Goal: Information Seeking & Learning: Learn about a topic

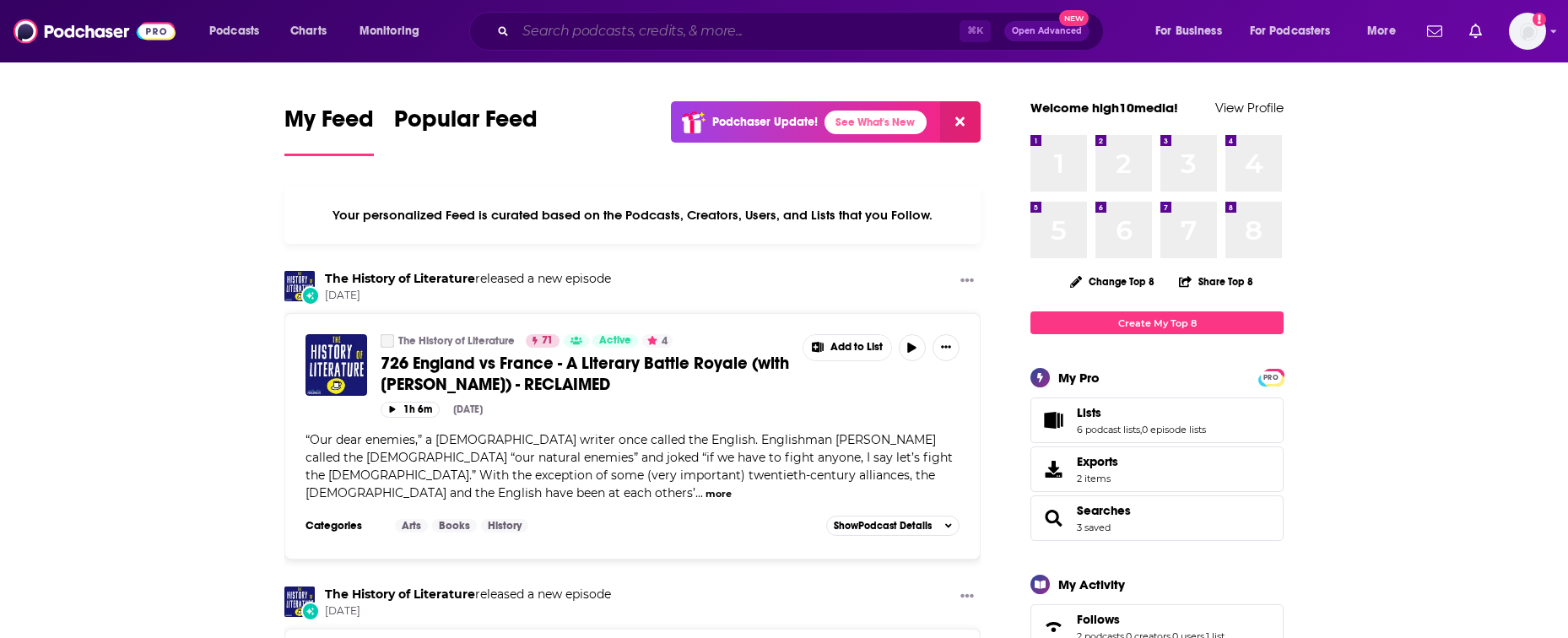
click at [682, 22] on input "Search podcasts, credits, & more..." at bounding box center [738, 31] width 444 height 27
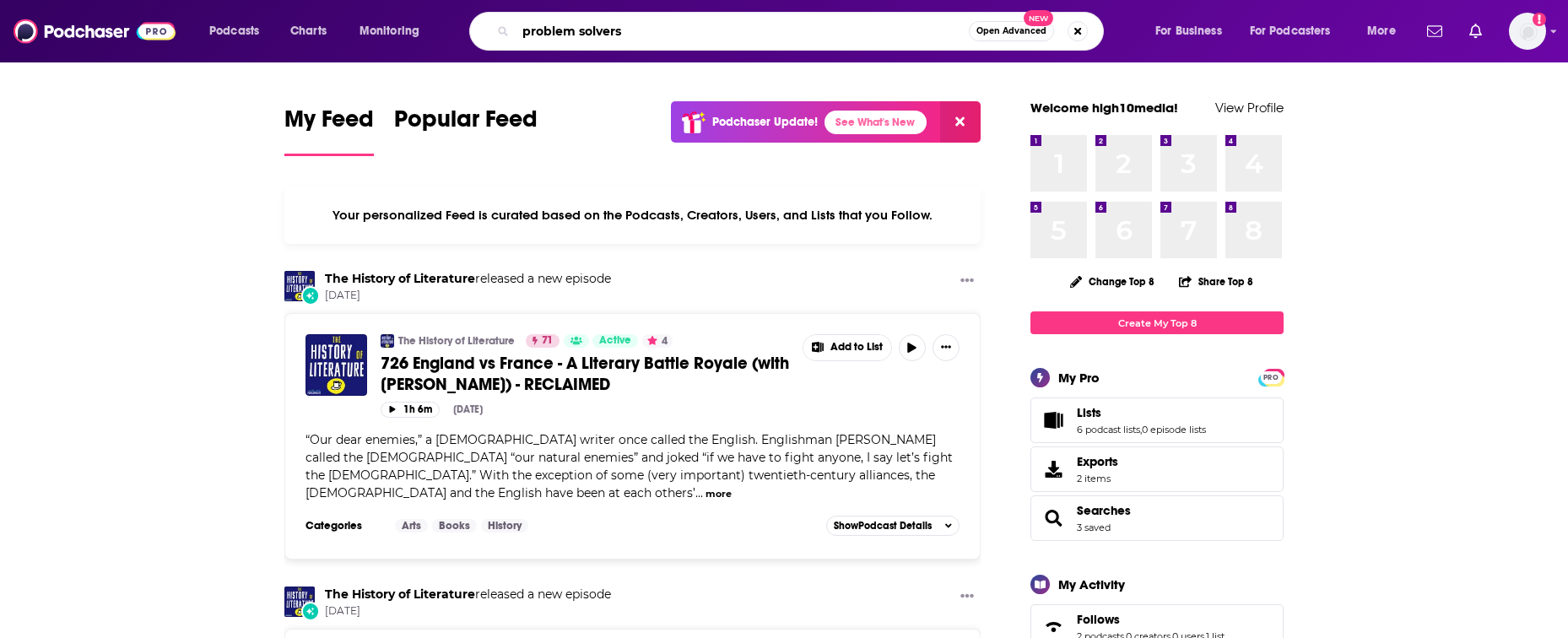
type input "problem solvers"
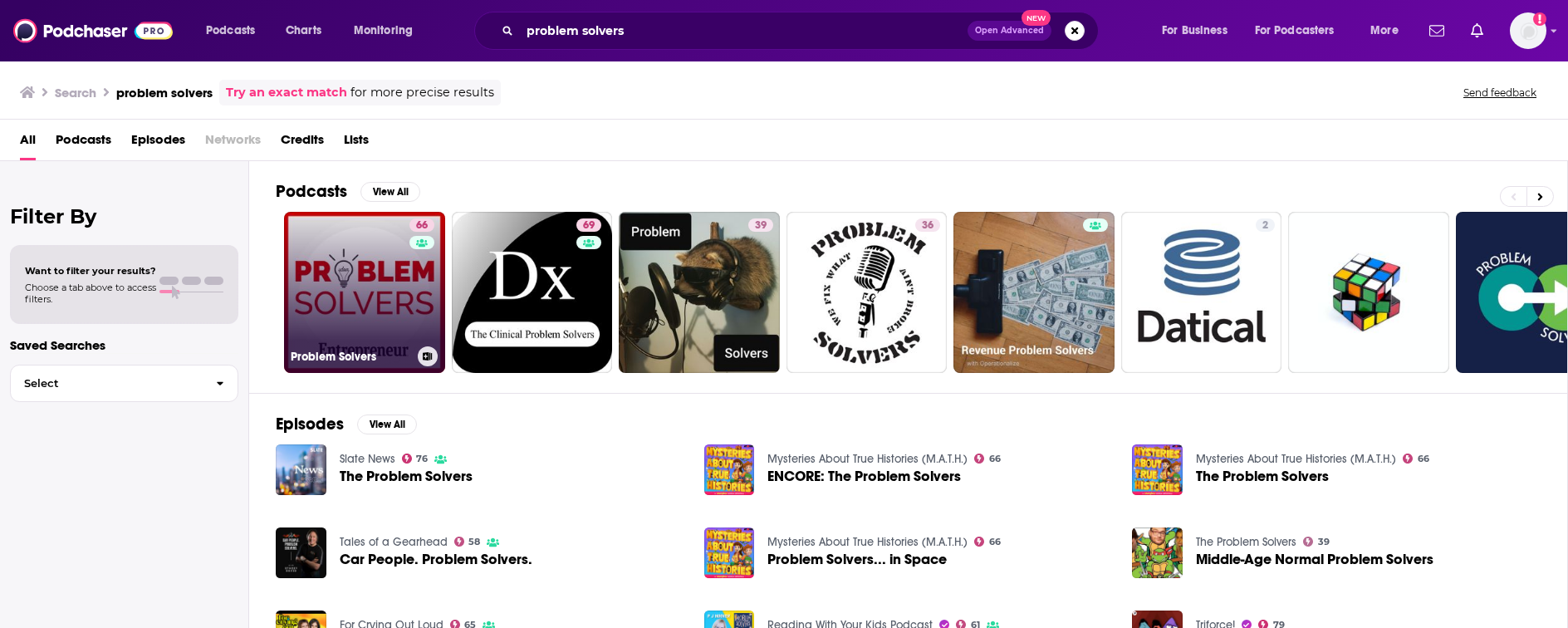
click at [295, 271] on link "66 Problem Solvers" at bounding box center [364, 293] width 161 height 161
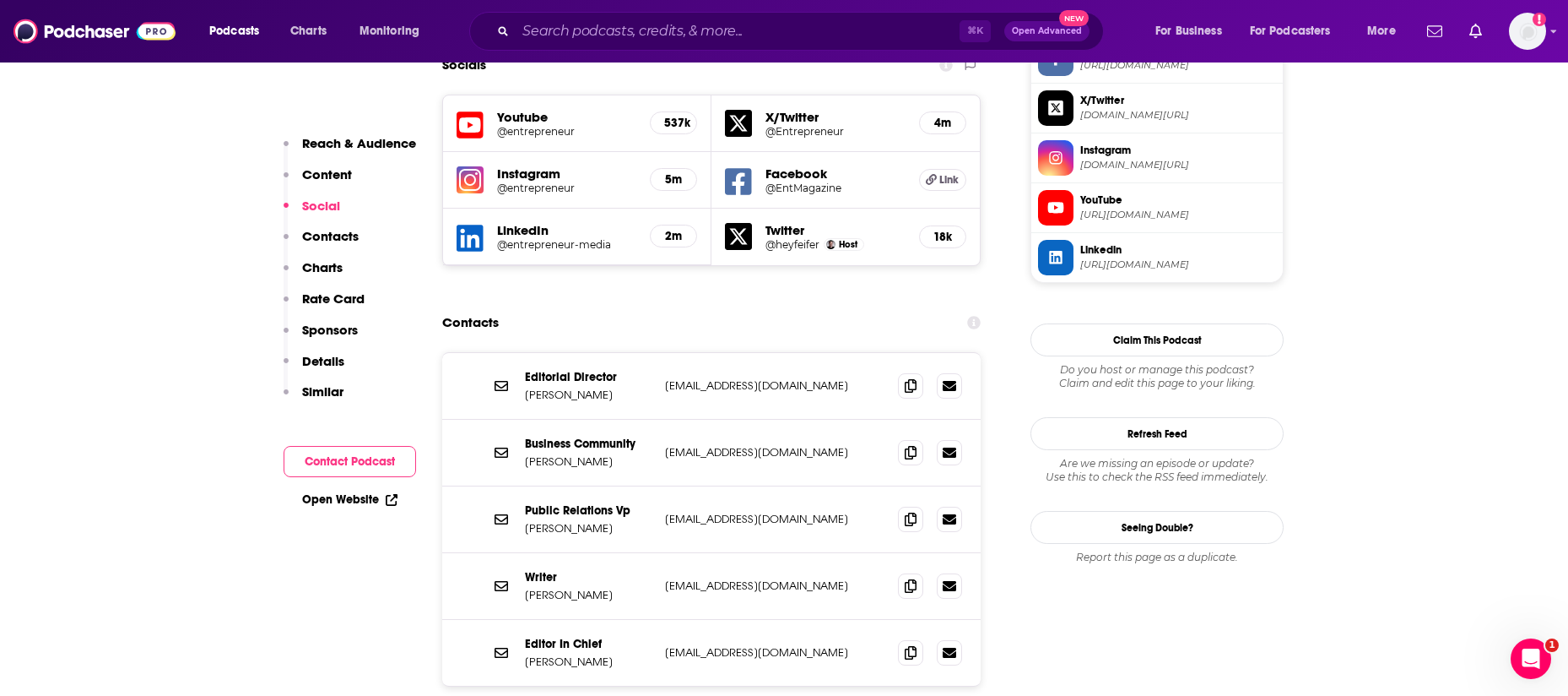
scroll to position [1509, 0]
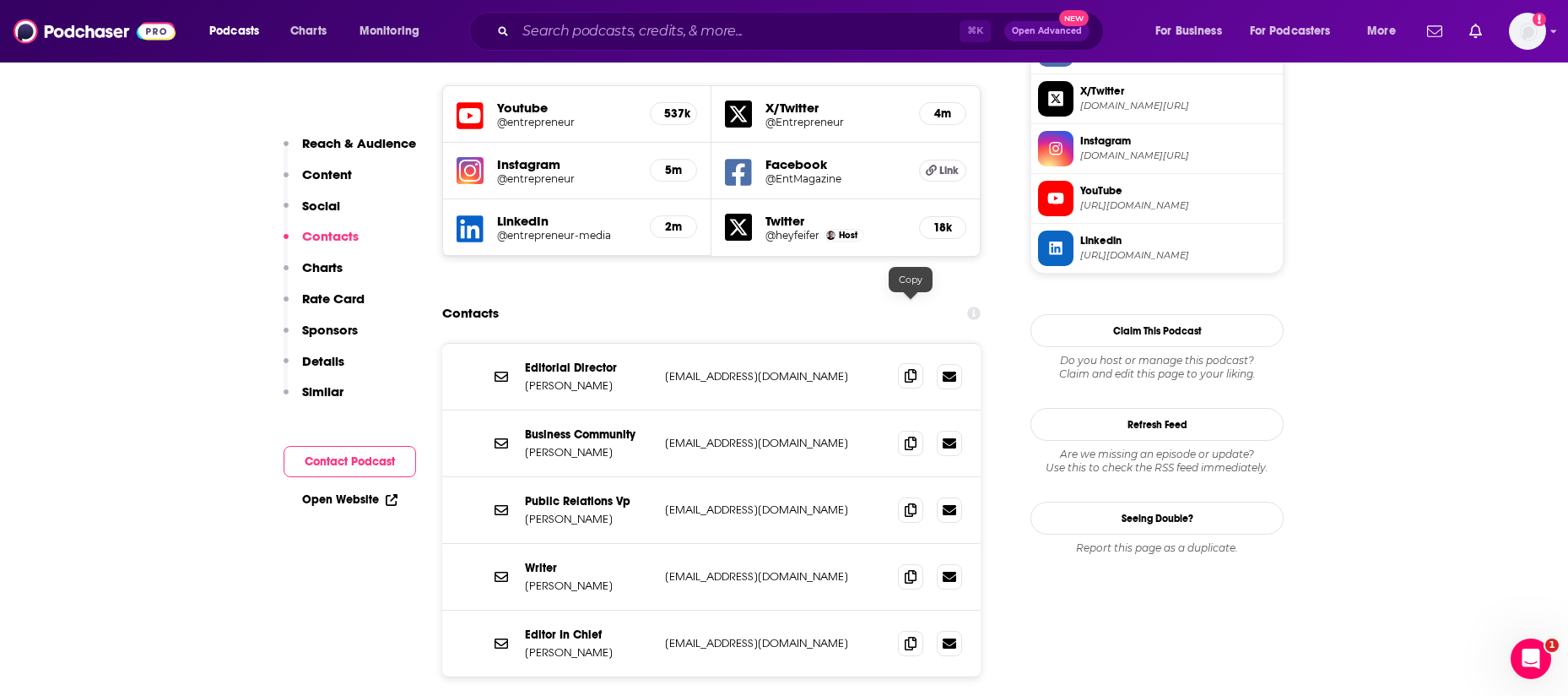
click at [913, 369] on icon at bounding box center [910, 376] width 12 height 14
click at [910, 435] on icon at bounding box center [910, 442] width 12 height 14
click at [909, 502] on icon at bounding box center [910, 509] width 12 height 14
click at [326, 389] on p "Similar" at bounding box center [322, 391] width 41 height 16
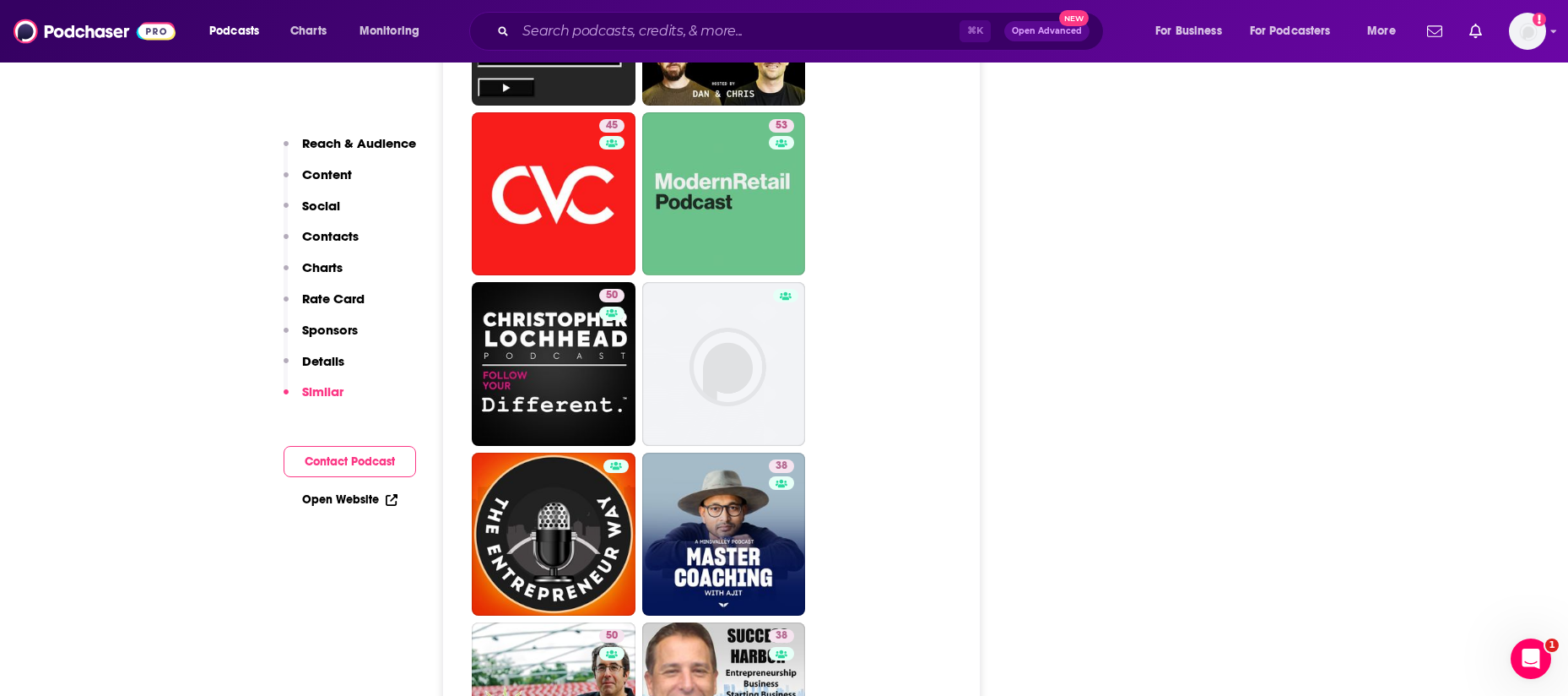
scroll to position [4765, 0]
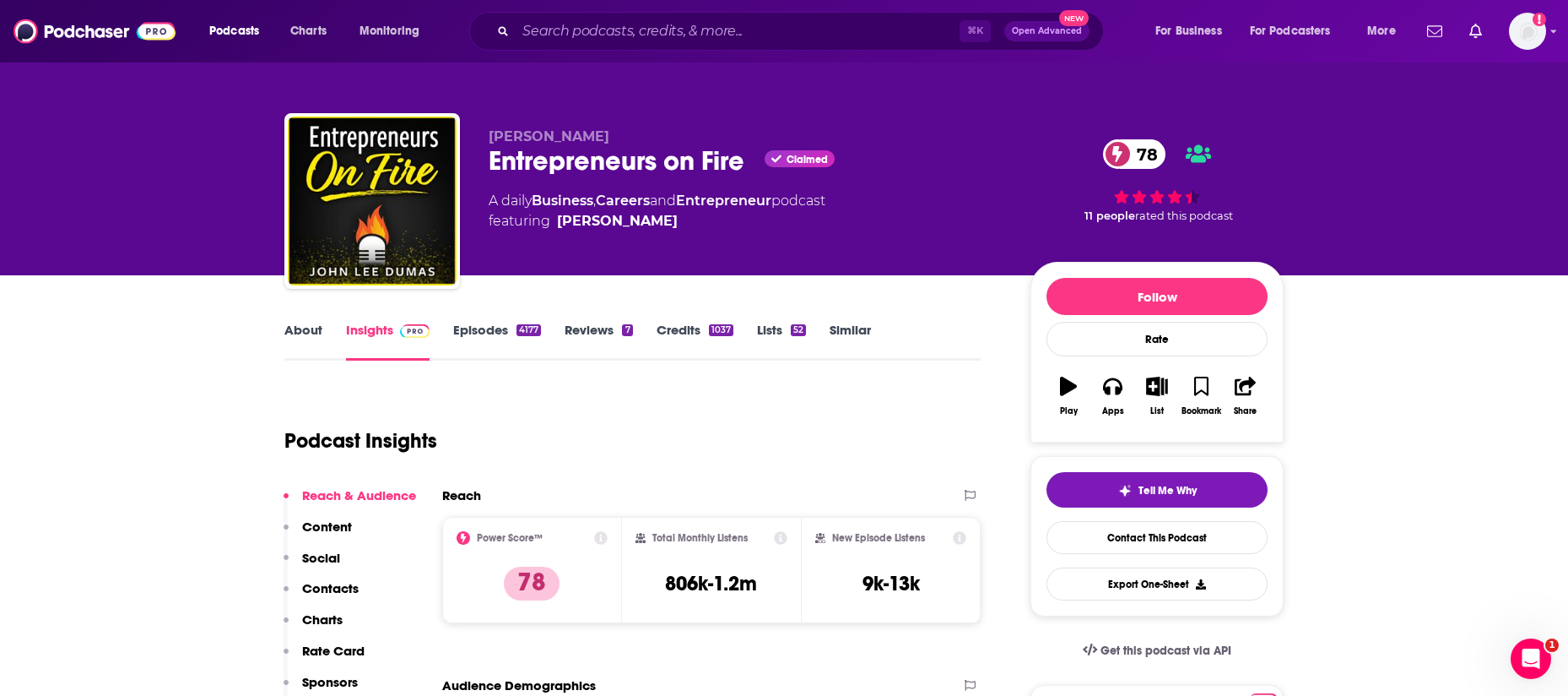
click at [304, 330] on link "About" at bounding box center [303, 341] width 38 height 39
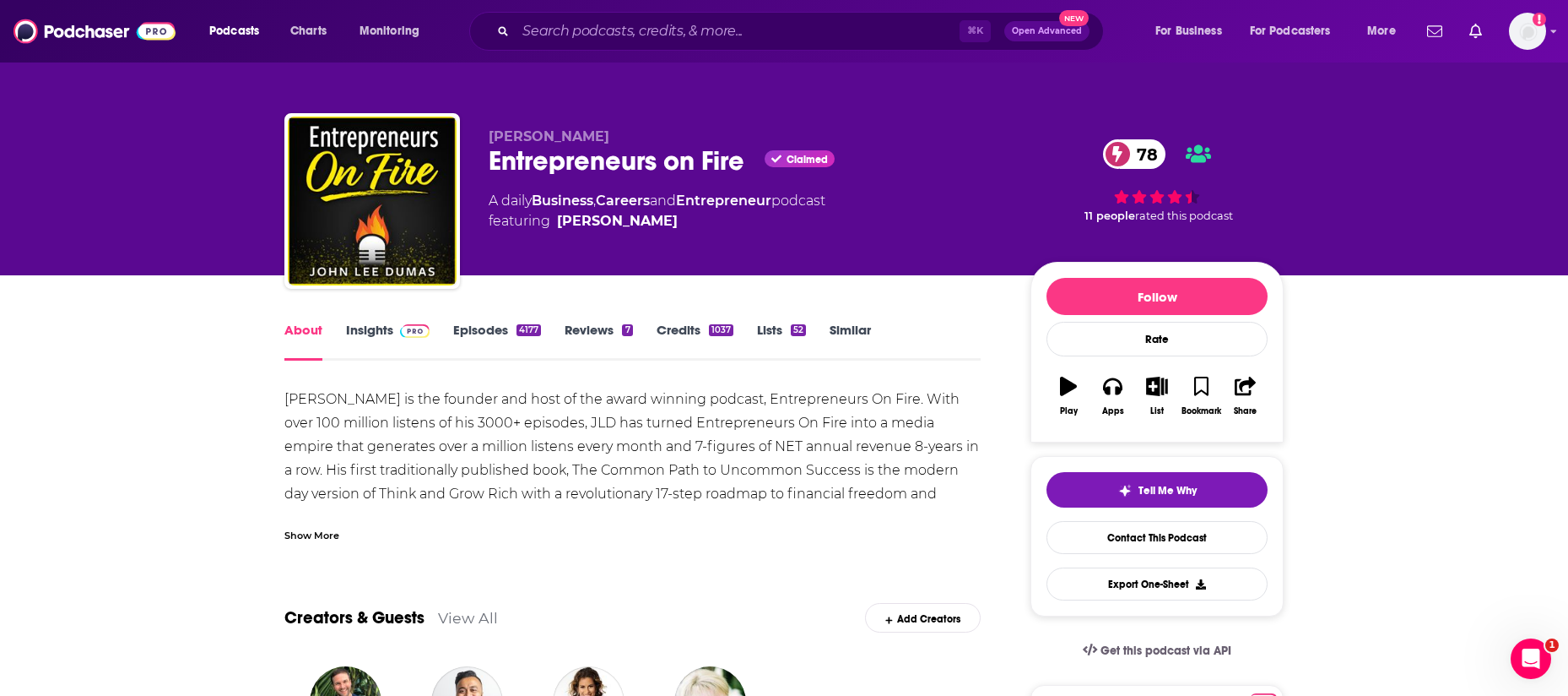
click at [364, 335] on link "Insights" at bounding box center [388, 341] width 84 height 39
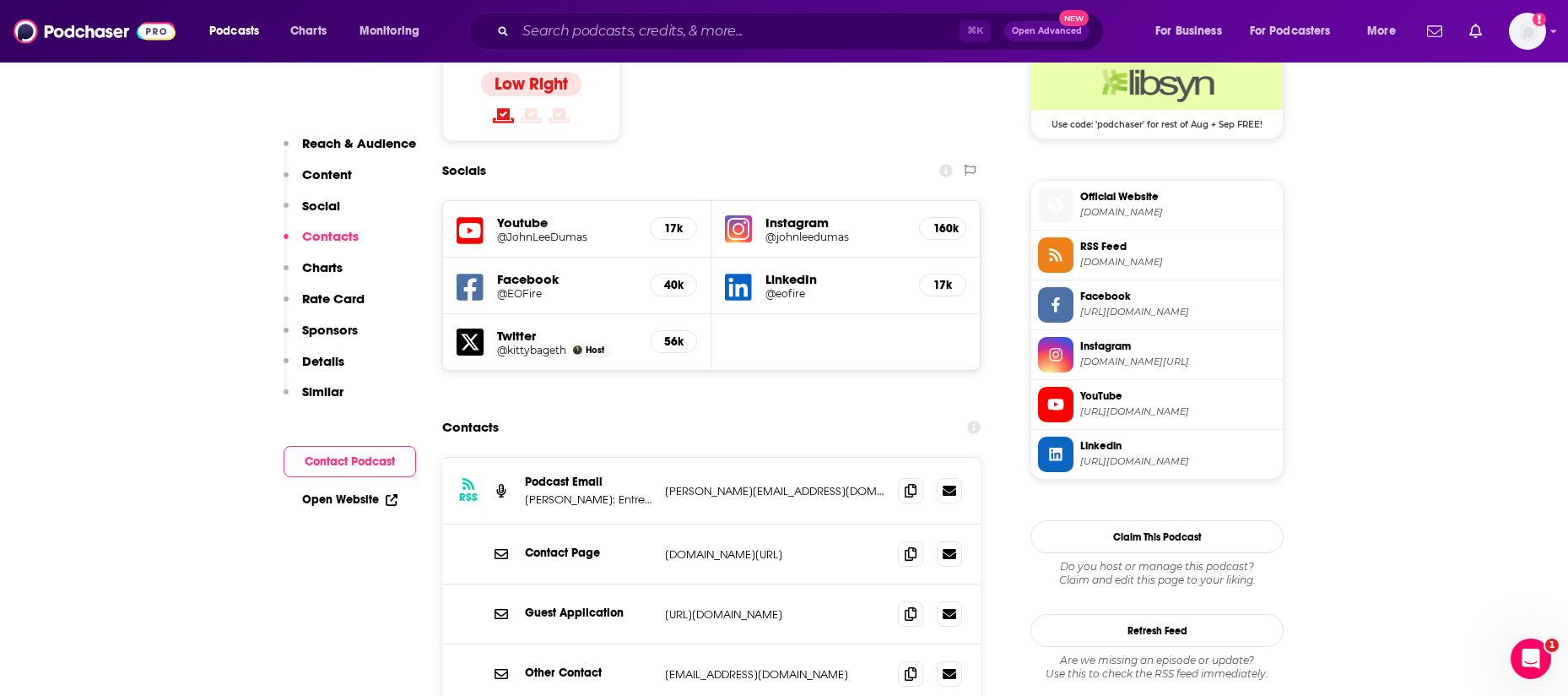
scroll to position [1408, 0]
click at [913, 482] on icon at bounding box center [910, 489] width 12 height 14
click at [910, 605] on icon at bounding box center [910, 612] width 12 height 14
click at [910, 665] on icon at bounding box center [910, 672] width 12 height 14
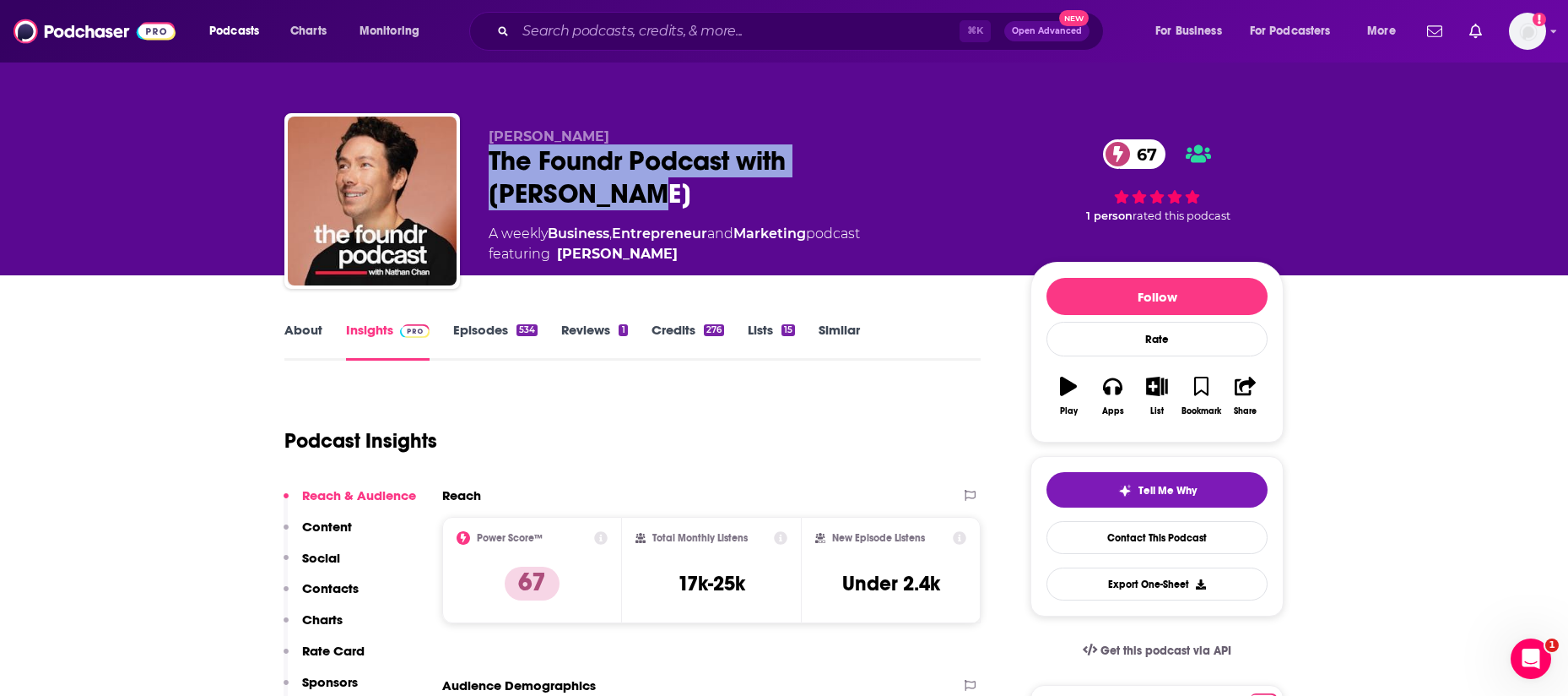
drag, startPoint x: 921, startPoint y: 153, endPoint x: 489, endPoint y: 156, distance: 432.0
click at [489, 156] on div "The Foundr Podcast with Nathan Chan 67" at bounding box center [747, 178] width 515 height 66
copy h2 "The Foundr Podcast with Nathan Chan"
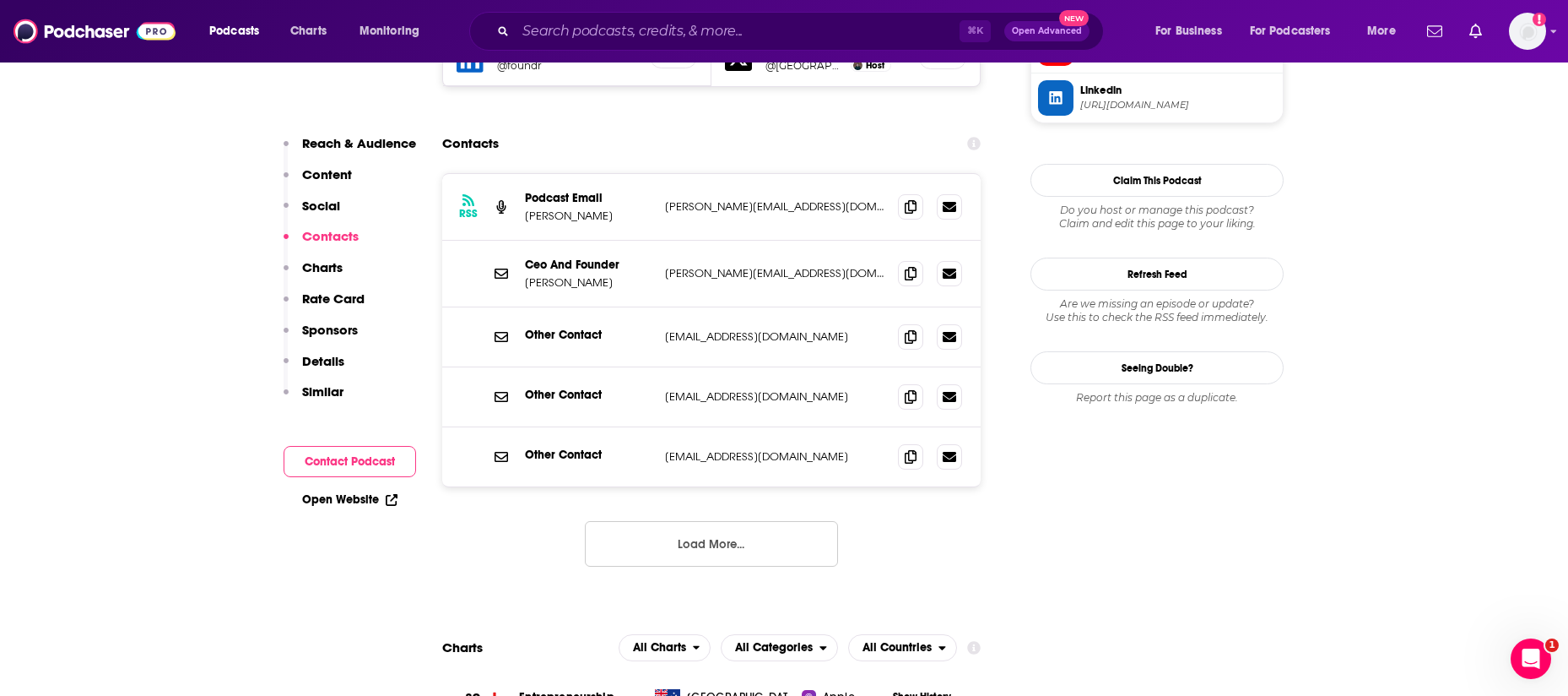
scroll to position [1667, 0]
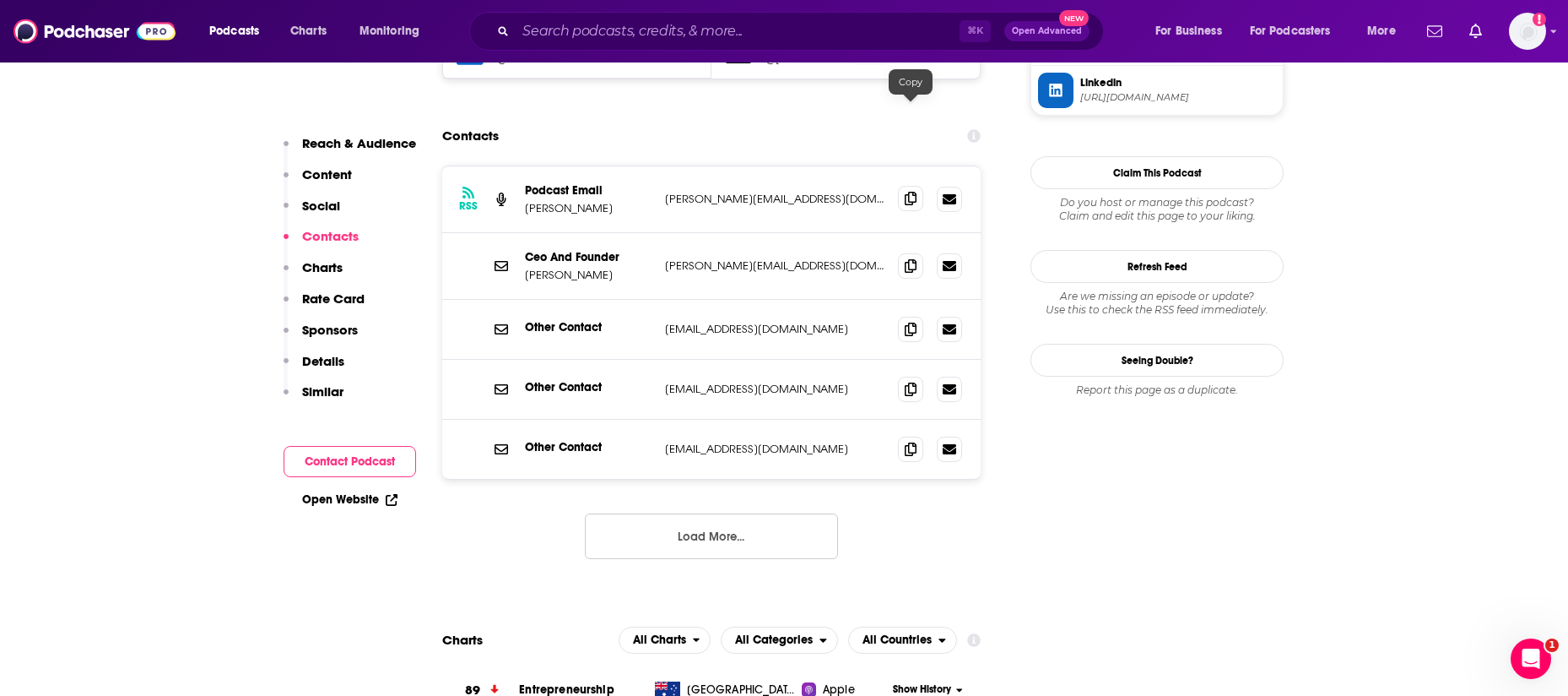
click at [900, 186] on span at bounding box center [910, 198] width 25 height 25
click at [918, 253] on span at bounding box center [910, 265] width 25 height 25
click at [907, 381] on icon at bounding box center [910, 388] width 12 height 14
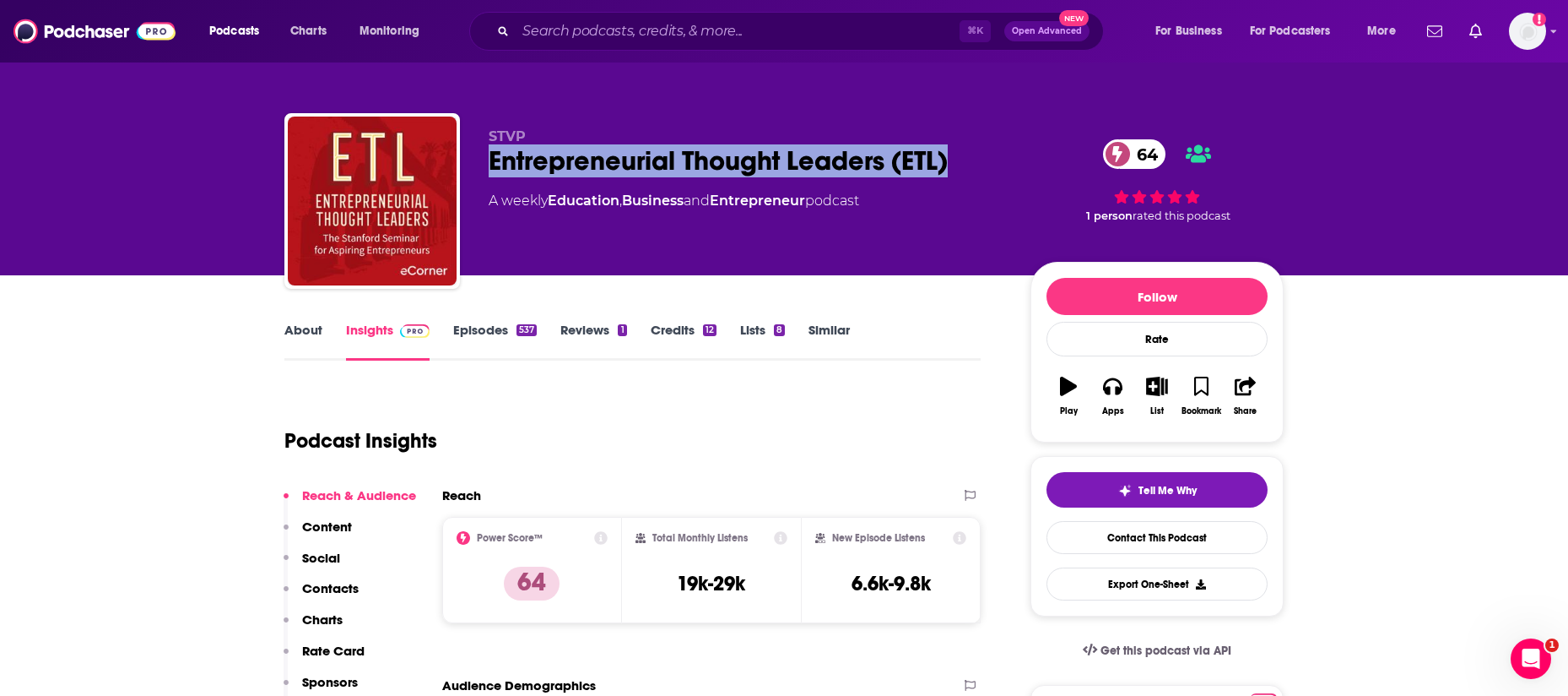
drag, startPoint x: 959, startPoint y: 154, endPoint x: 485, endPoint y: 165, distance: 474.1
click at [485, 165] on div "STVP Entrepreneurial Thought Leaders (ETL) 64 A weekly Education , Business and…" at bounding box center [784, 204] width 999 height 183
copy h2 "Entrepreneurial Thought Leaders (ETL)"
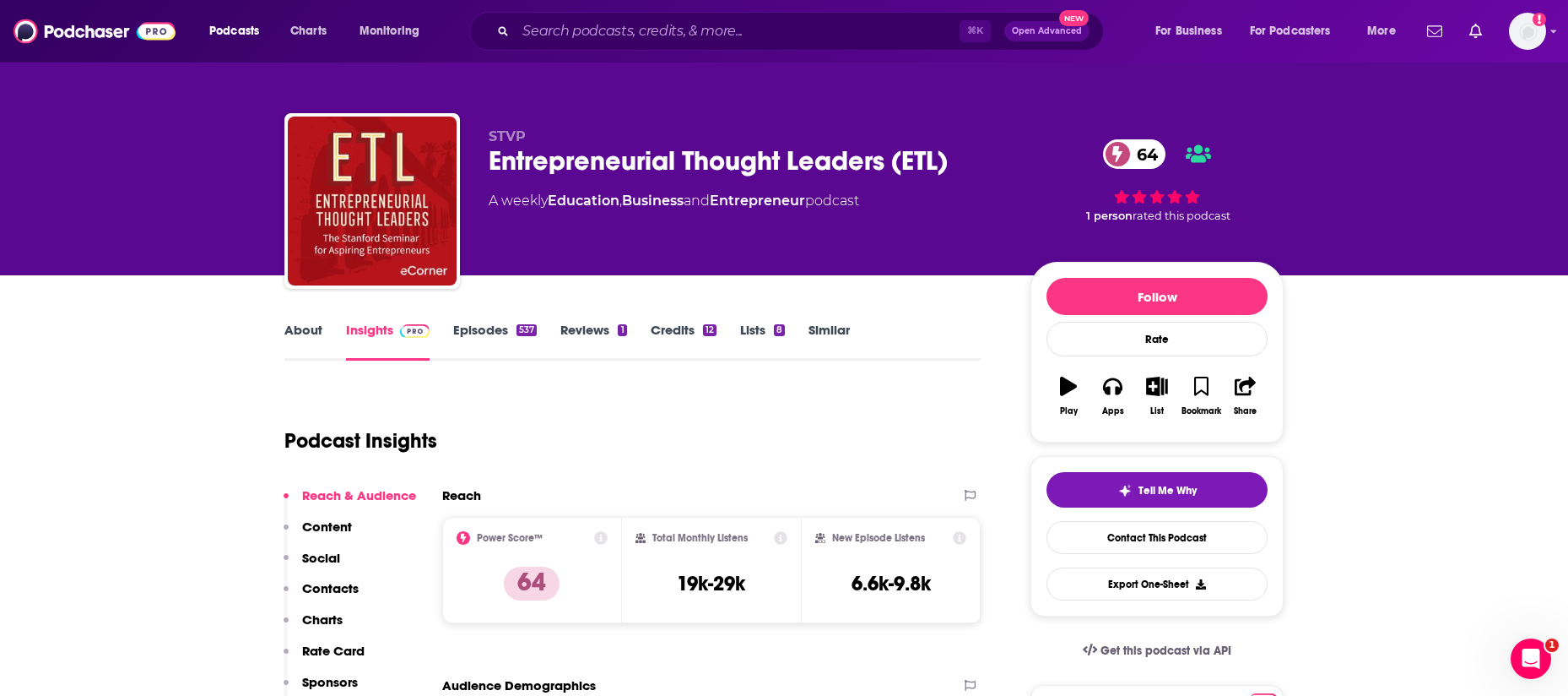
click at [288, 320] on div "About Insights Episodes 537 Reviews 1 Credits 12 Lists 8 Similar" at bounding box center [633, 340] width 697 height 41
click at [308, 331] on link "About" at bounding box center [303, 341] width 38 height 39
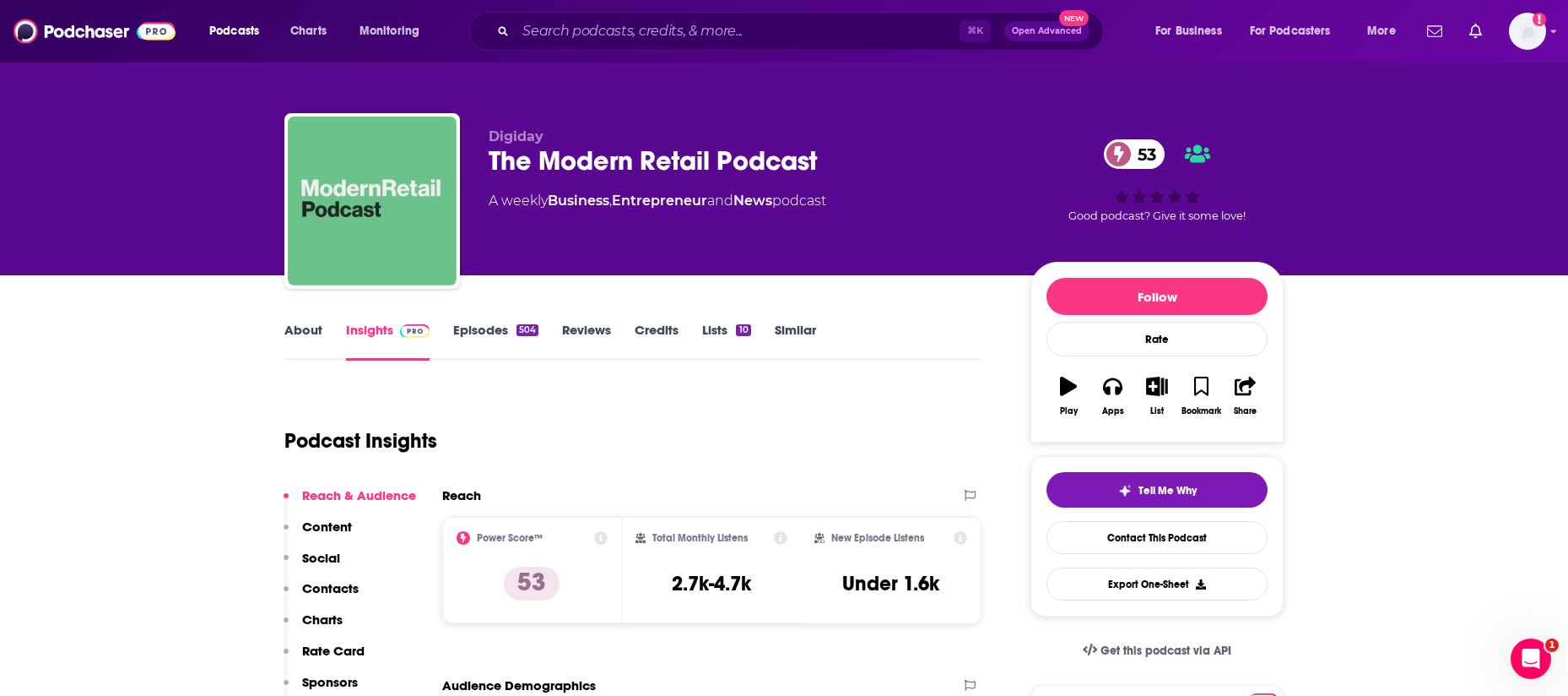
click at [309, 338] on link "About" at bounding box center [303, 341] width 38 height 39
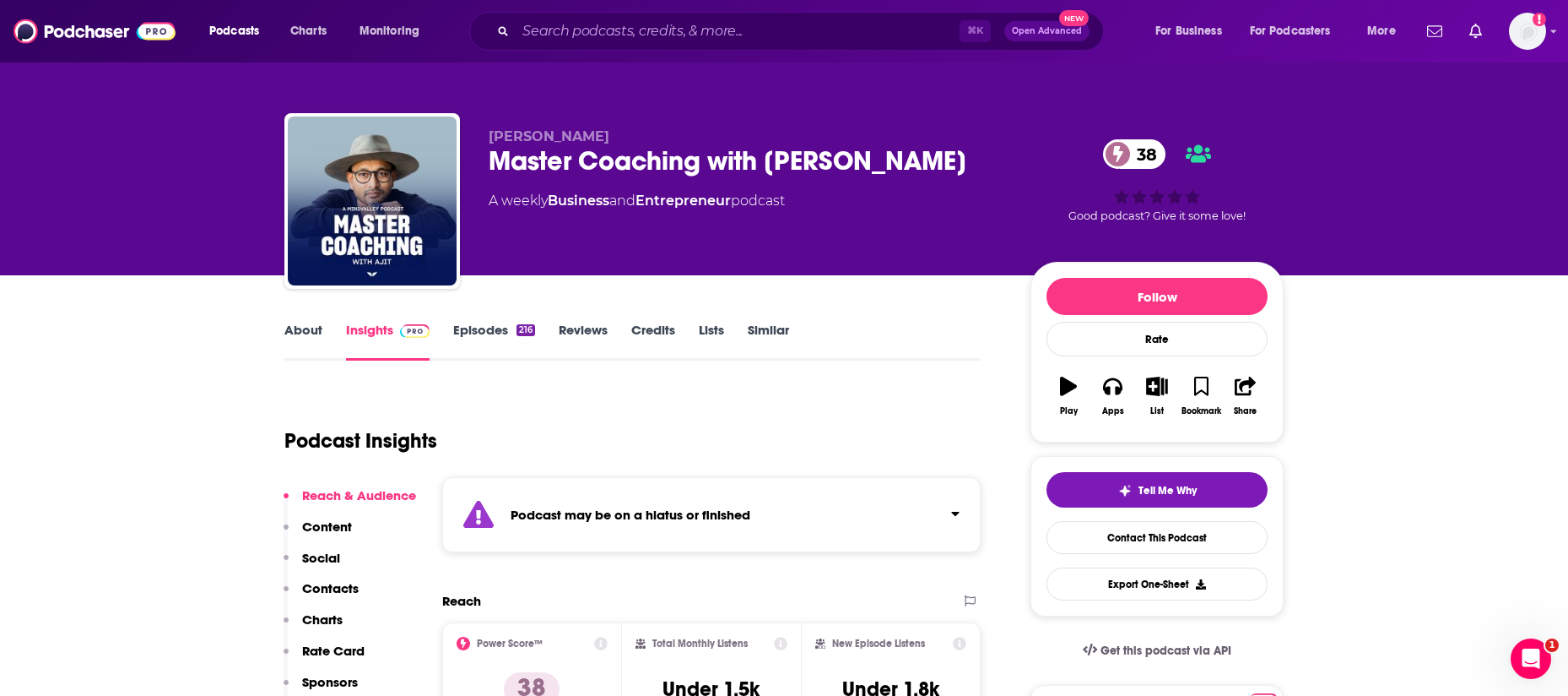
click at [634, 16] on div "⌘ K Open Advanced New" at bounding box center [786, 31] width 635 height 39
click at [637, 25] on input "Search podcasts, credits, & more..." at bounding box center [738, 31] width 444 height 27
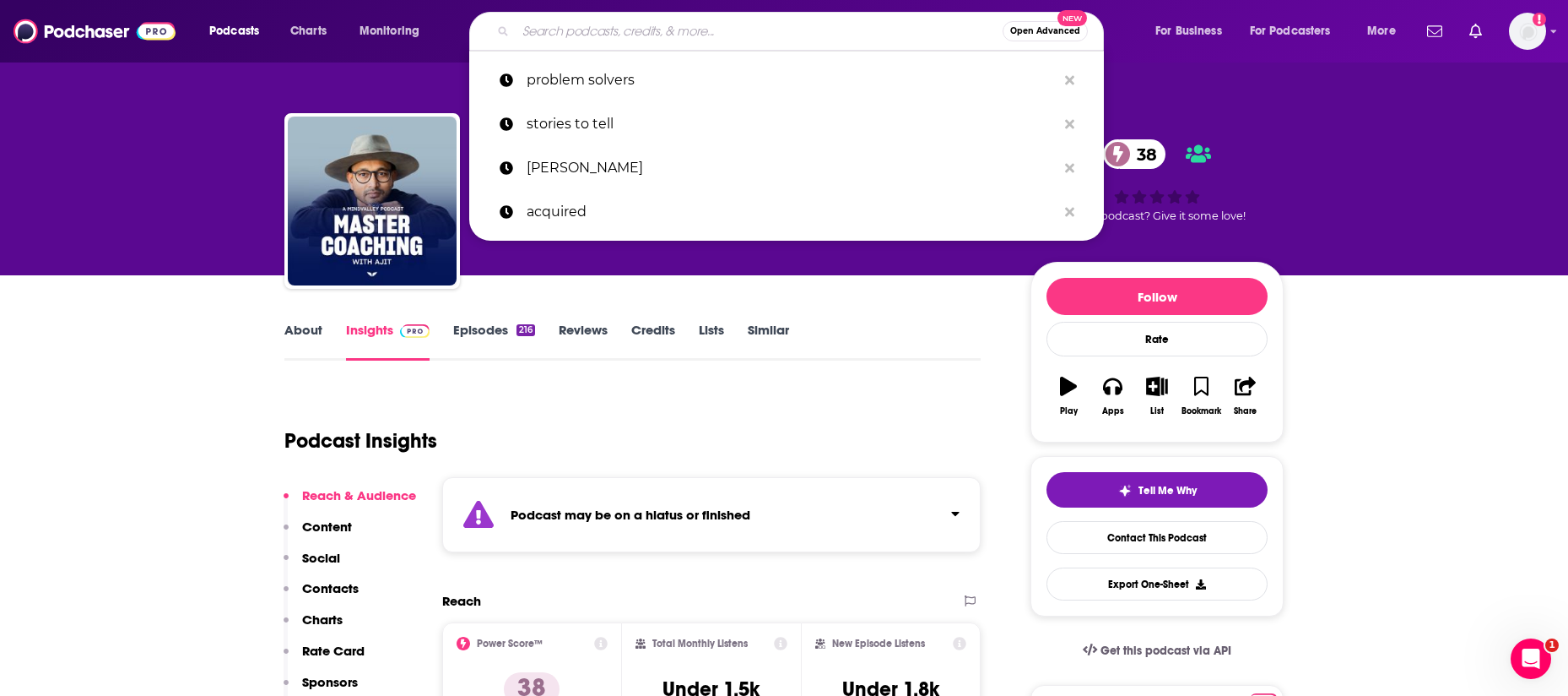
paste input "The Thoughtful Entrepreneur"
type input "The Thoughtful Entrepreneur"
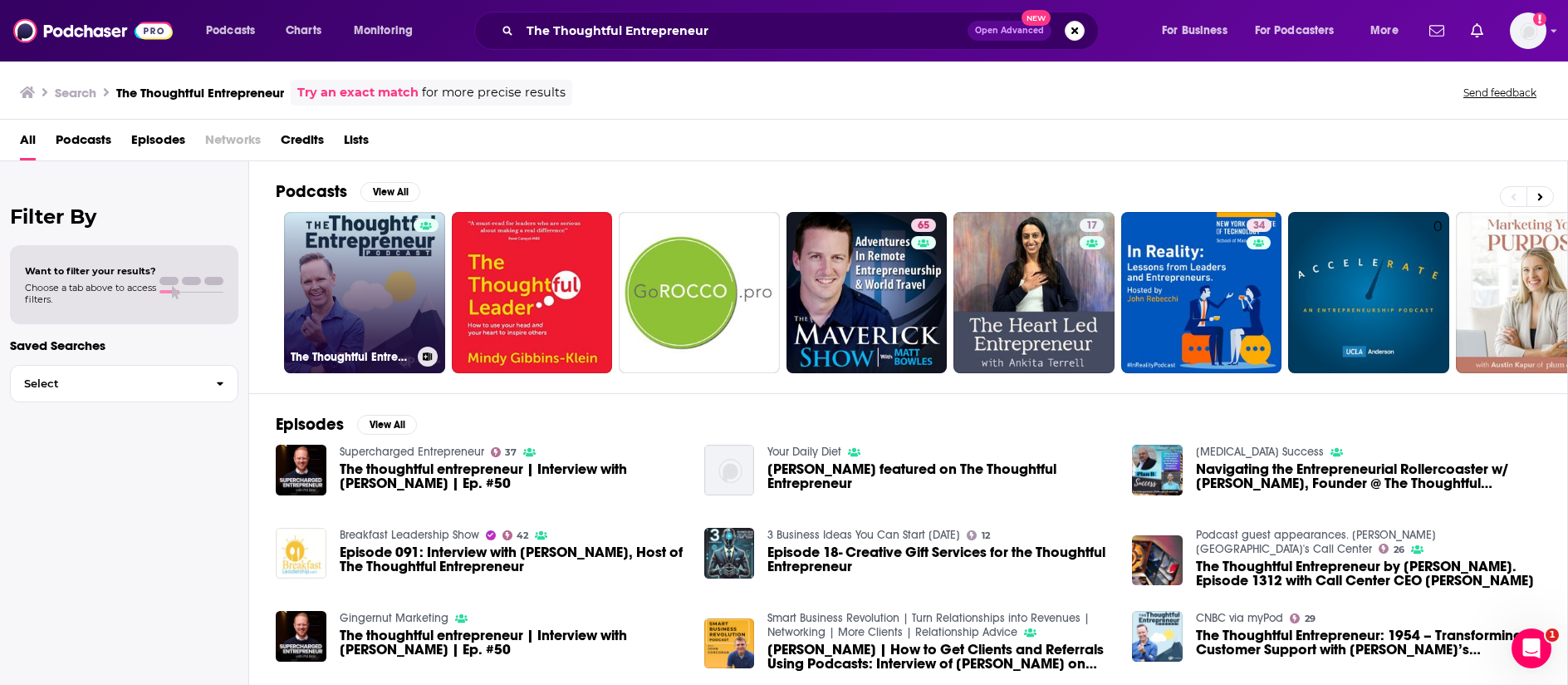
click at [407, 283] on link "The Thoughtful Entrepreneur" at bounding box center [364, 293] width 161 height 161
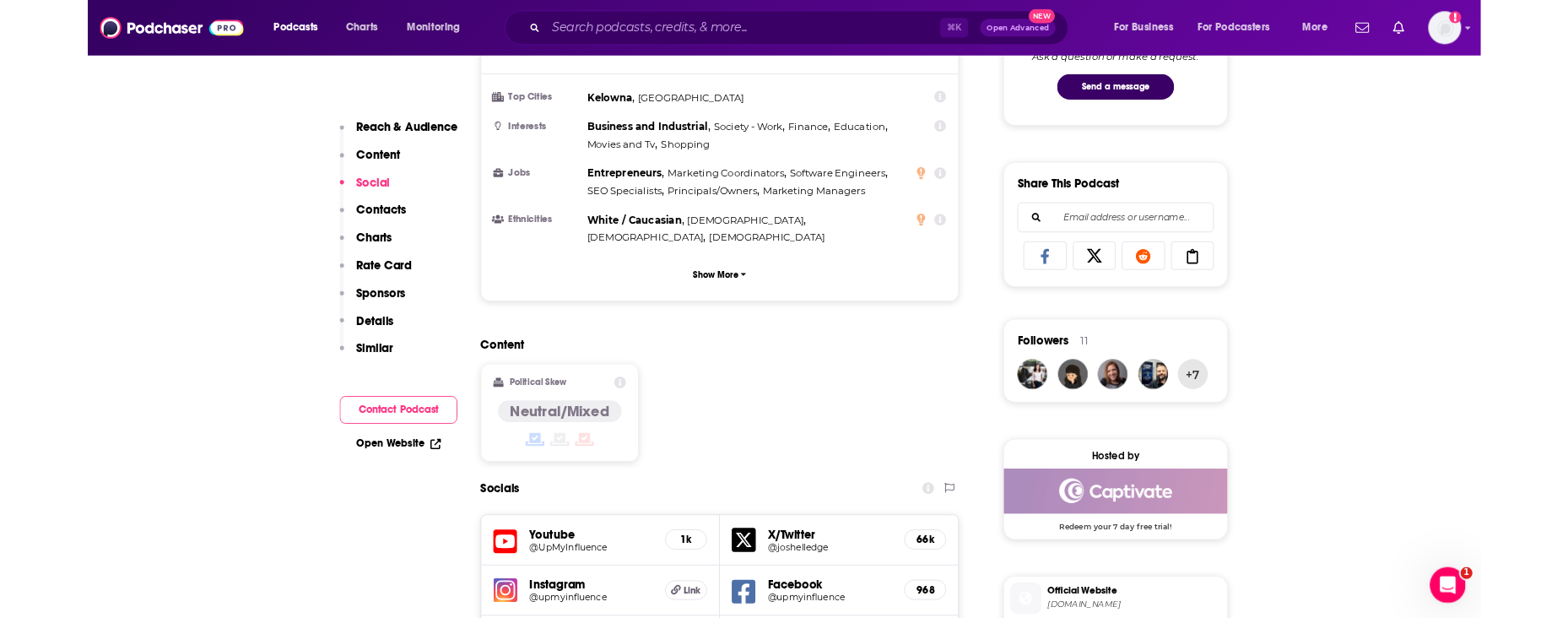
scroll to position [1205, 0]
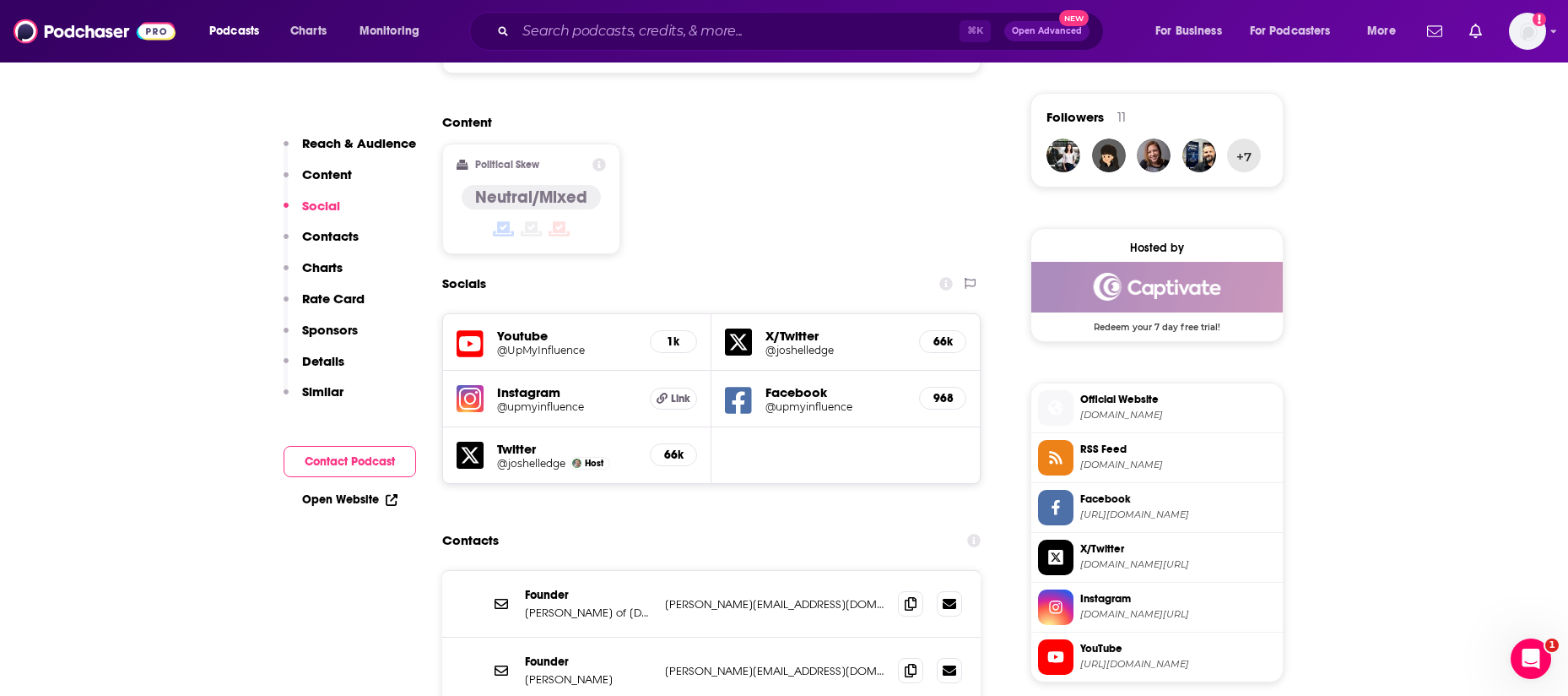
click at [504, 456] on h5 "@joshelledge" at bounding box center [531, 462] width 68 height 13
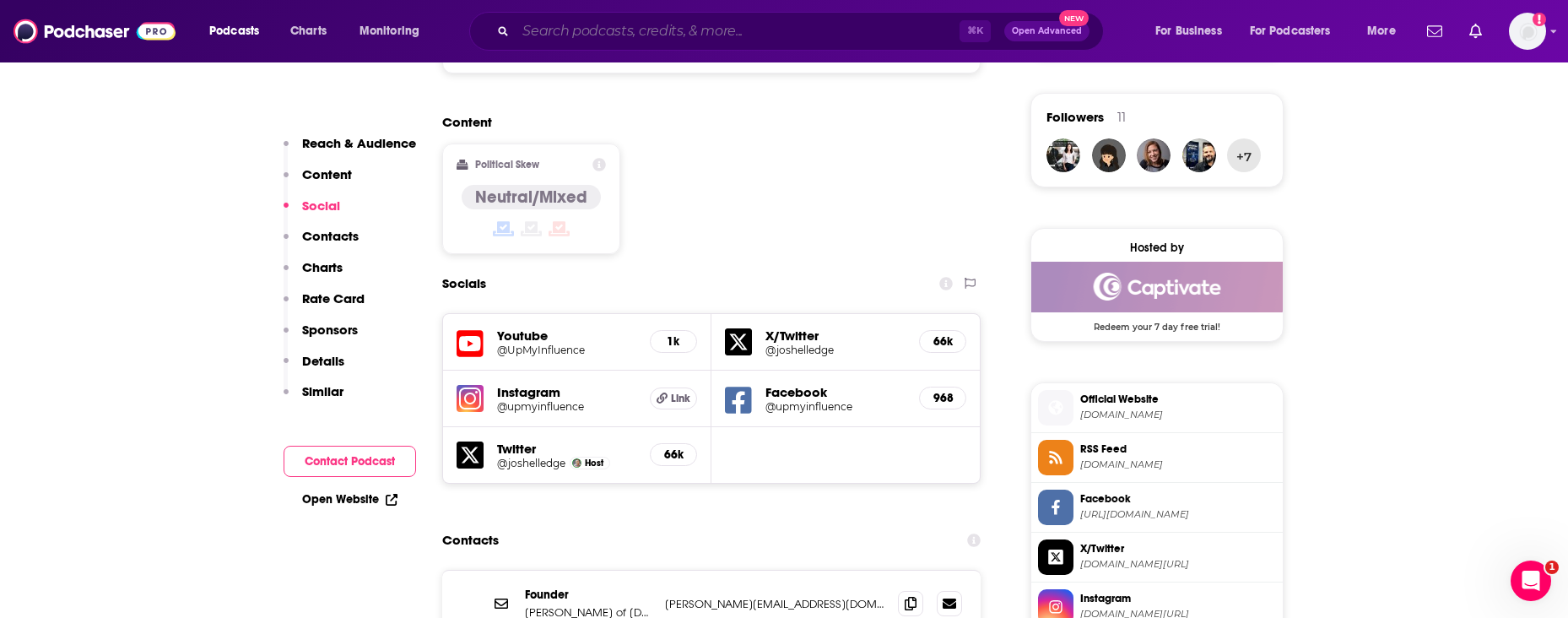
click at [676, 27] on input "Search podcasts, credits, & more..." at bounding box center [738, 31] width 444 height 27
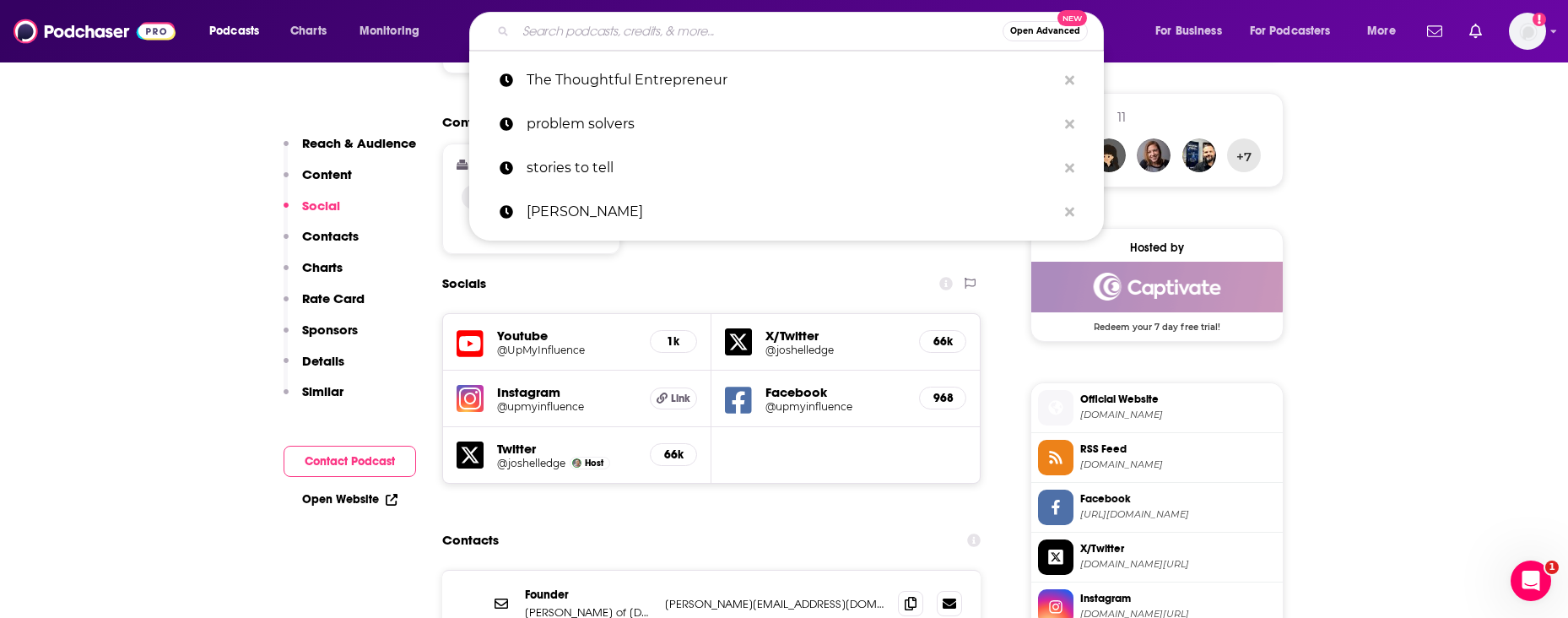
paste input "The Entrepreneurs"
type input "The Entrepreneurs"
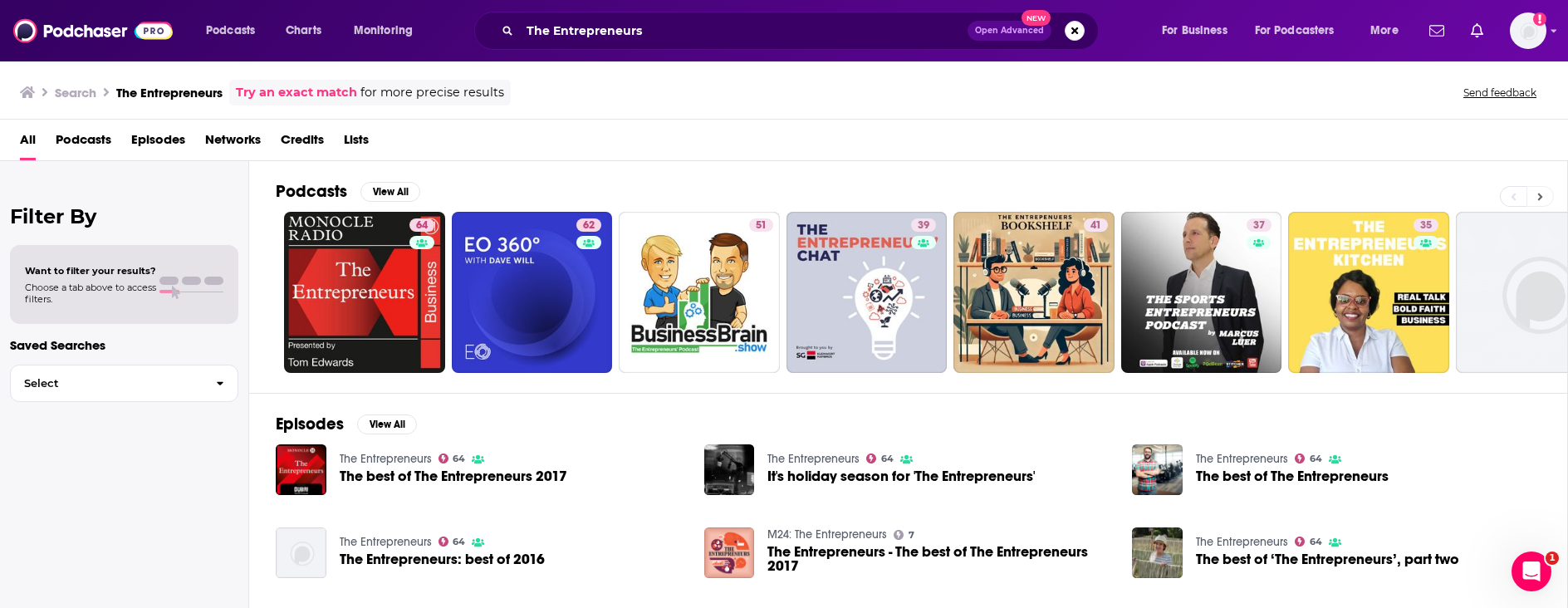
click at [1542, 196] on button at bounding box center [1540, 195] width 28 height 21
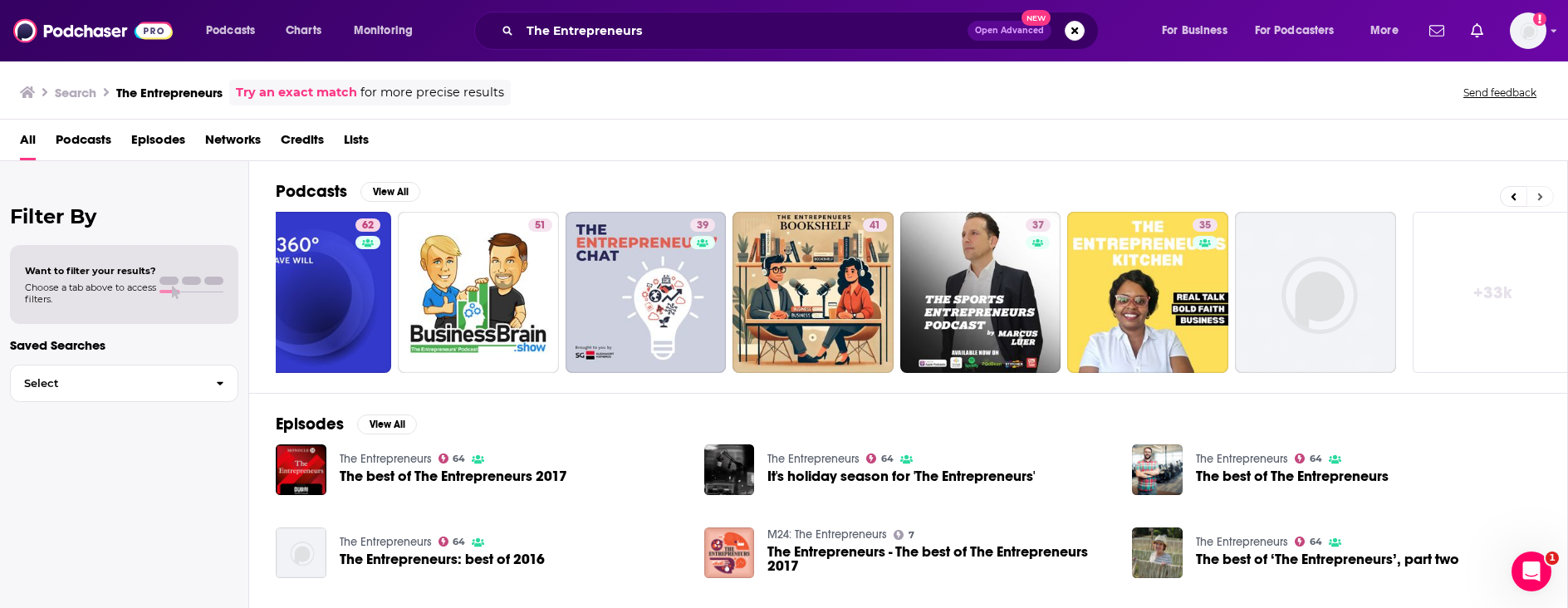
scroll to position [0, 234]
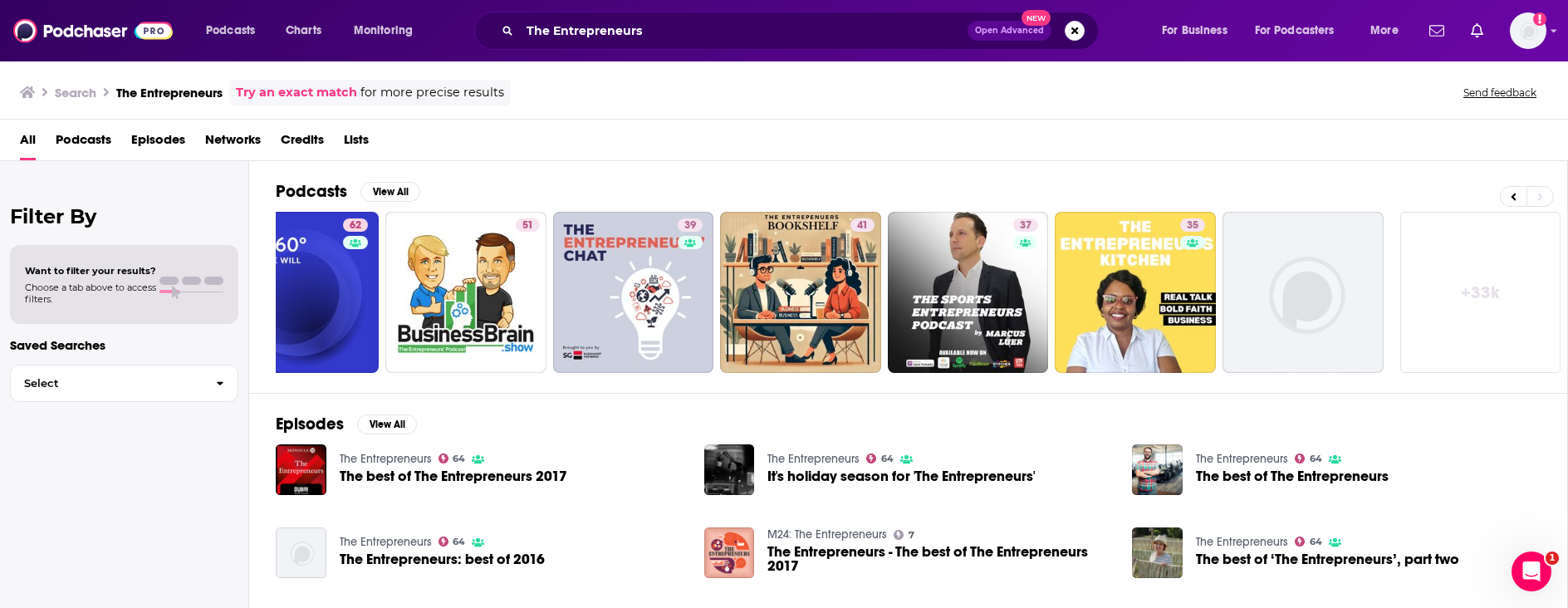
click at [1472, 283] on link "+ 33k" at bounding box center [1482, 293] width 161 height 161
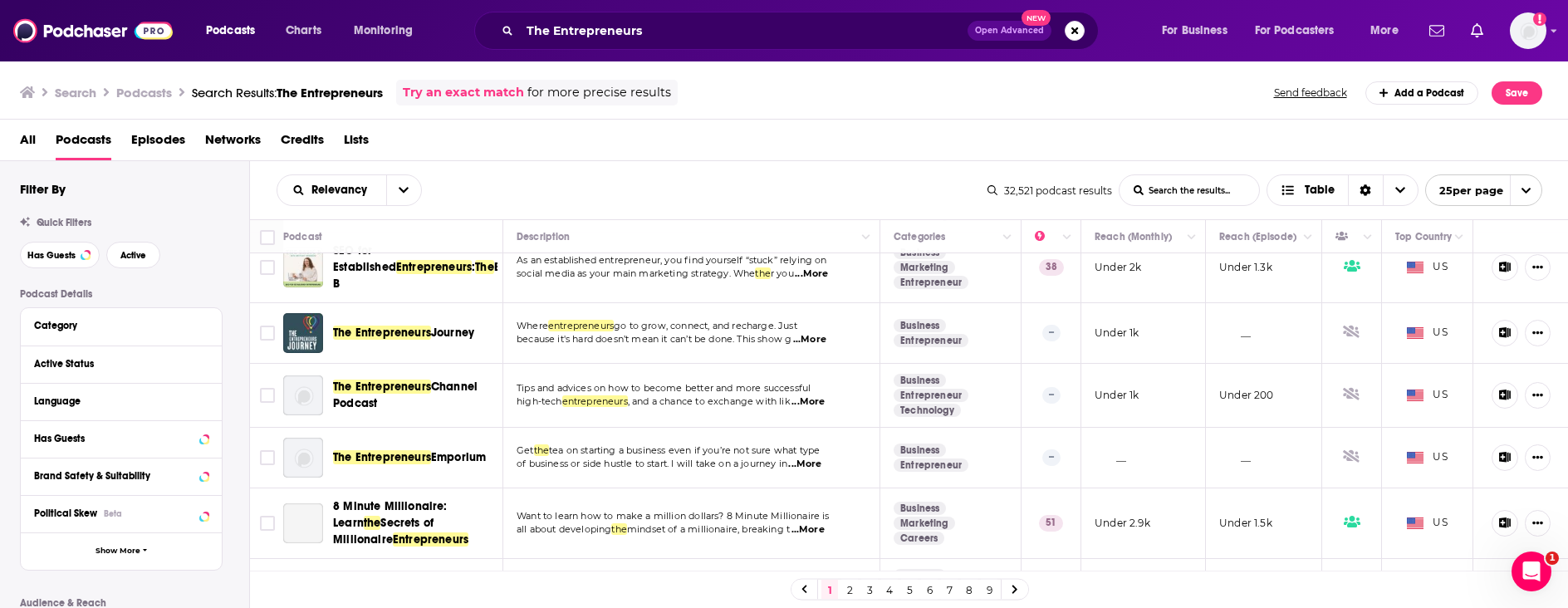
scroll to position [1284, 0]
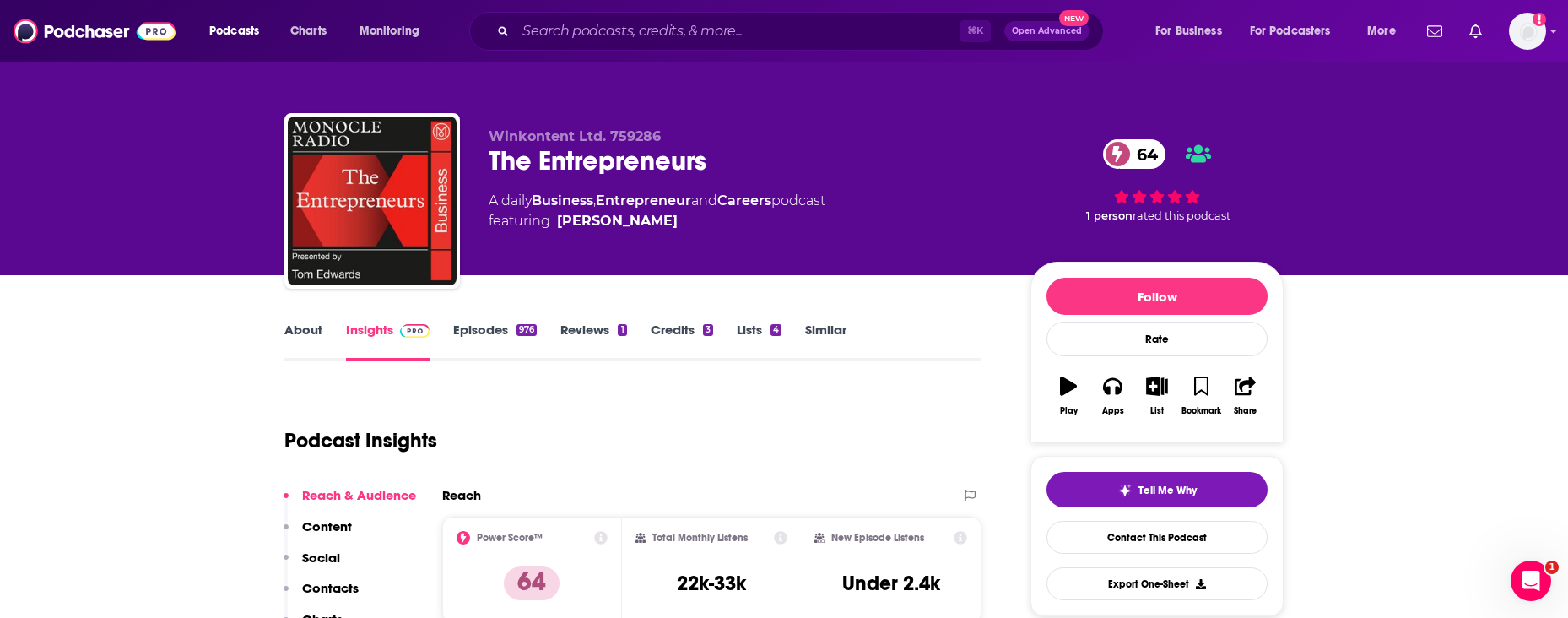
click at [303, 333] on link "About" at bounding box center [303, 340] width 38 height 39
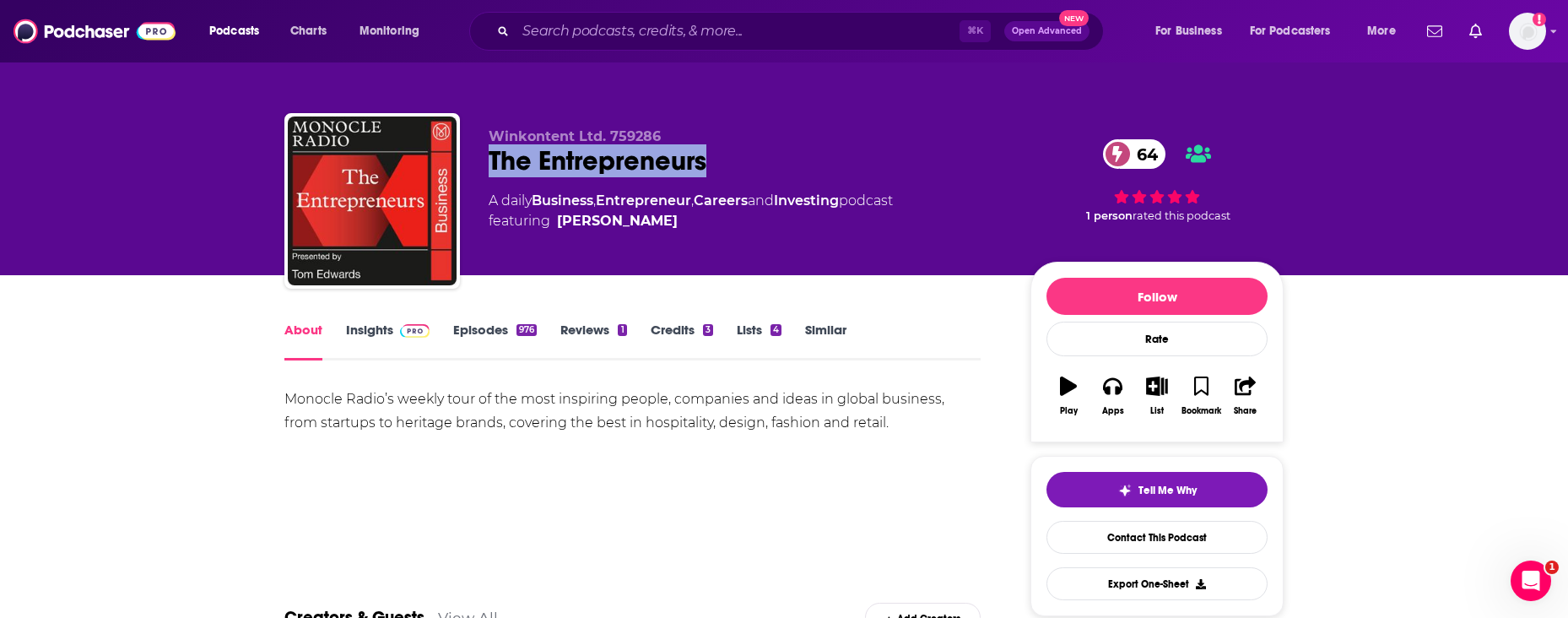
drag, startPoint x: 744, startPoint y: 164, endPoint x: 473, endPoint y: 167, distance: 271.0
click at [473, 167] on div "Winkontent Ltd. 759286 The Entrepreneurs 64 A daily Business , Entrepreneur , C…" at bounding box center [784, 204] width 999 height 183
copy h1 "The Entrepreneurs"
click at [362, 332] on link "Insights" at bounding box center [388, 340] width 84 height 39
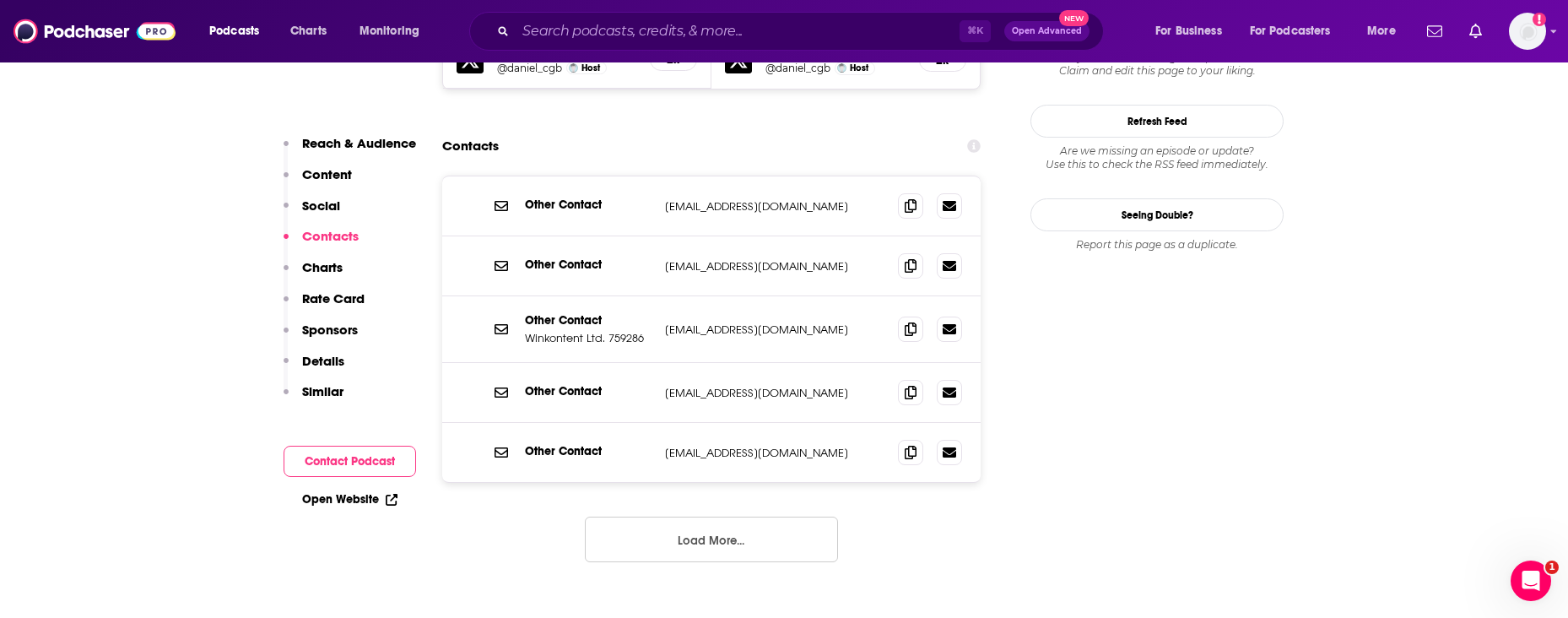
scroll to position [1532, 0]
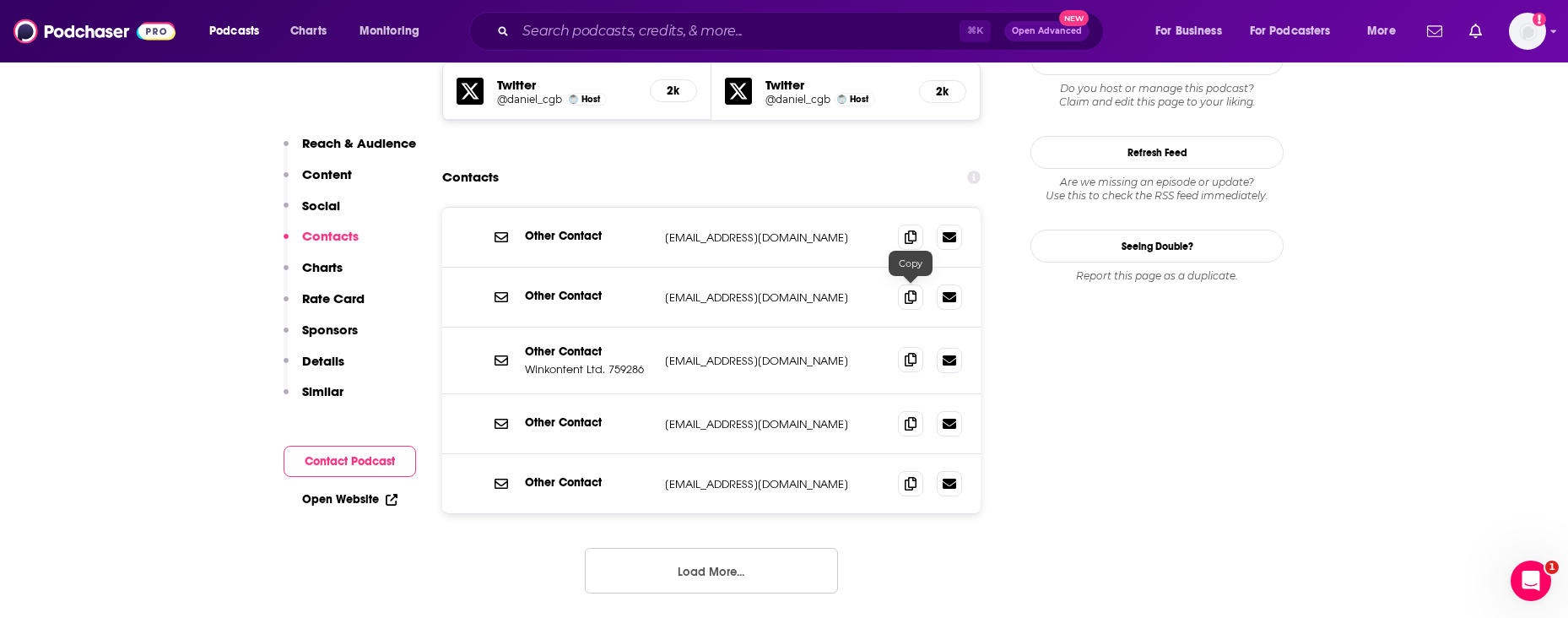
click at [908, 352] on icon at bounding box center [910, 359] width 12 height 14
click at [907, 476] on icon at bounding box center [910, 483] width 12 height 14
click at [911, 230] on icon at bounding box center [910, 237] width 12 height 14
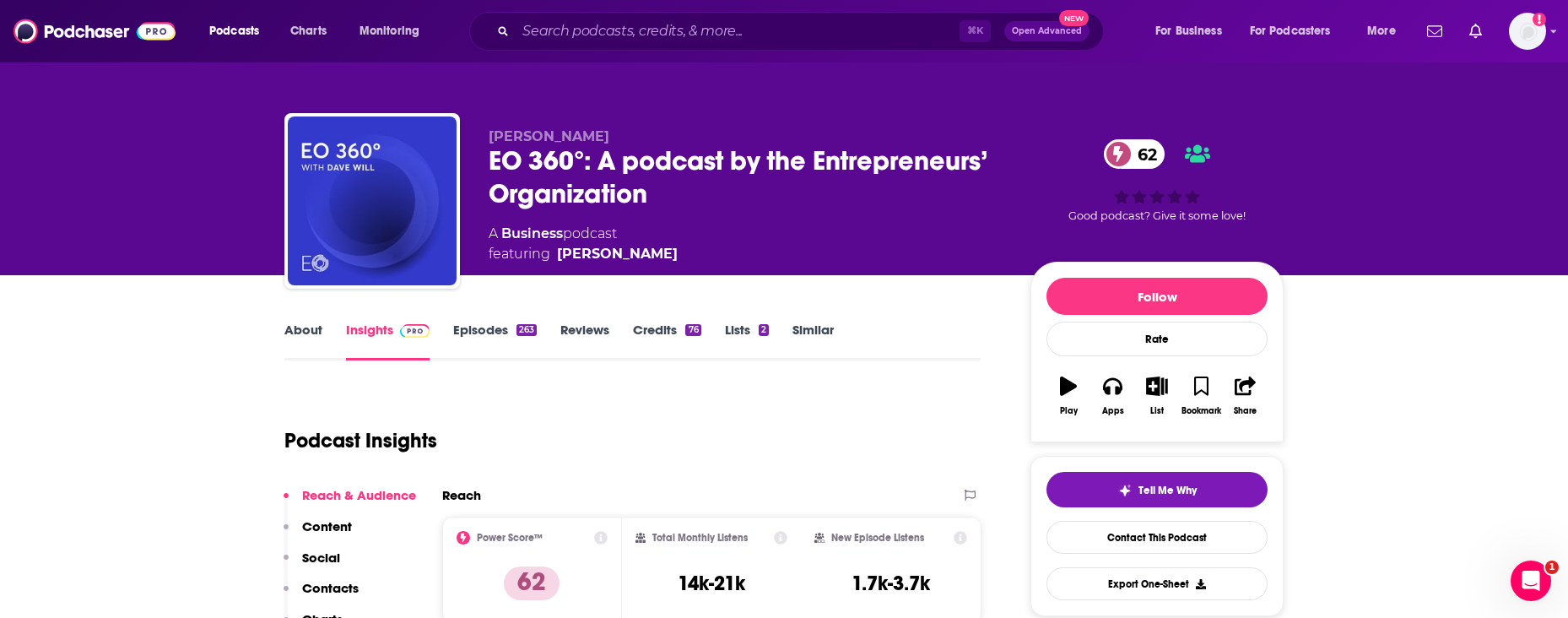
click at [314, 327] on link "About" at bounding box center [303, 340] width 38 height 39
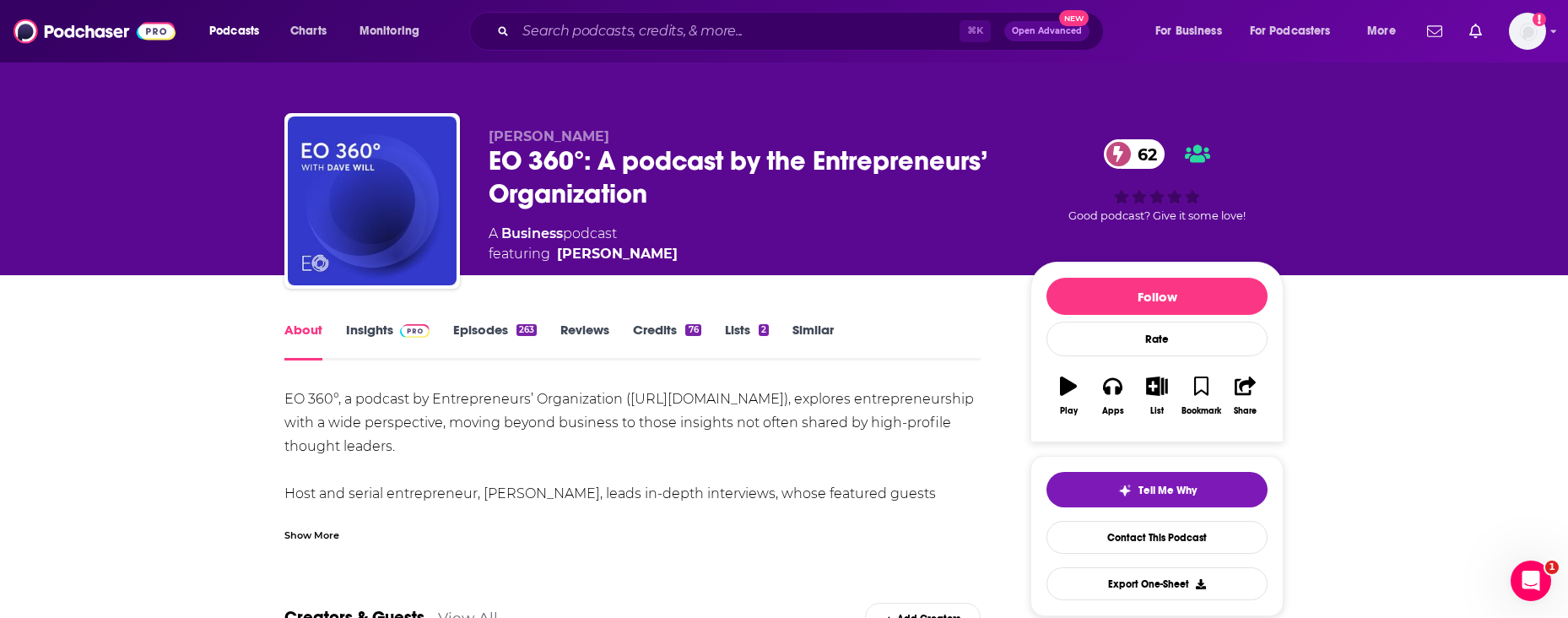
click at [284, 530] on div "Show More" at bounding box center [311, 534] width 55 height 16
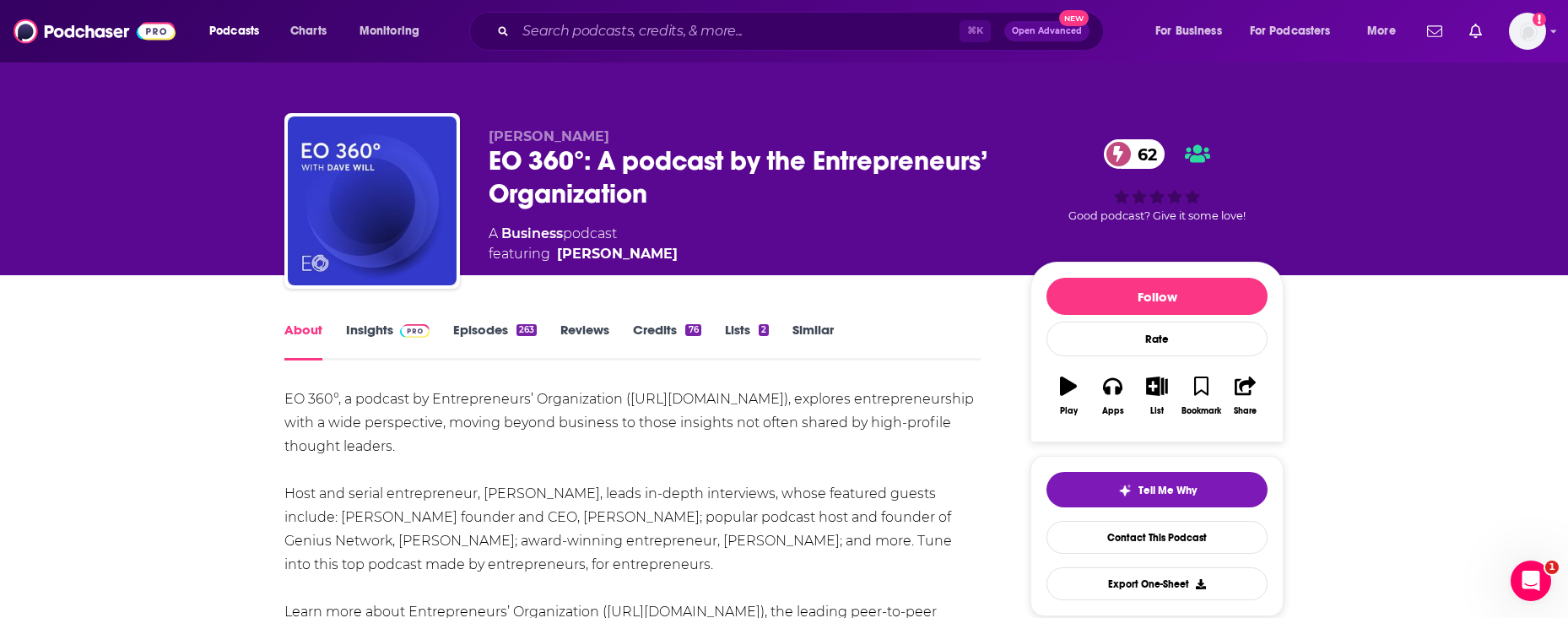
click at [363, 331] on link "Insights" at bounding box center [388, 340] width 84 height 39
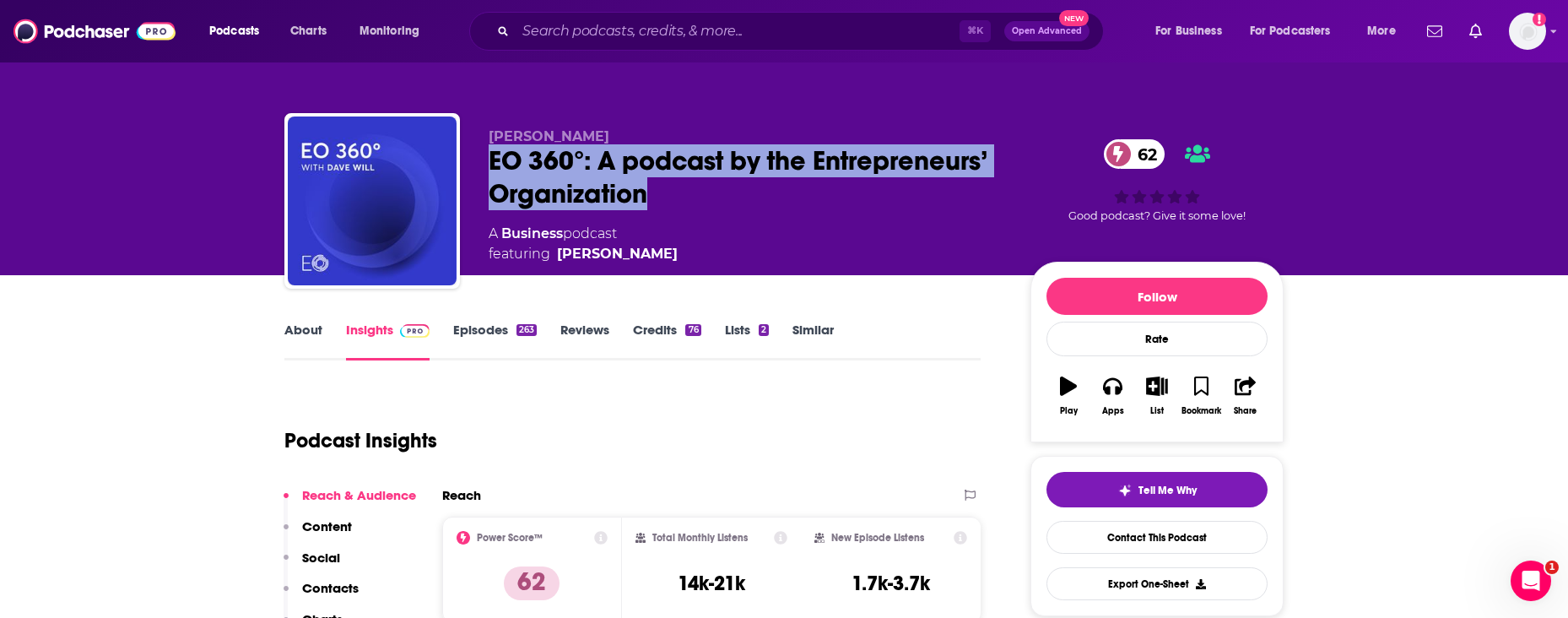
drag, startPoint x: 896, startPoint y: 196, endPoint x: 527, endPoint y: 162, distance: 370.6
click at [484, 156] on div "Victhea Marie Tesoro EO 360°: A podcast by the Entrepreneurs’ Organization 62 A…" at bounding box center [784, 204] width 999 height 183
copy h2 "EO 360°: A podcast by the Entrepreneurs’ Organization"
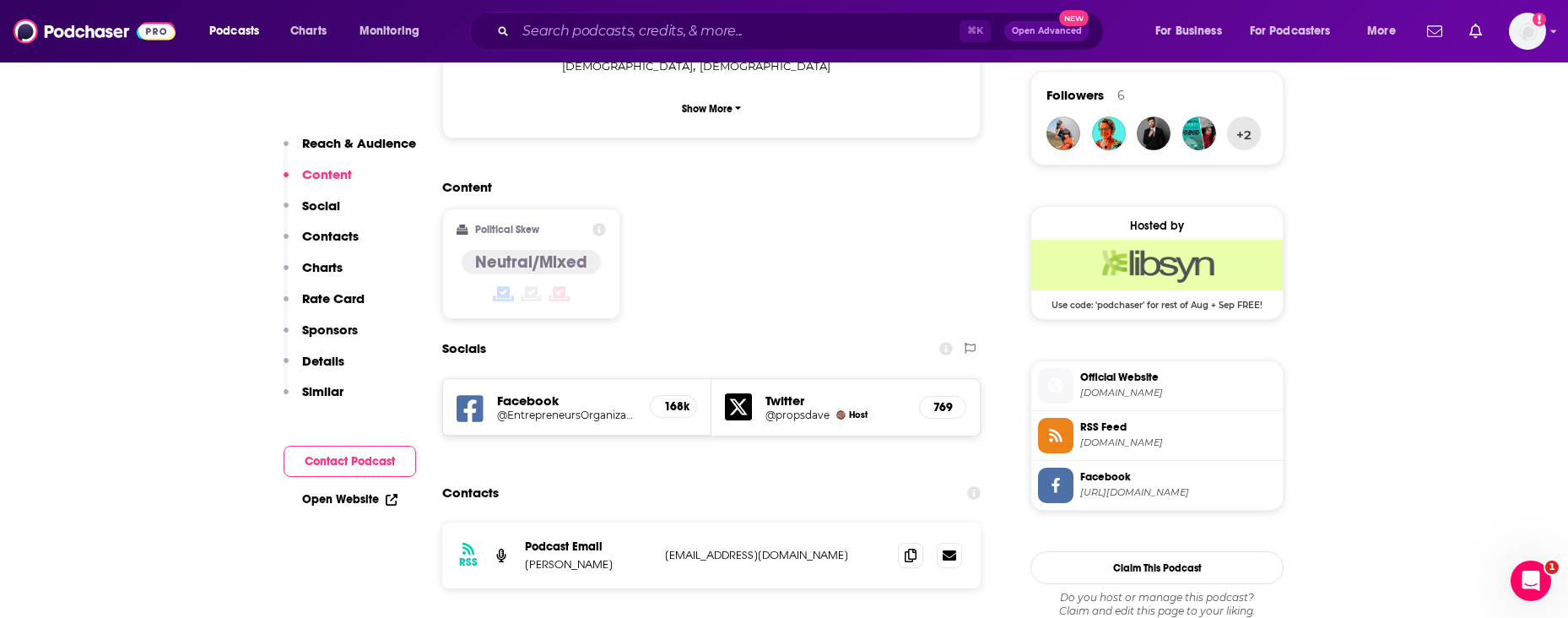
scroll to position [1278, 0]
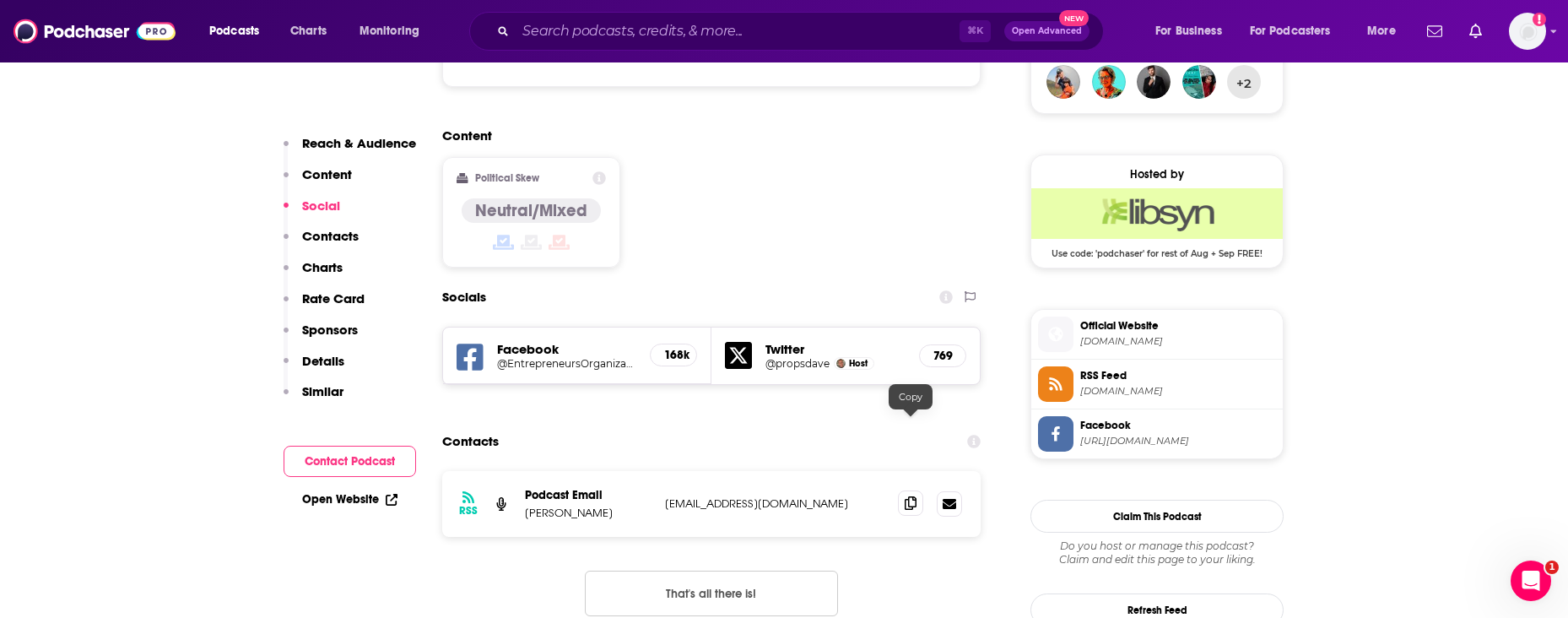
click at [912, 496] on icon at bounding box center [910, 503] width 12 height 14
click at [568, 36] on input "Search podcasts, credits, & more..." at bounding box center [738, 31] width 444 height 27
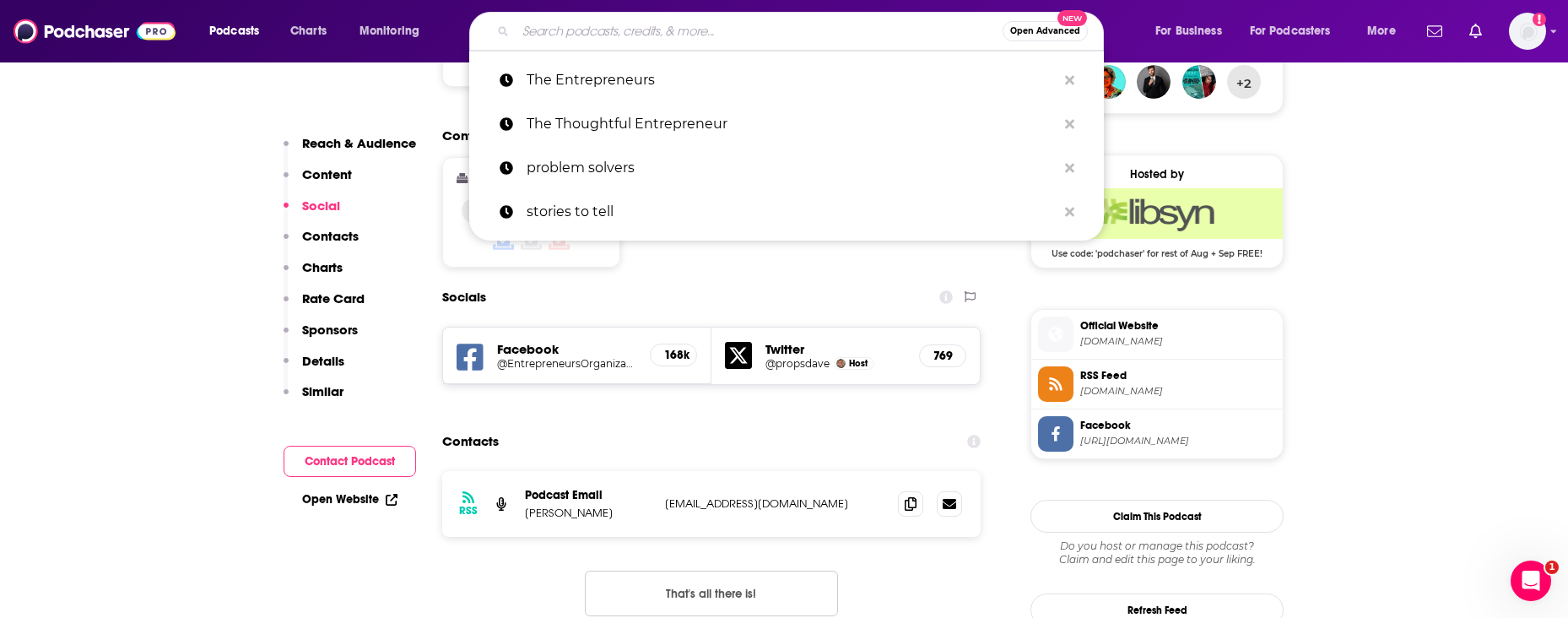
paste input "Entrepreneurial Thought Leaders (ETL)"
type input "Entrepreneurial Thought Leaders (ETL)"
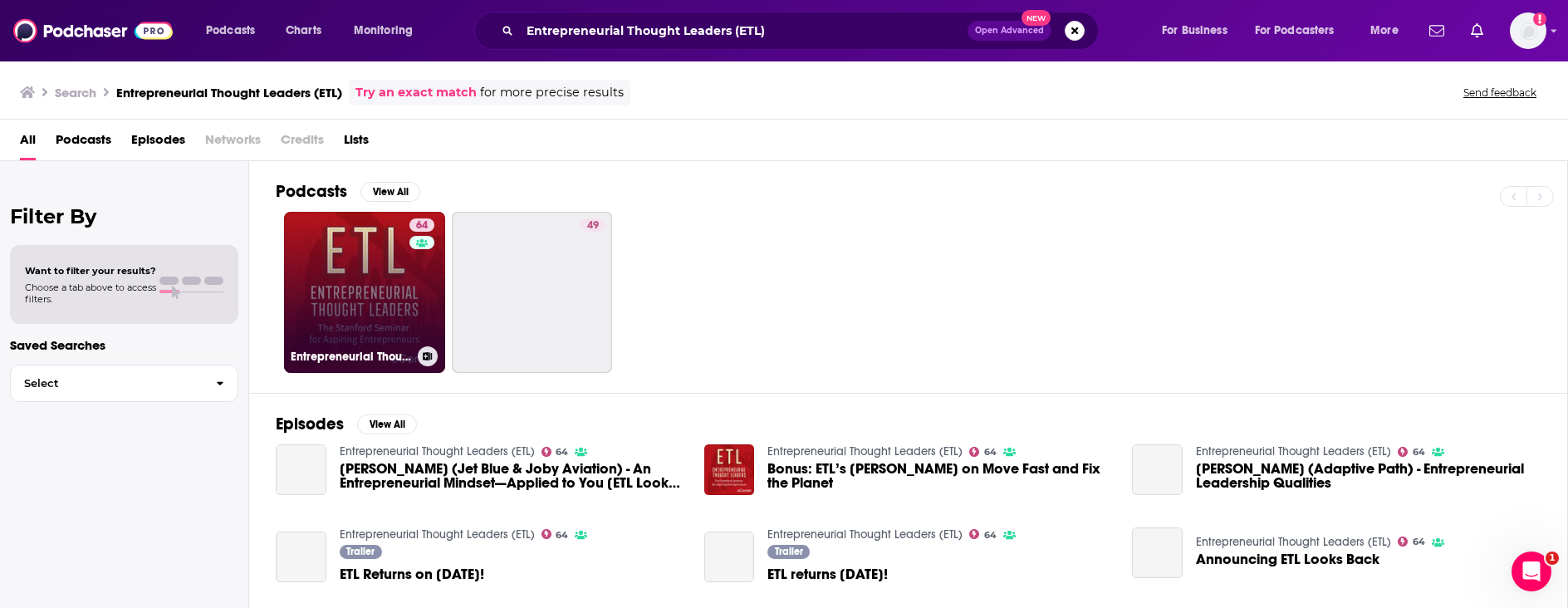
click at [370, 328] on link "64 Entrepreneurial Thought Leaders (ETL)" at bounding box center [364, 293] width 161 height 161
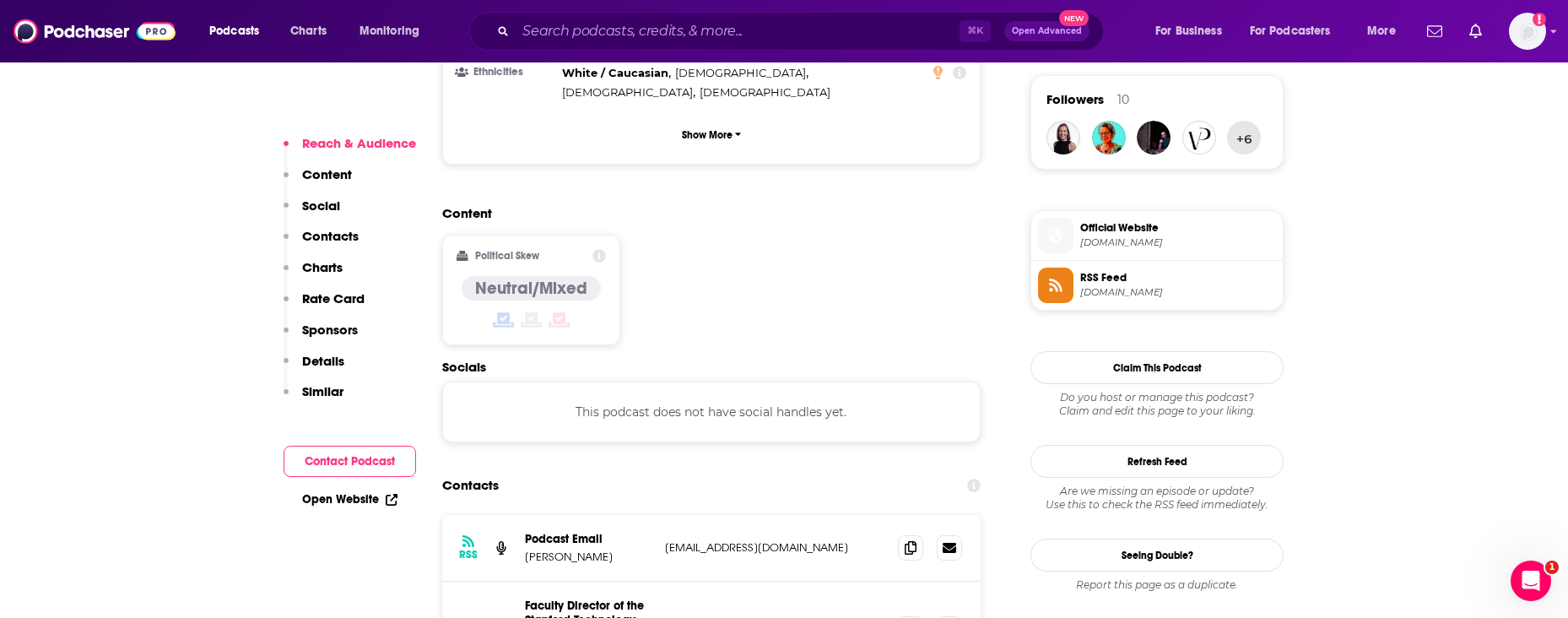
scroll to position [1394, 0]
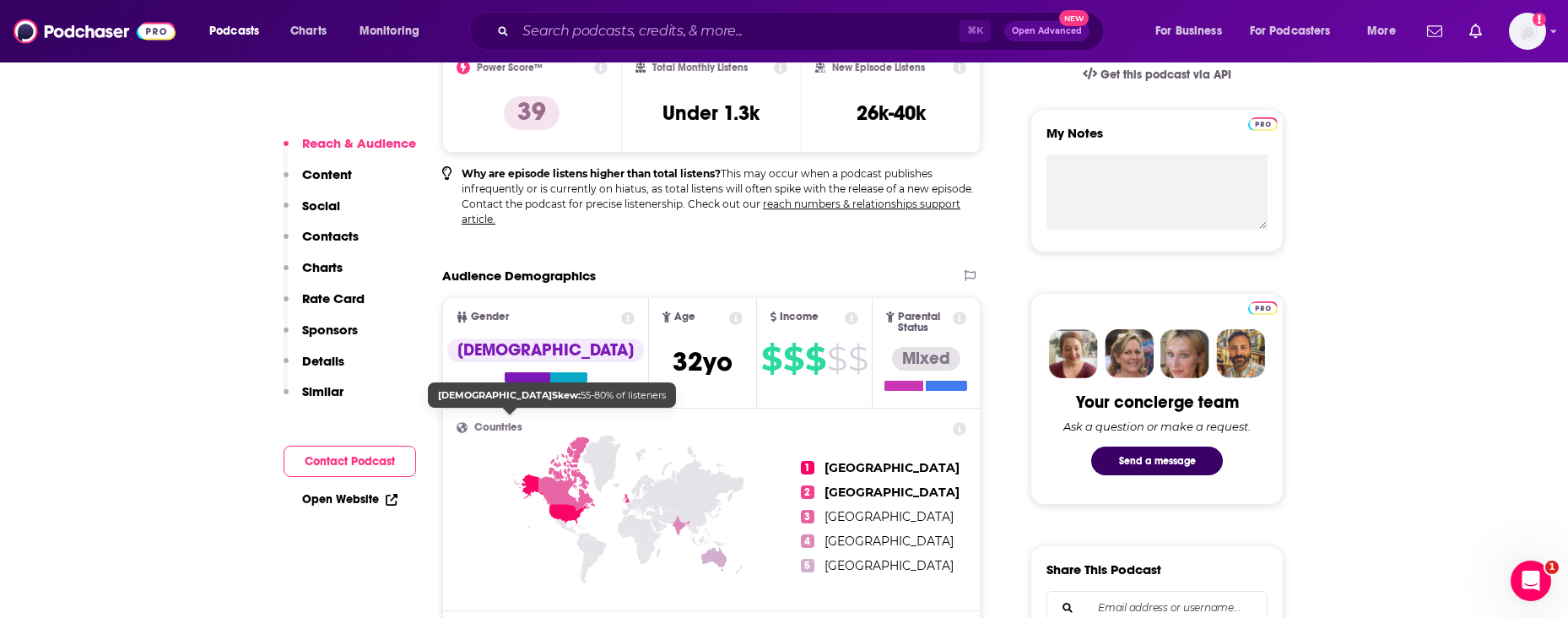
scroll to position [1099, 0]
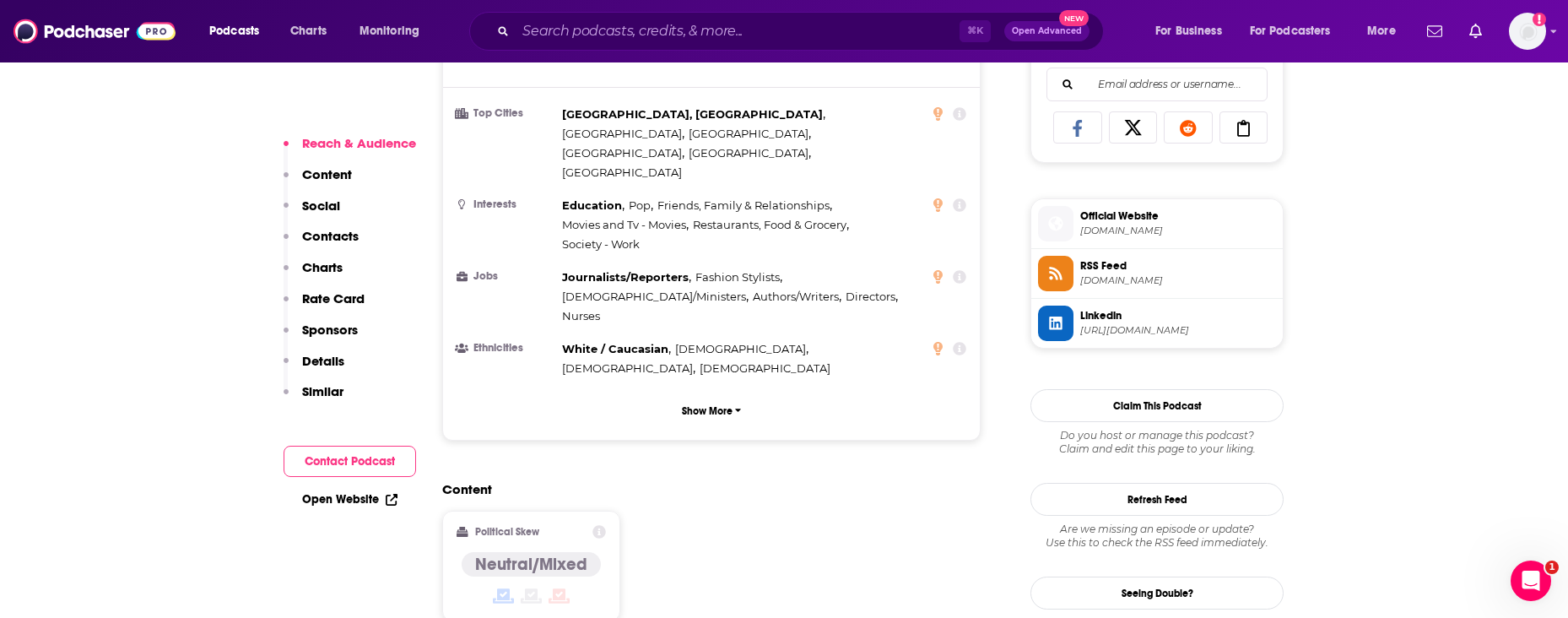
click at [336, 391] on p "Similar" at bounding box center [322, 391] width 41 height 16
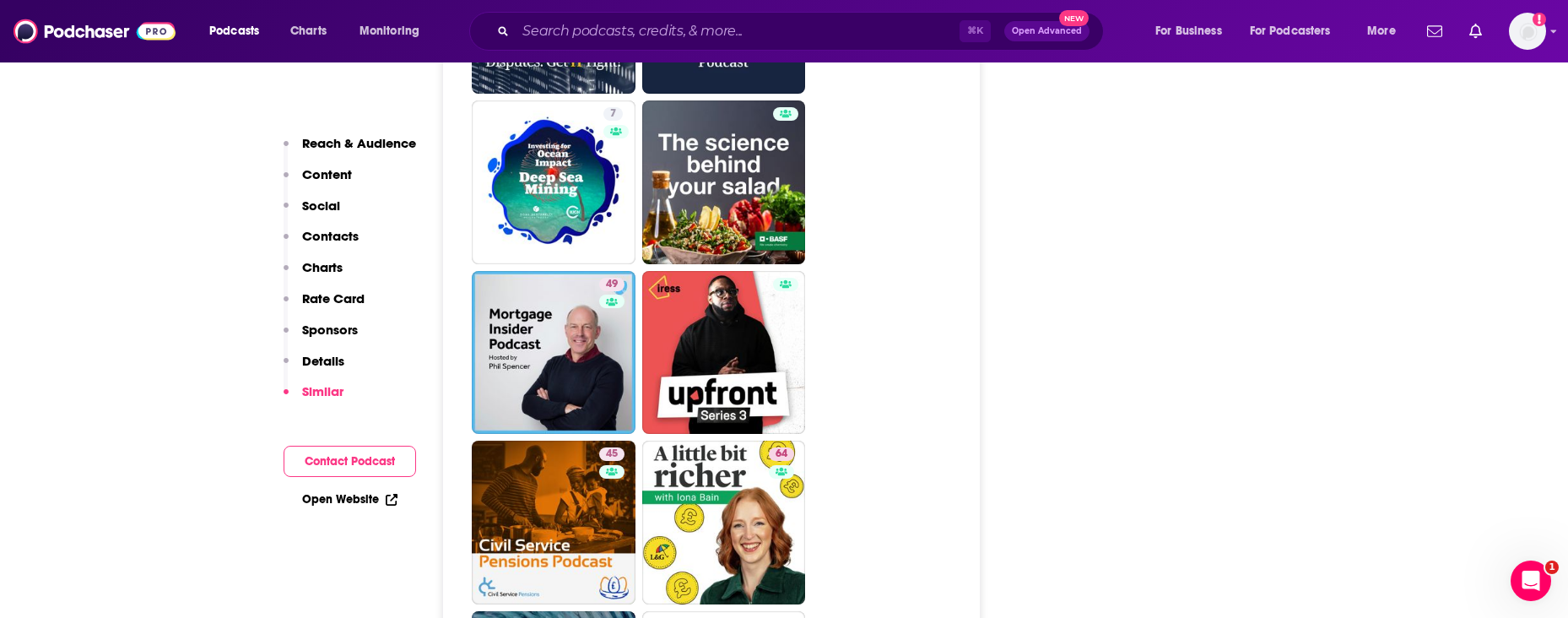
scroll to position [3594, 0]
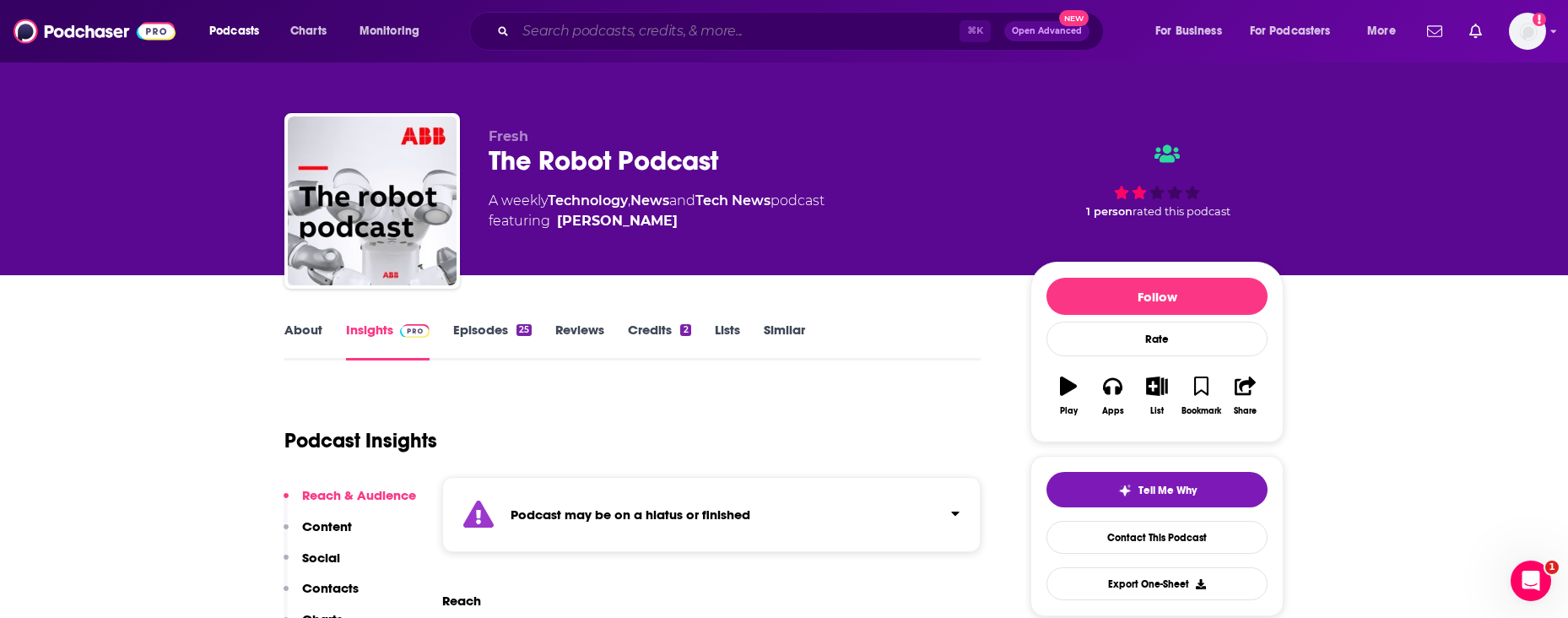
click at [753, 26] on input "Search podcasts, credits, & more..." at bounding box center [738, 31] width 444 height 27
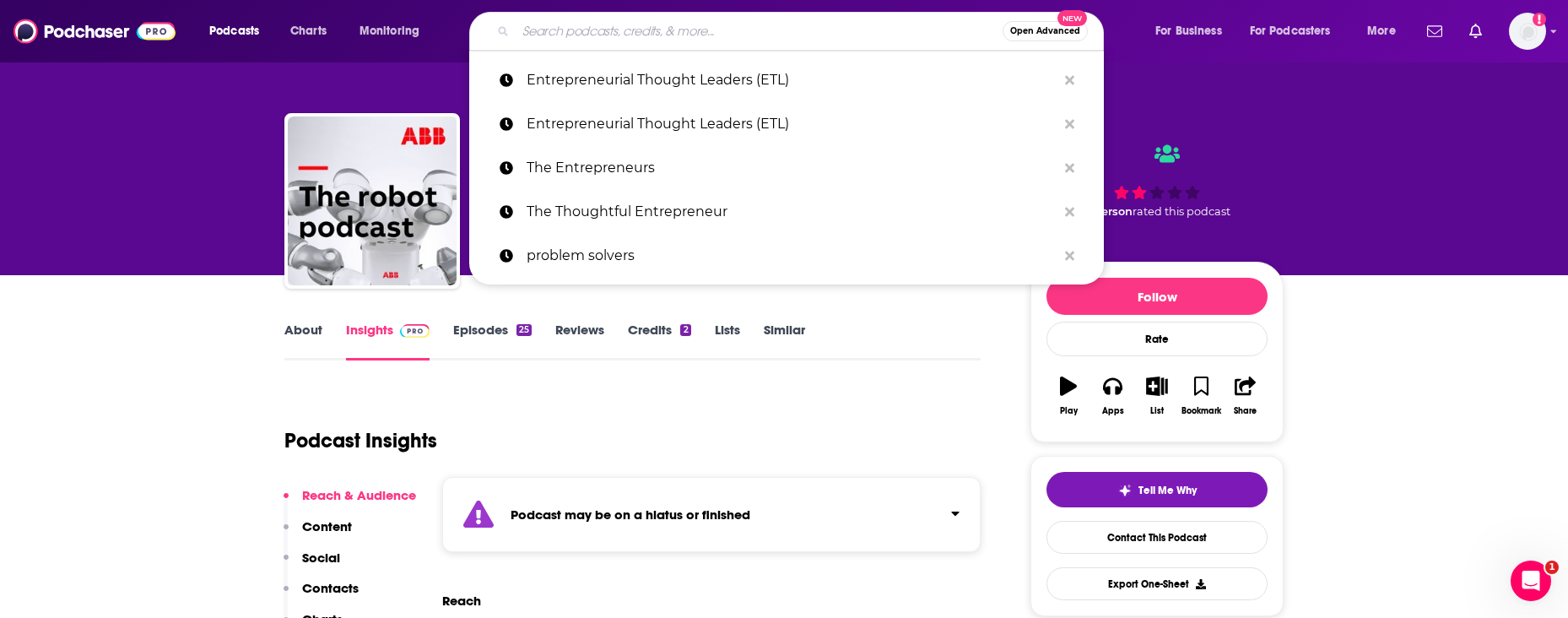
paste input "[PERSON_NAME] Follow Your Different"
type input "[PERSON_NAME] Follow Your Different"
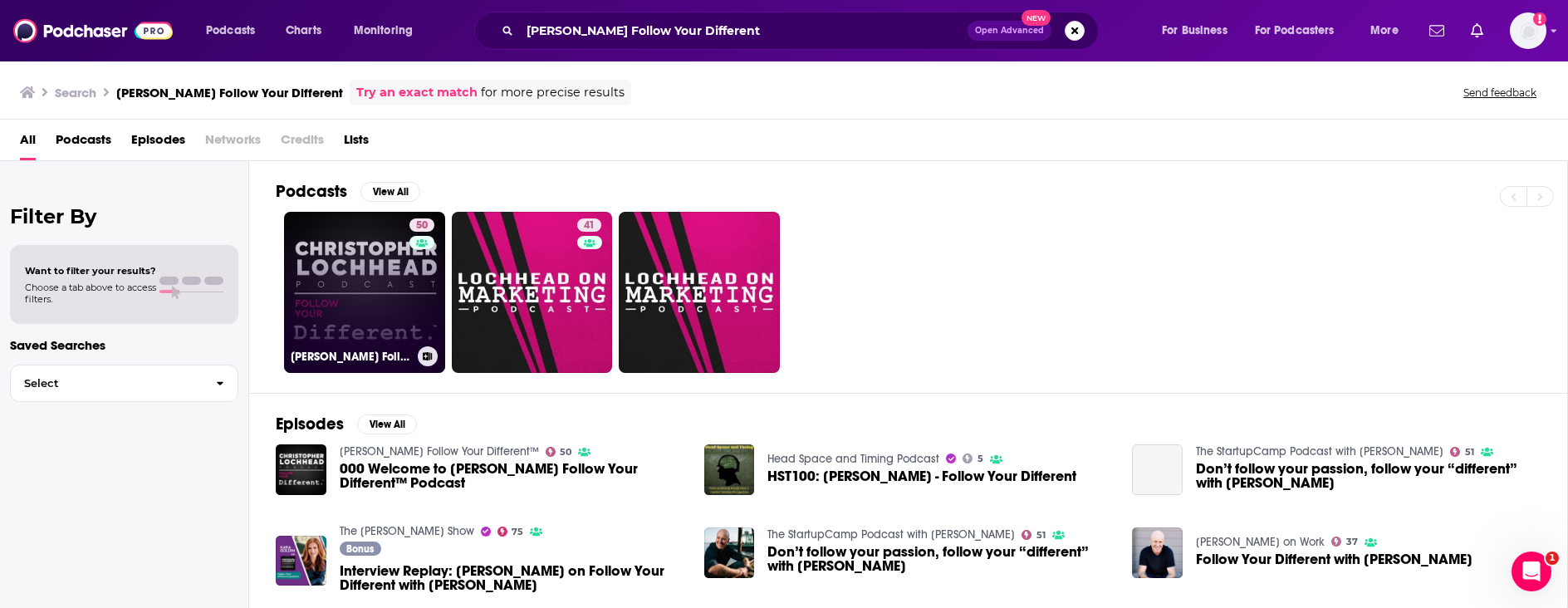
click at [384, 320] on link "50 [PERSON_NAME] Follow Your Different™" at bounding box center [364, 293] width 161 height 161
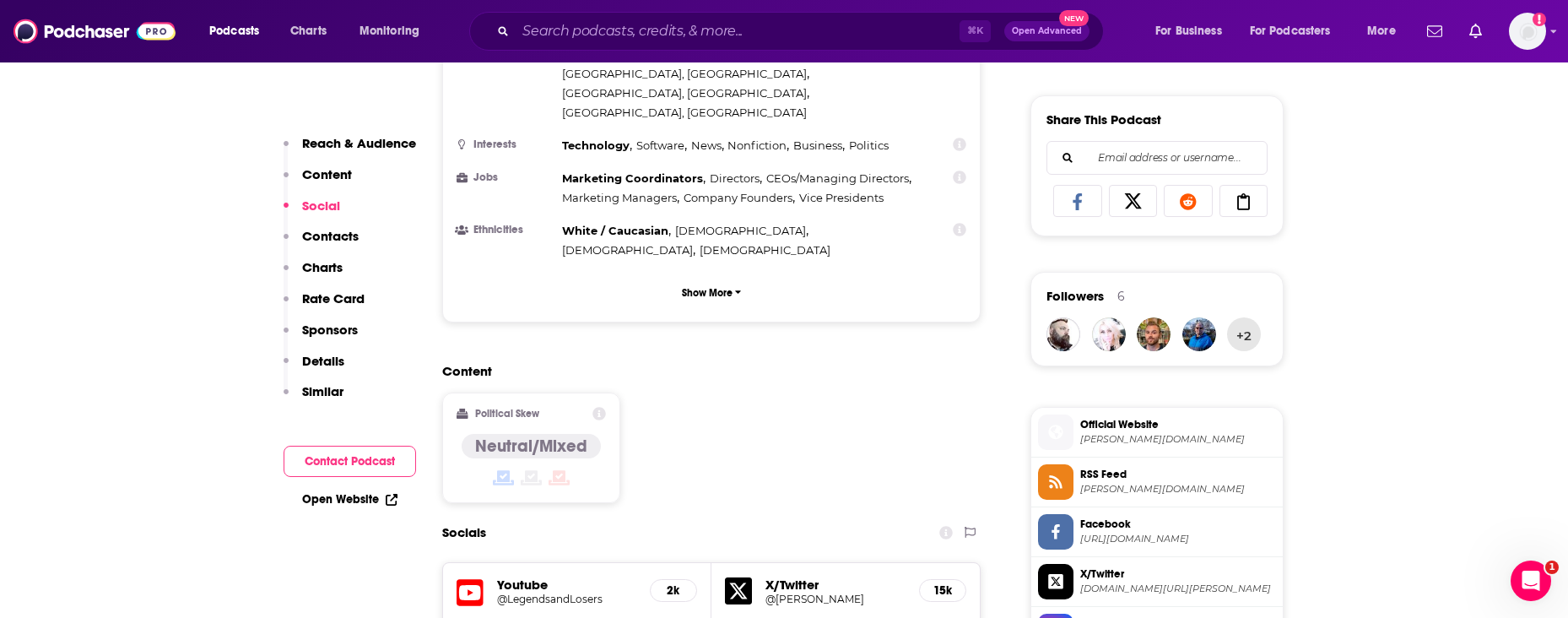
scroll to position [1359, 0]
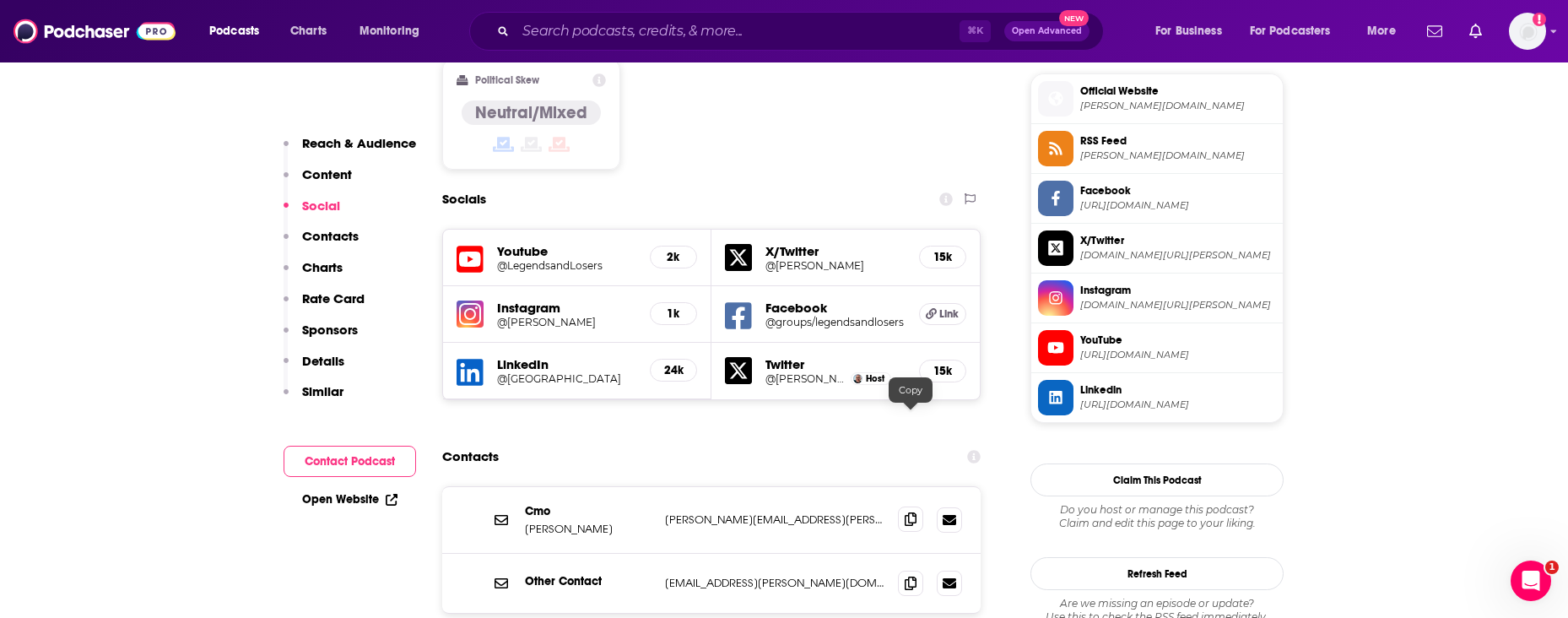
click at [909, 512] on icon at bounding box center [910, 519] width 12 height 14
click at [915, 570] on span at bounding box center [910, 582] width 25 height 25
click at [333, 385] on p "Similar" at bounding box center [322, 391] width 41 height 16
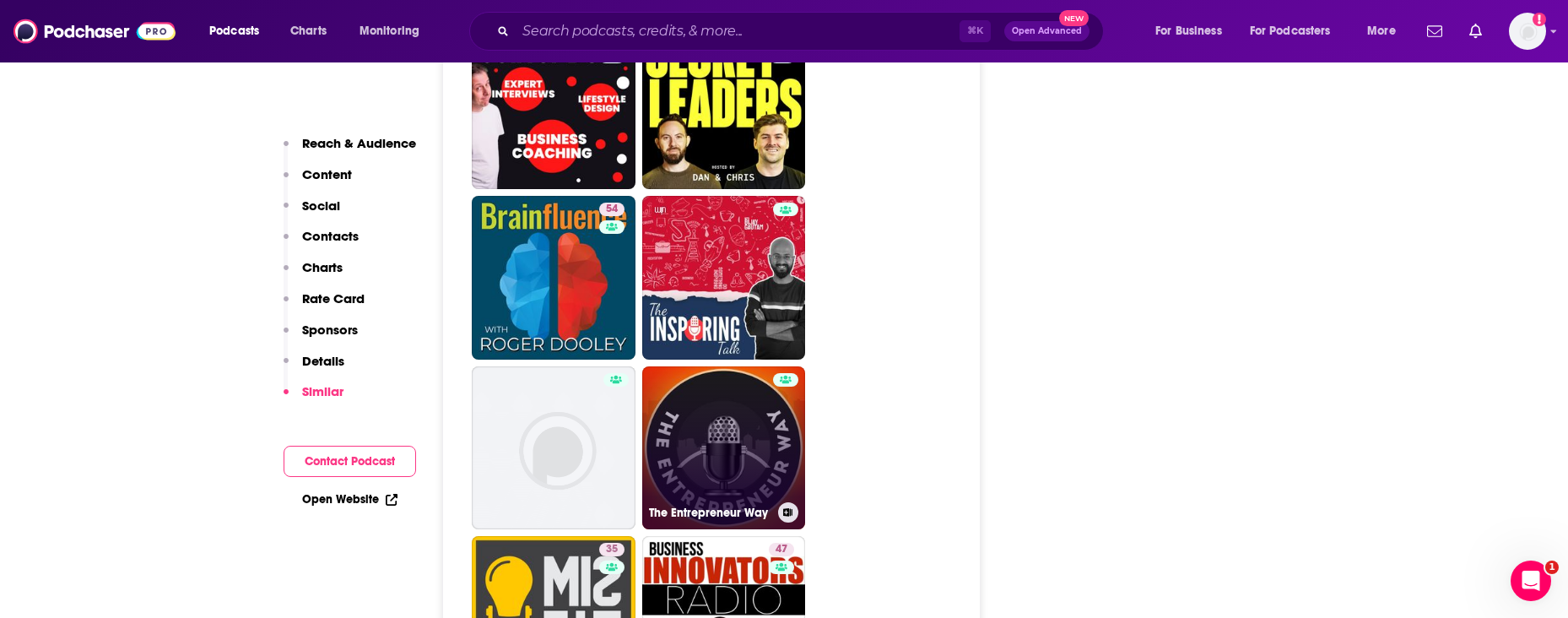
scroll to position [4242, 0]
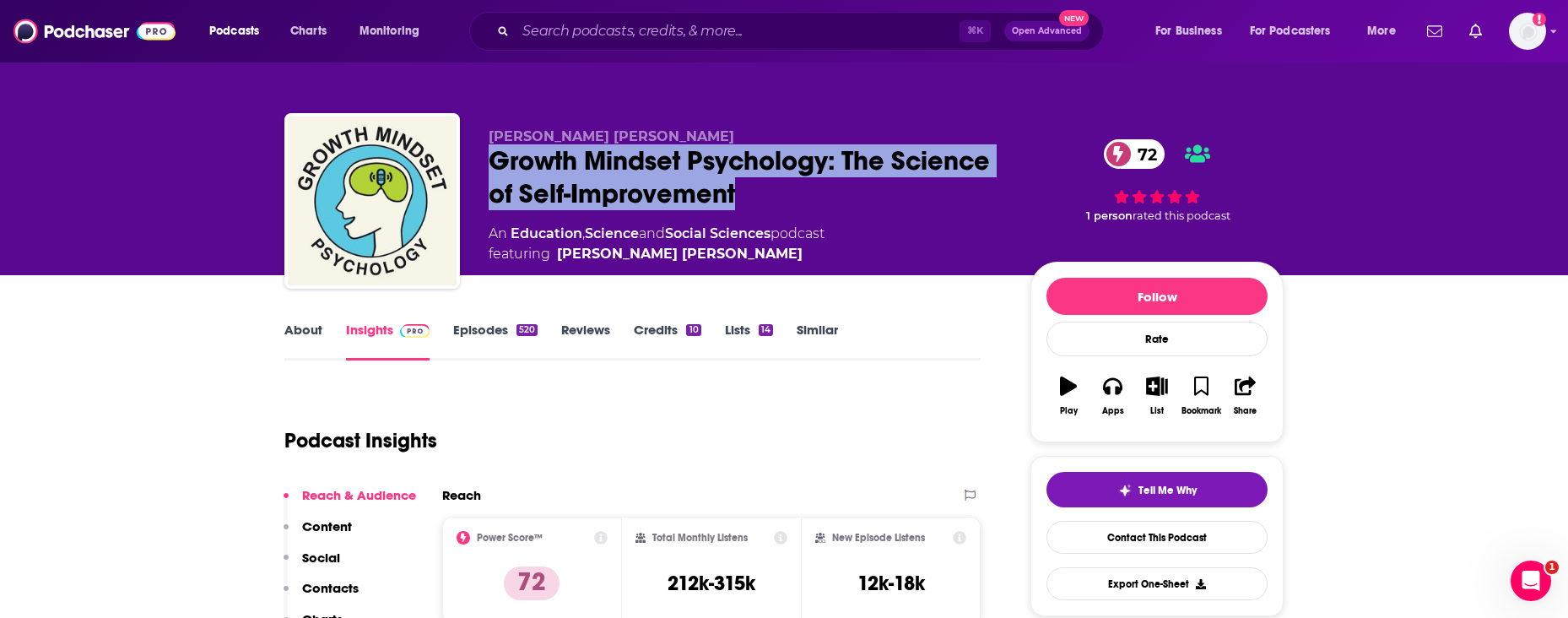
drag, startPoint x: 909, startPoint y: 194, endPoint x: 484, endPoint y: 159, distance: 426.4
click at [484, 159] on div "Sam Webster Harris Growth Mindset Psychology: The Science of Self-Improvement 7…" at bounding box center [784, 204] width 999 height 183
copy h2 "Growth Mindset Psychology: The Science of Self-Improvement"
click at [313, 330] on link "About" at bounding box center [303, 340] width 38 height 39
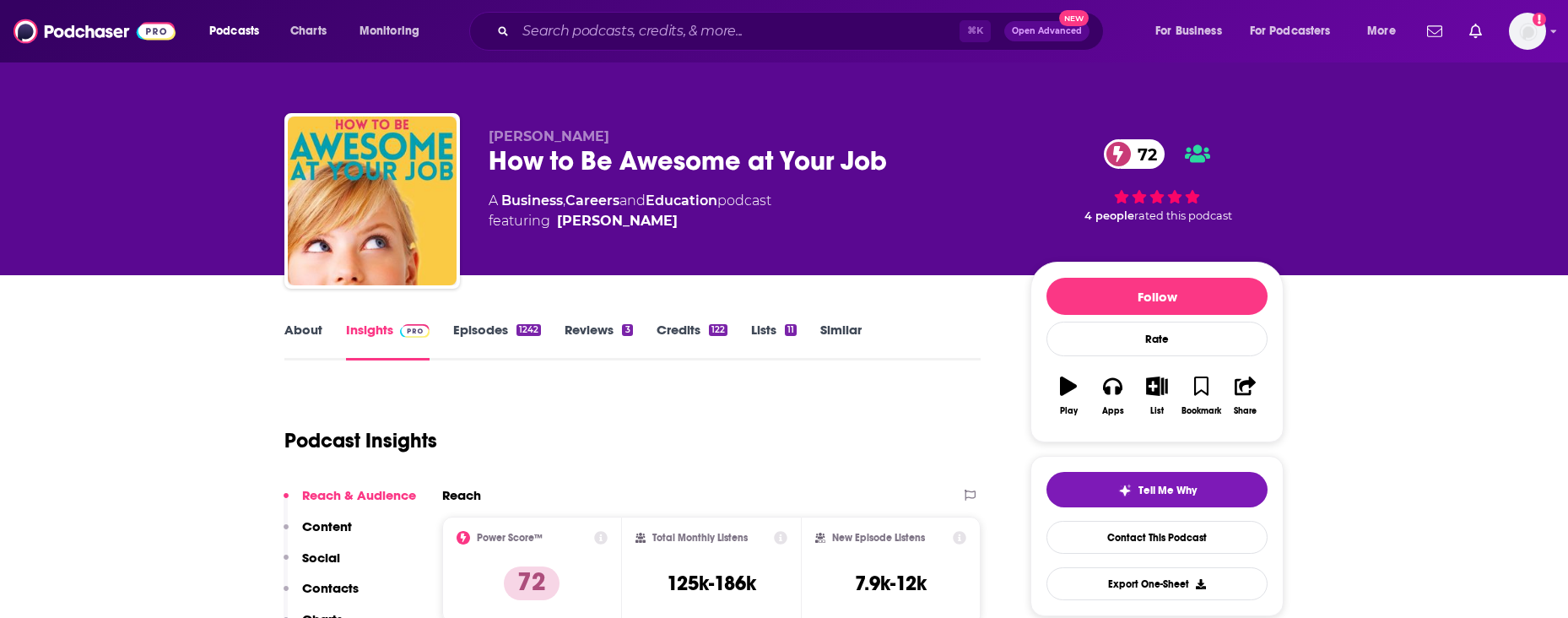
click at [290, 330] on link "About" at bounding box center [303, 340] width 38 height 39
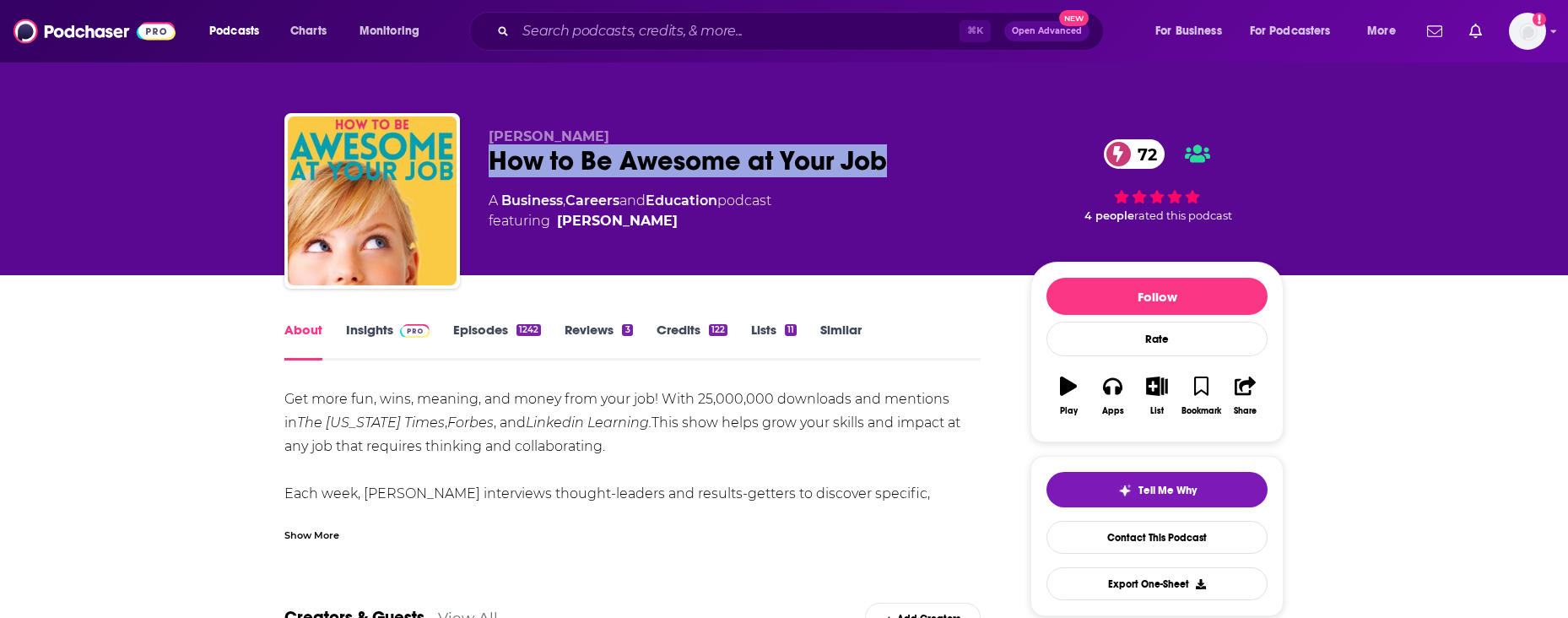
drag, startPoint x: 934, startPoint y: 158, endPoint x: 493, endPoint y: 154, distance: 441.0
click at [493, 154] on div "How to Be Awesome at Your Job 72" at bounding box center [747, 161] width 515 height 33
copy h1 "How to Be Awesome at Your Job"
click at [352, 331] on link "Insights" at bounding box center [388, 340] width 84 height 39
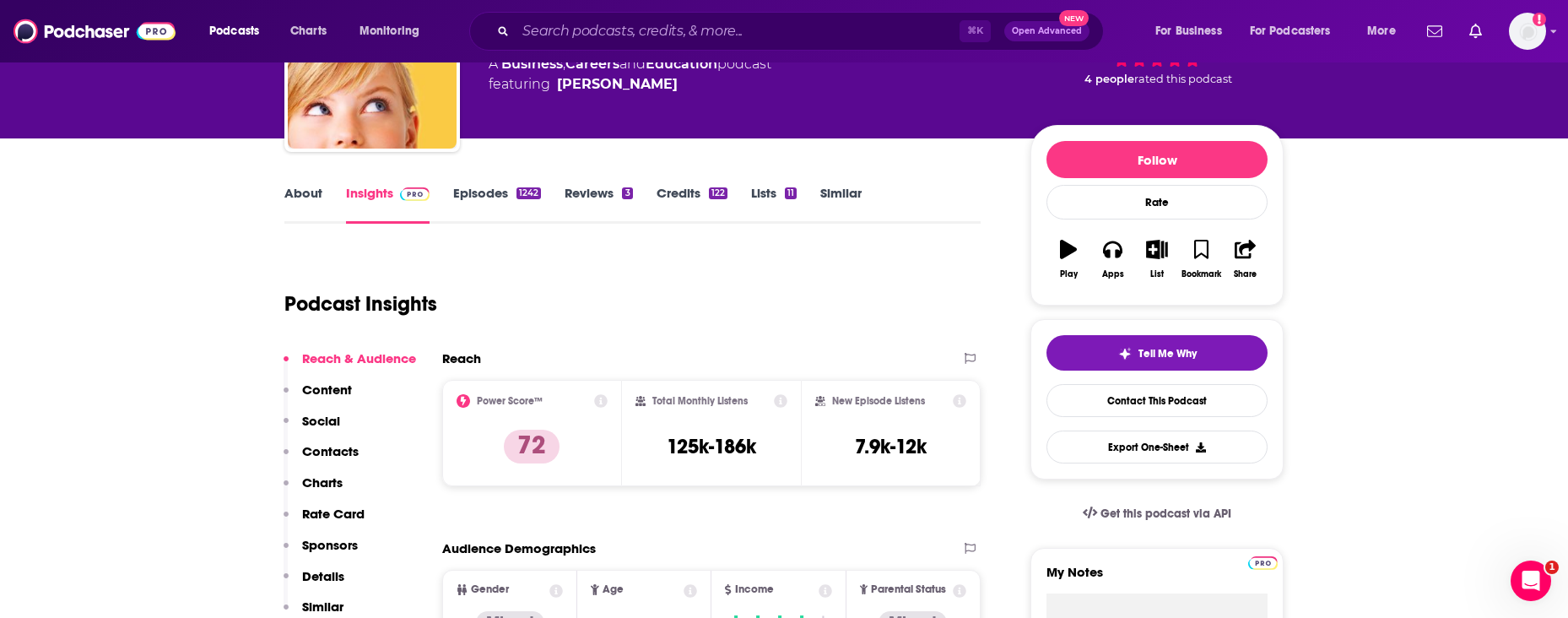
scroll to position [202, 0]
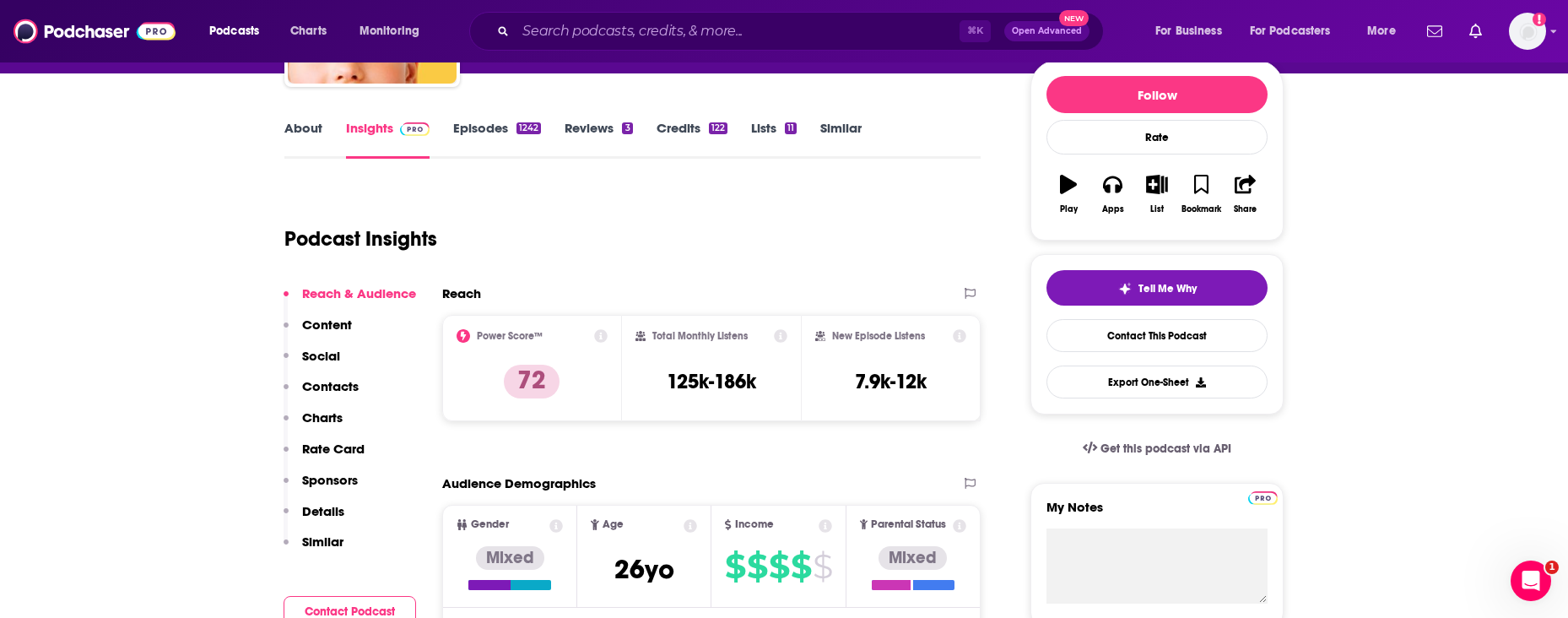
click at [306, 140] on link "About" at bounding box center [303, 139] width 38 height 39
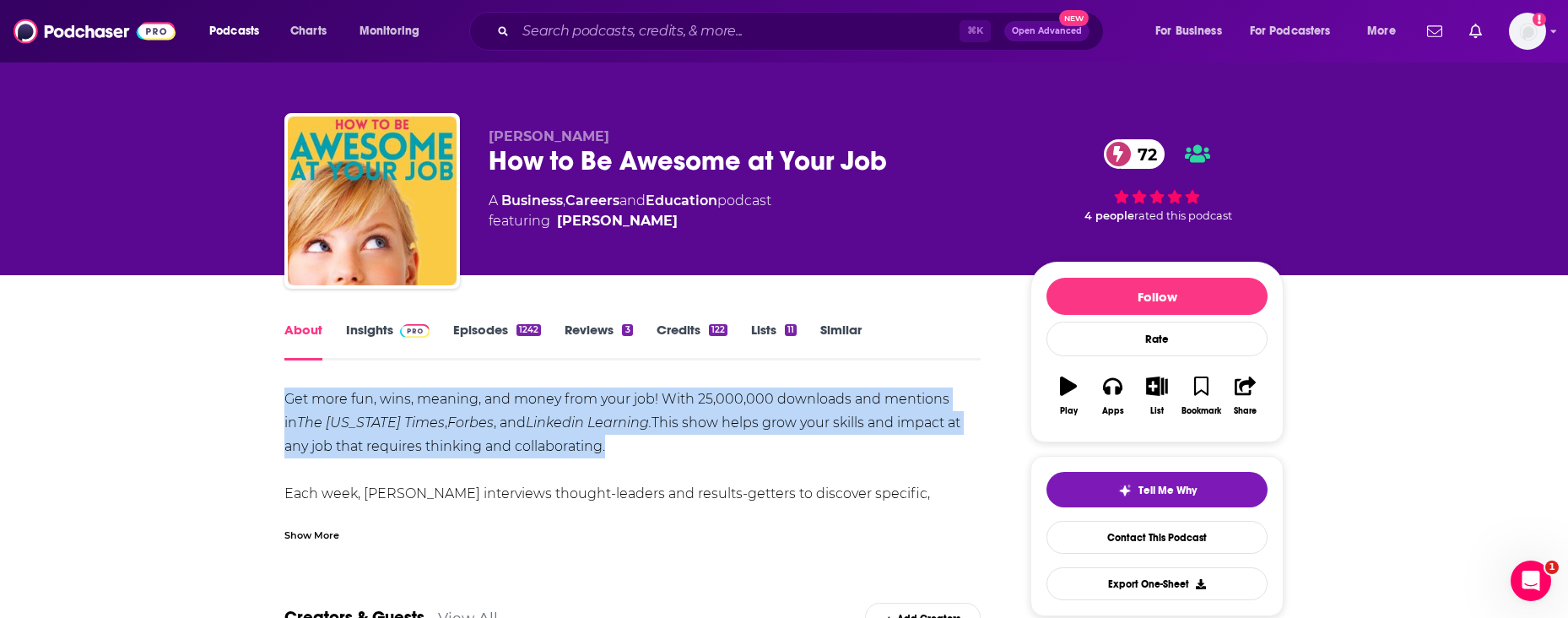
drag, startPoint x: 641, startPoint y: 451, endPoint x: 260, endPoint y: 396, distance: 384.9
click at [484, 330] on link "Episodes 1242" at bounding box center [497, 340] width 88 height 39
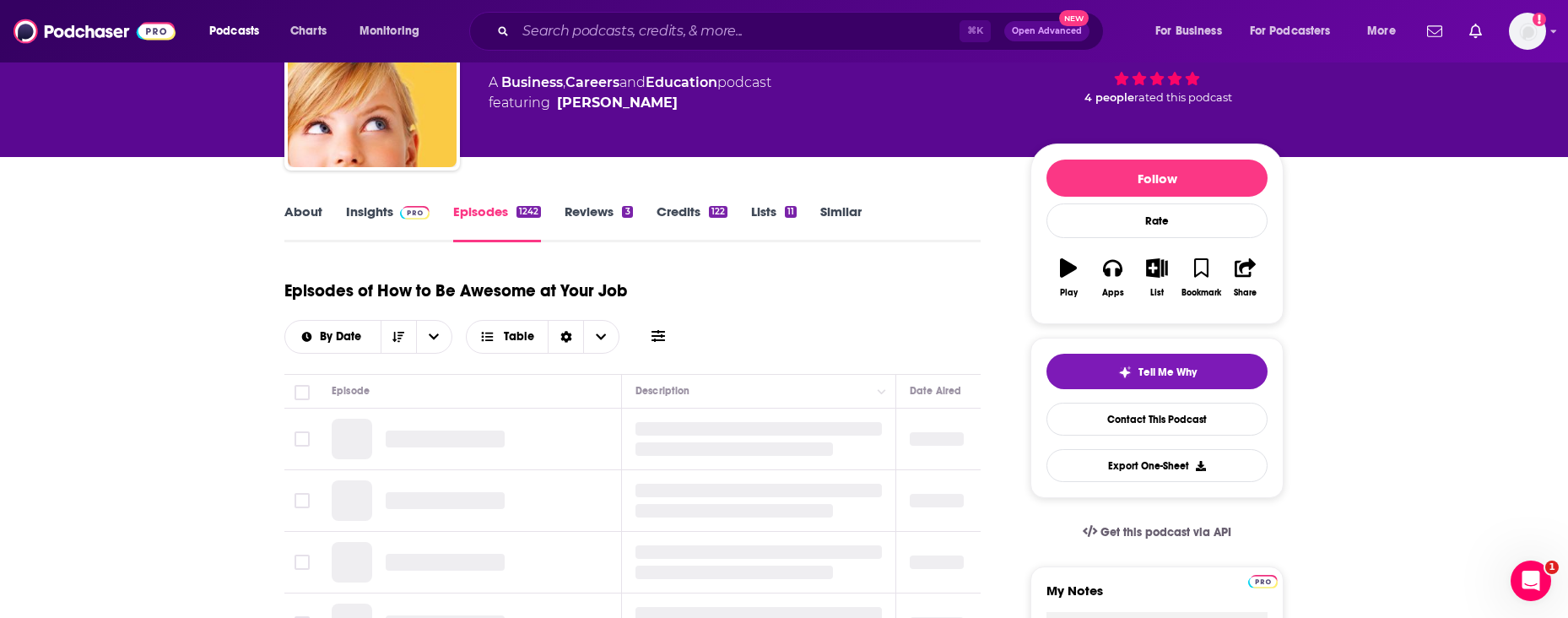
scroll to position [177, 0]
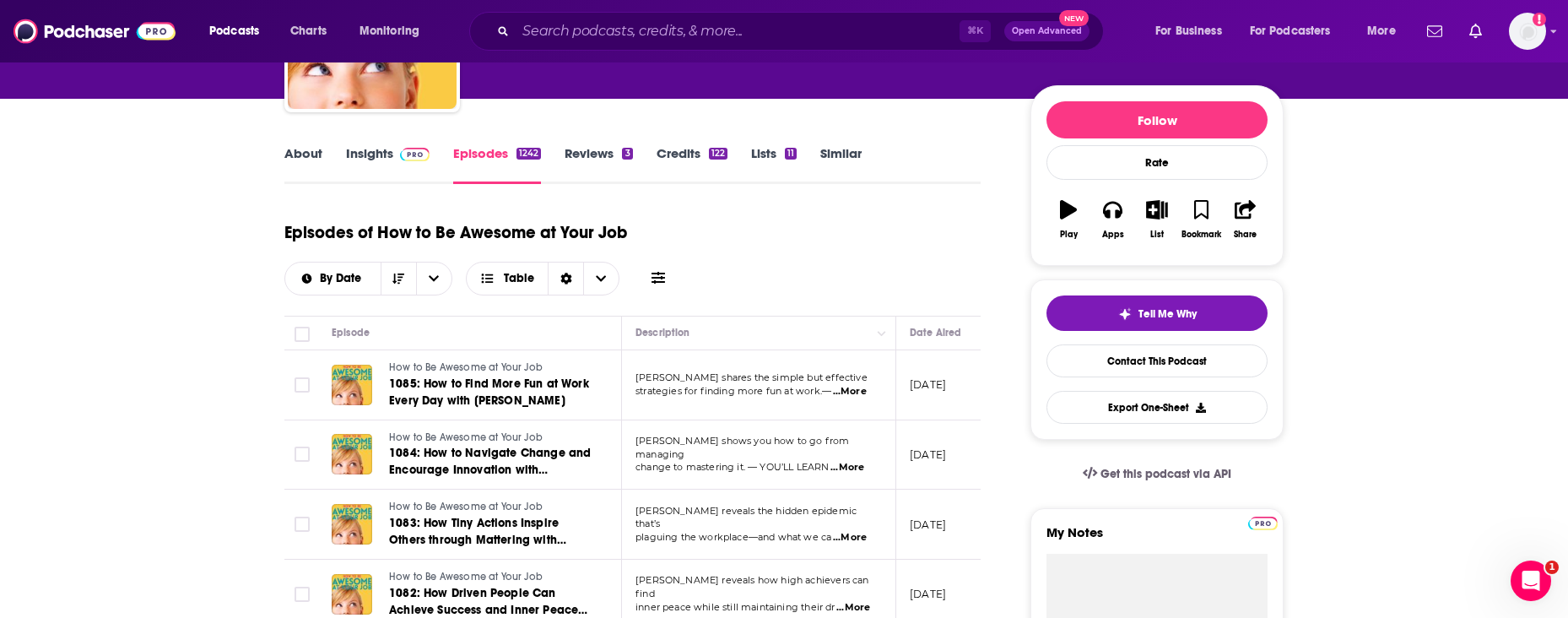
click at [391, 163] on link "Insights" at bounding box center [388, 164] width 84 height 39
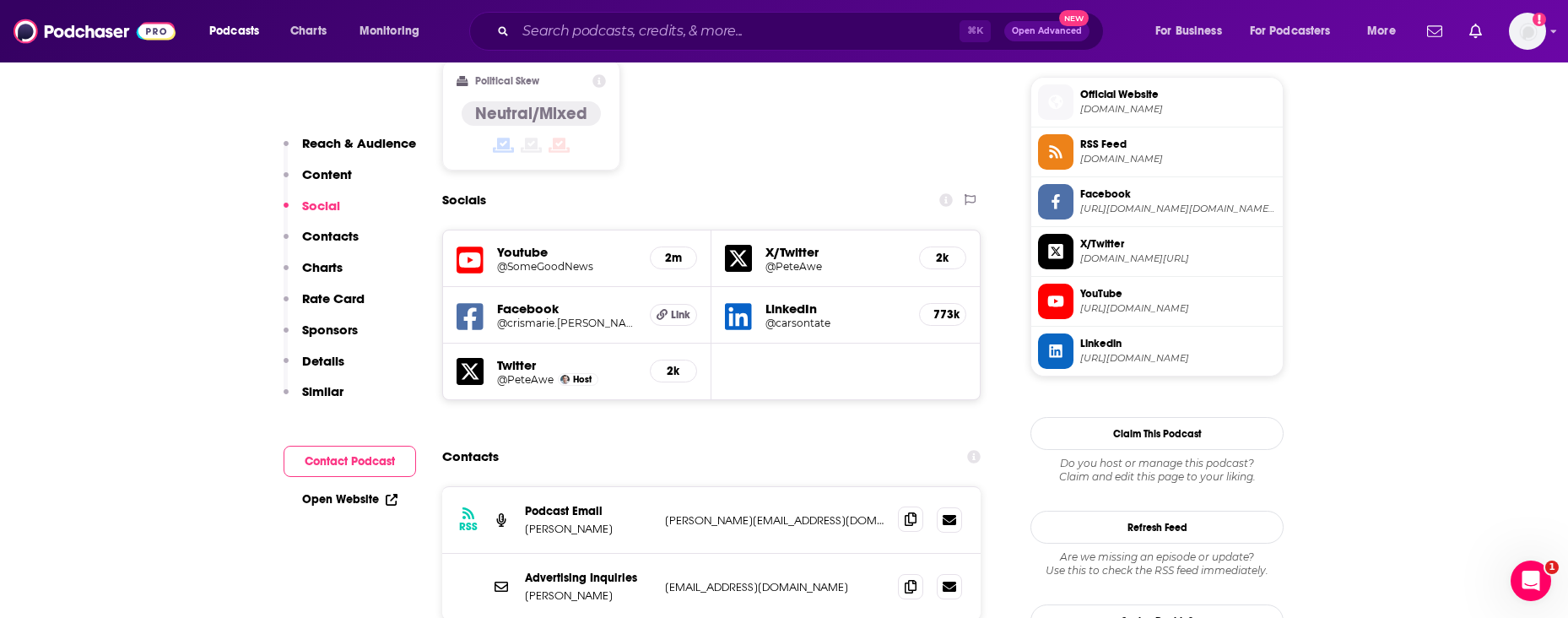
scroll to position [1358, 0]
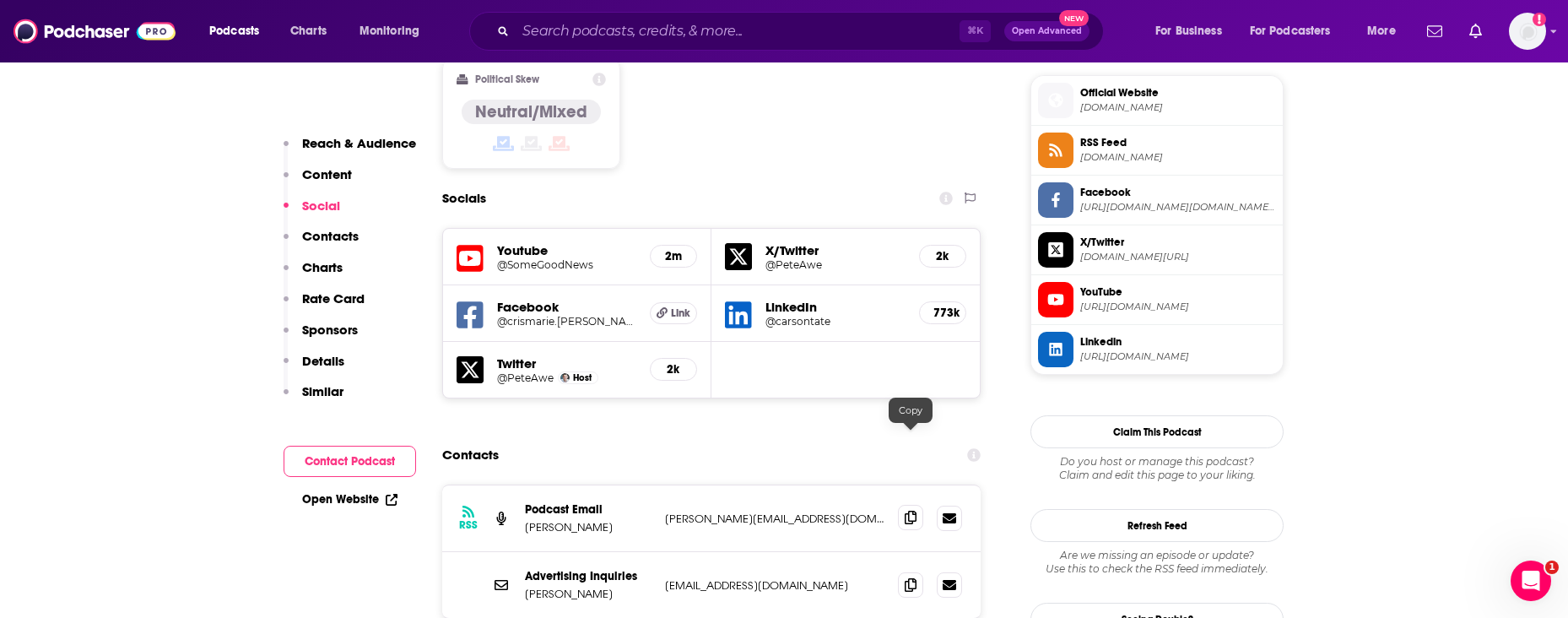
click at [909, 511] on icon at bounding box center [910, 518] width 12 height 14
click at [915, 577] on icon at bounding box center [910, 584] width 12 height 14
click at [319, 388] on p "Similar" at bounding box center [322, 391] width 41 height 16
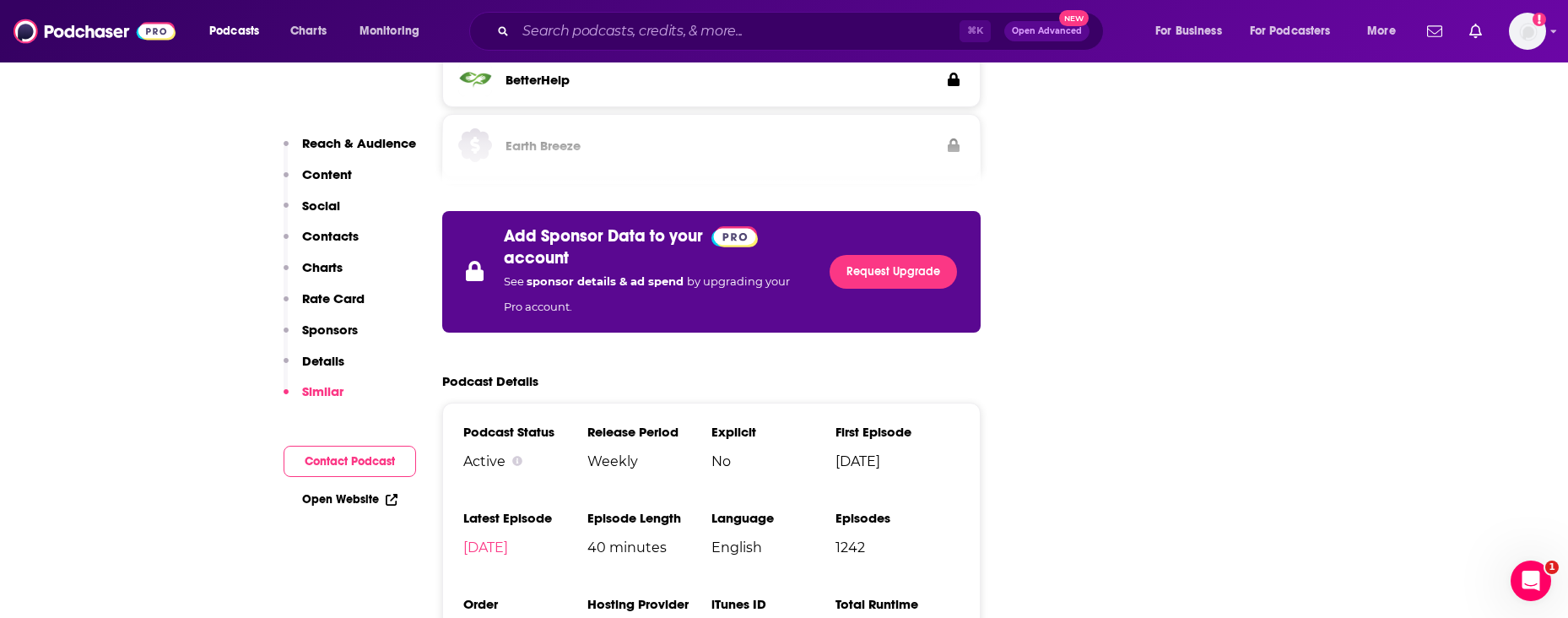
scroll to position [3540, 0]
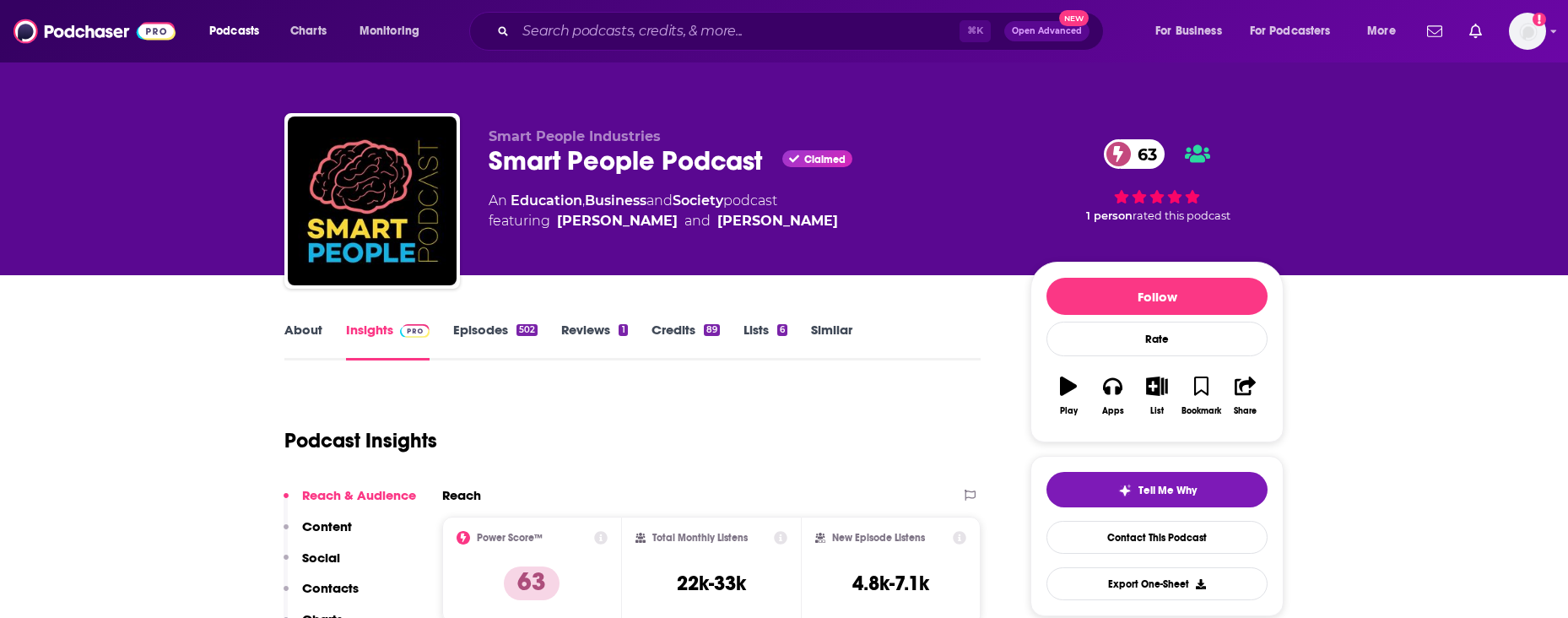
click at [299, 336] on link "About" at bounding box center [303, 340] width 38 height 39
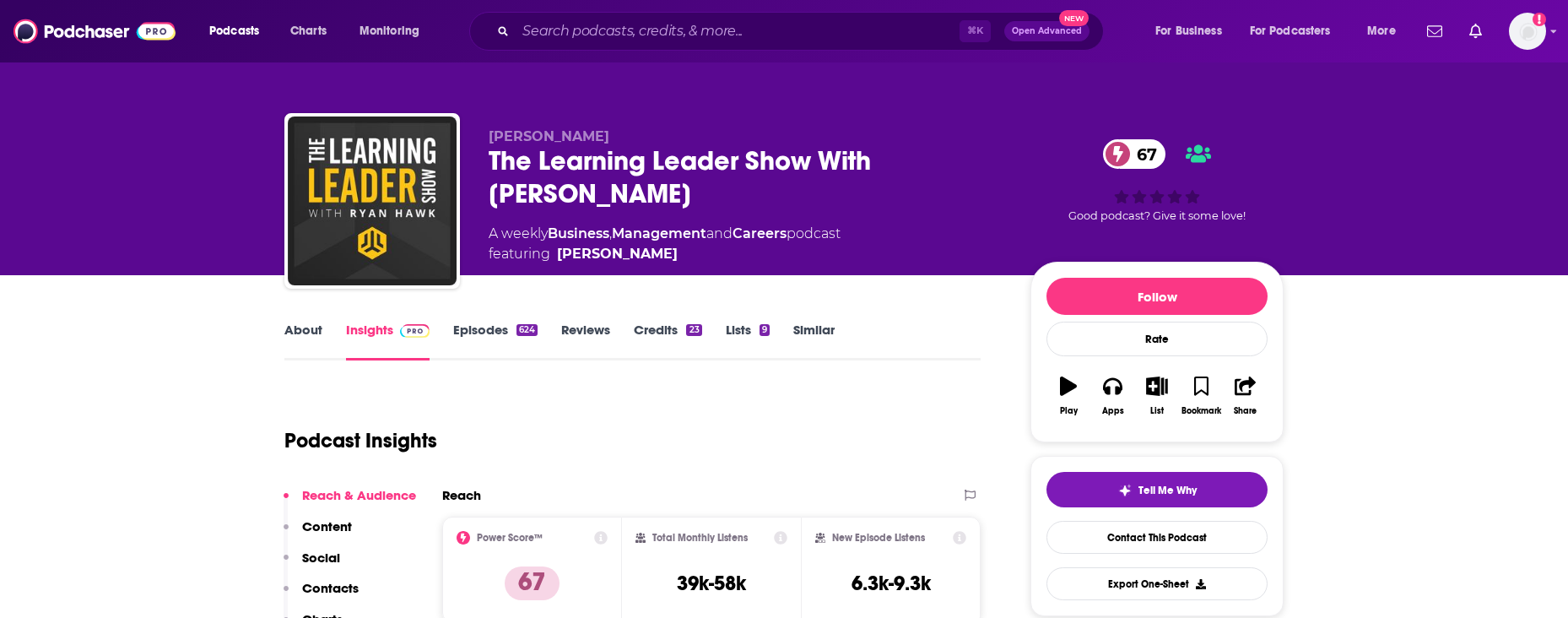
click at [307, 329] on link "About" at bounding box center [303, 340] width 38 height 39
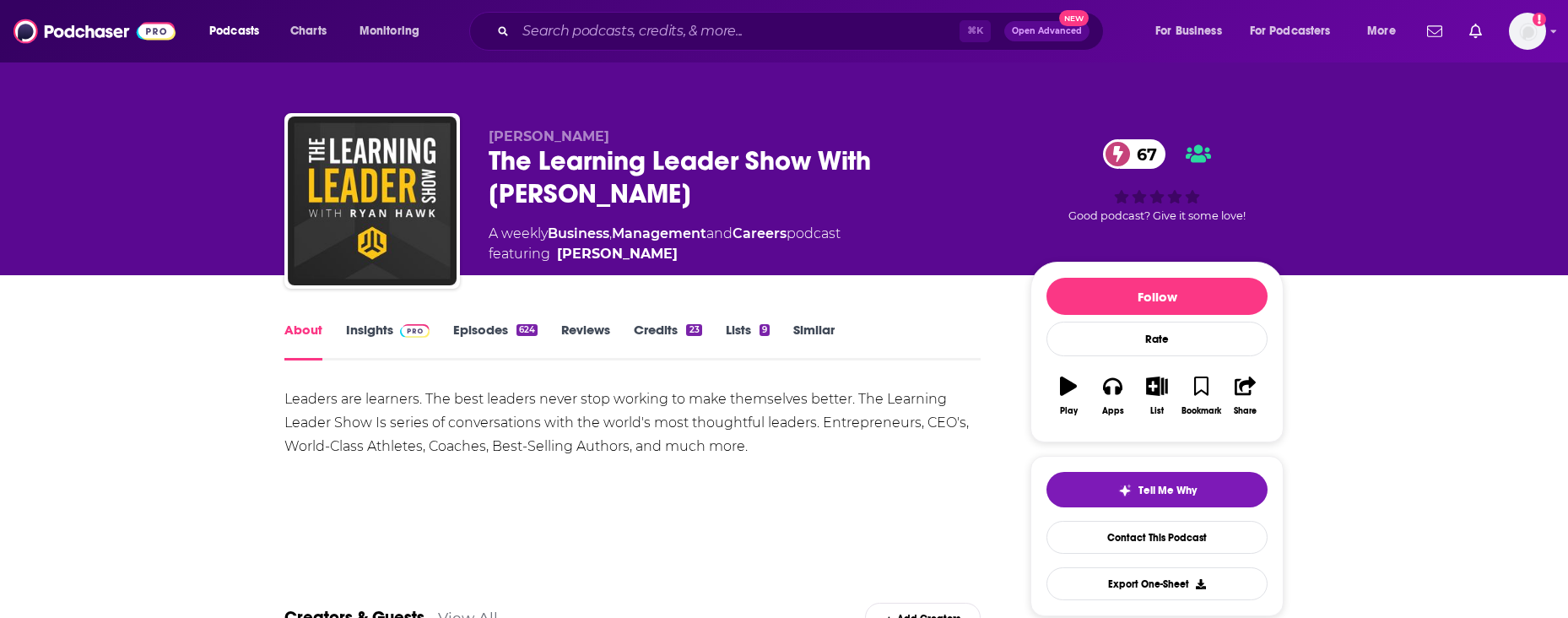
click at [369, 331] on link "Insights" at bounding box center [388, 340] width 84 height 39
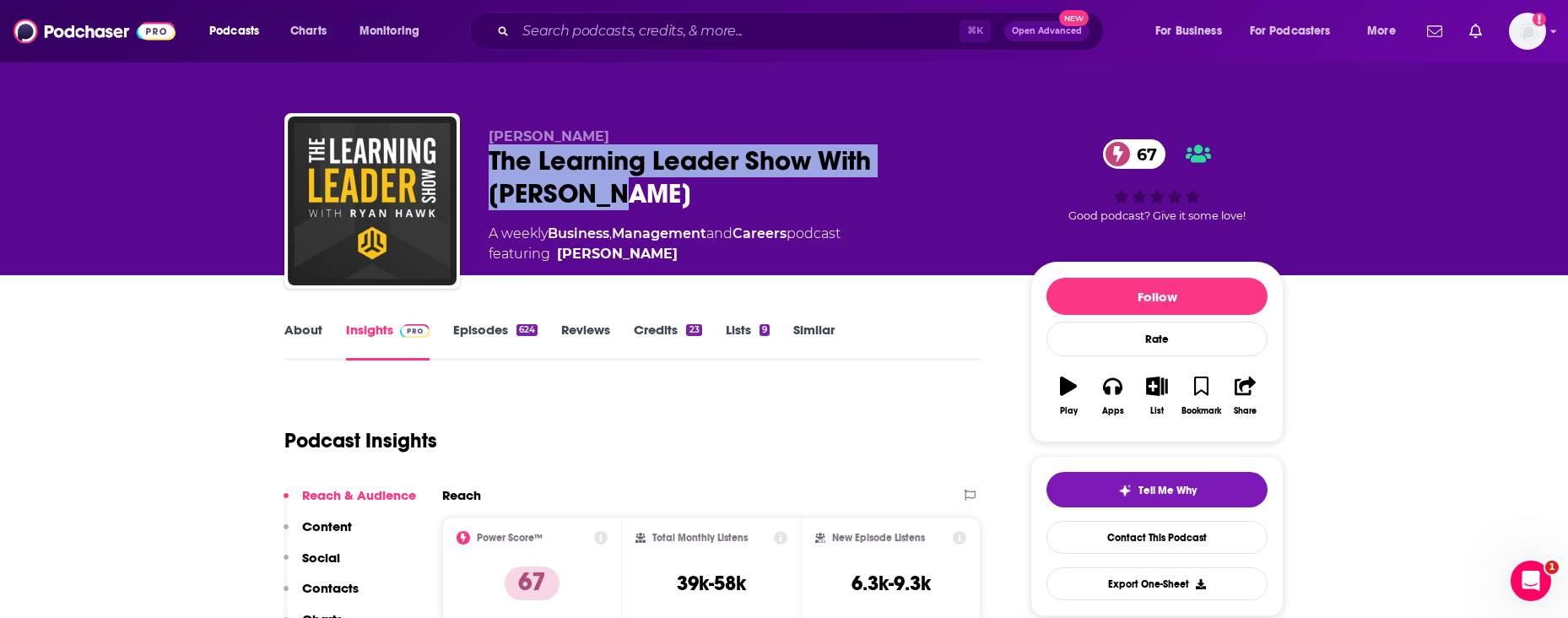
drag, startPoint x: 571, startPoint y: 188, endPoint x: 485, endPoint y: 166, distance: 88.8
click at [485, 166] on div "Ryan Hawk The Learning Leader Show With Ryan Hawk 67 A weekly Business , Manage…" at bounding box center [784, 204] width 999 height 183
copy h2 "The Learning Leader Show With Ryan Hawk"
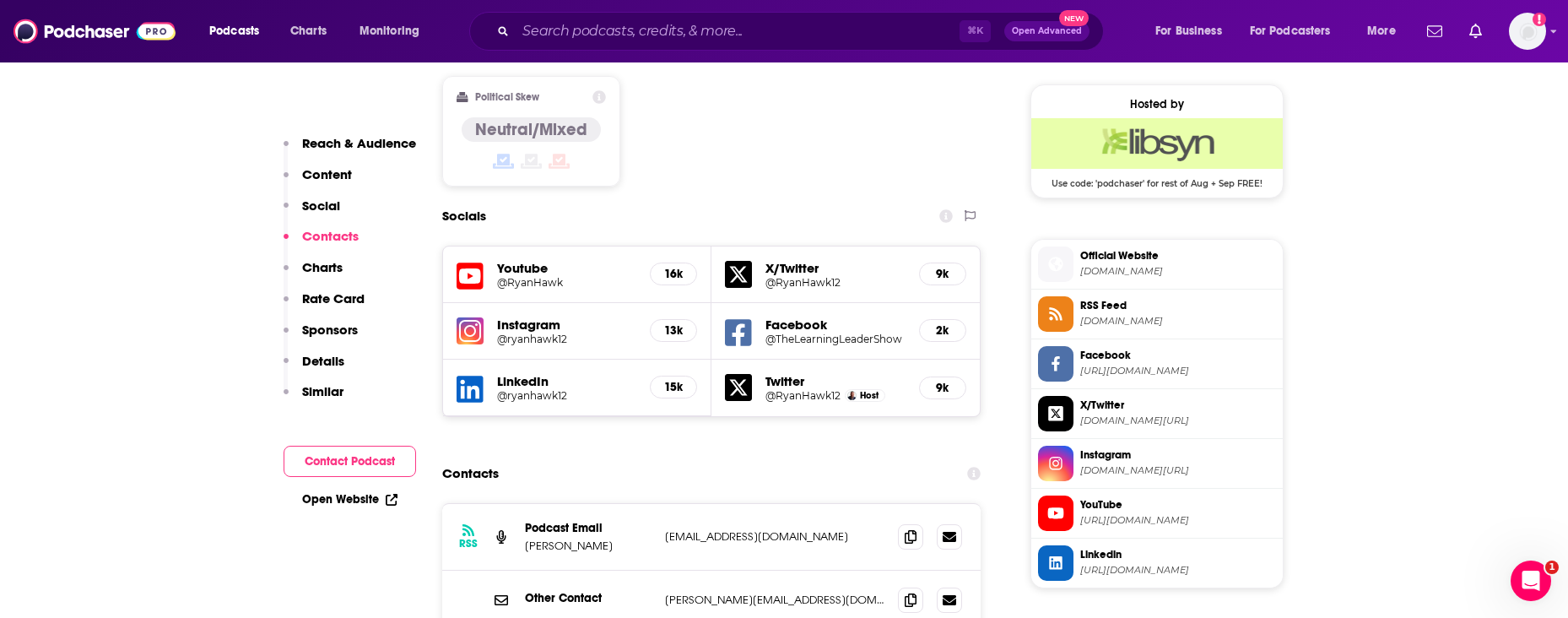
scroll to position [1542, 0]
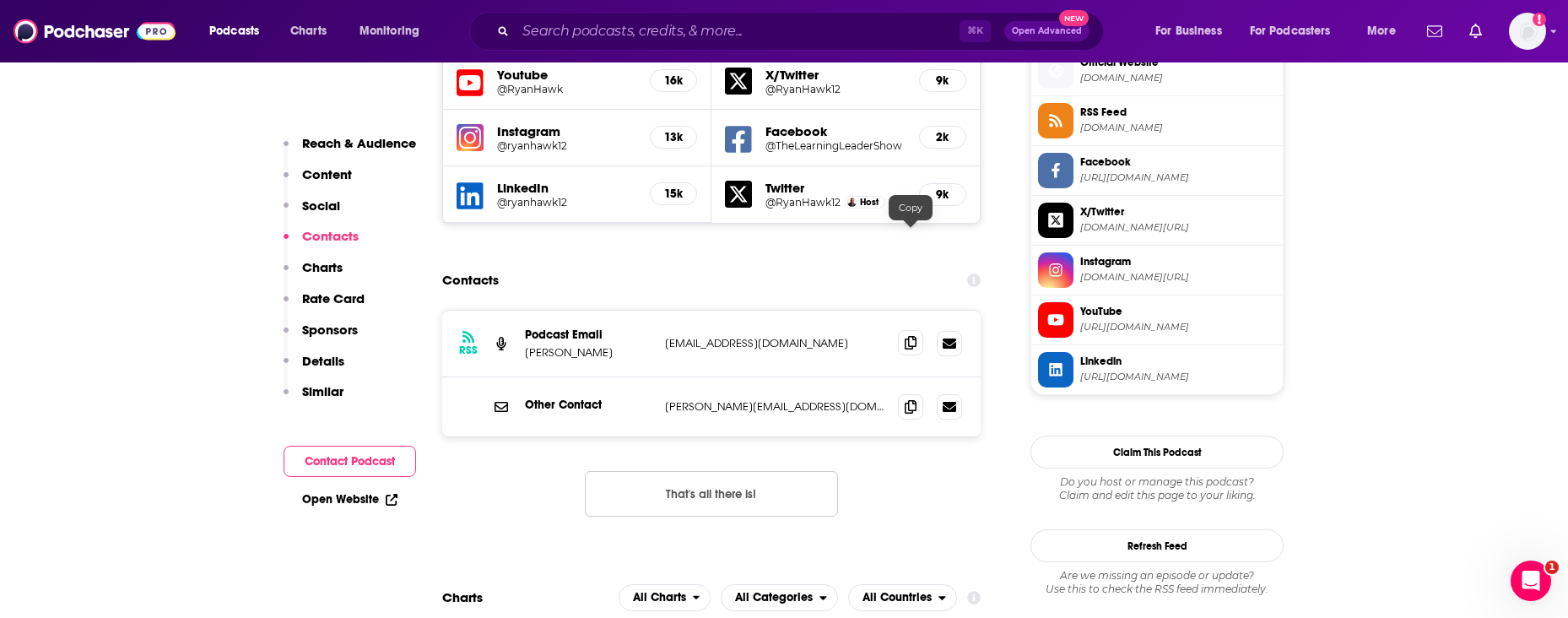
click at [911, 336] on icon at bounding box center [910, 343] width 12 height 14
click at [915, 399] on icon at bounding box center [910, 406] width 12 height 14
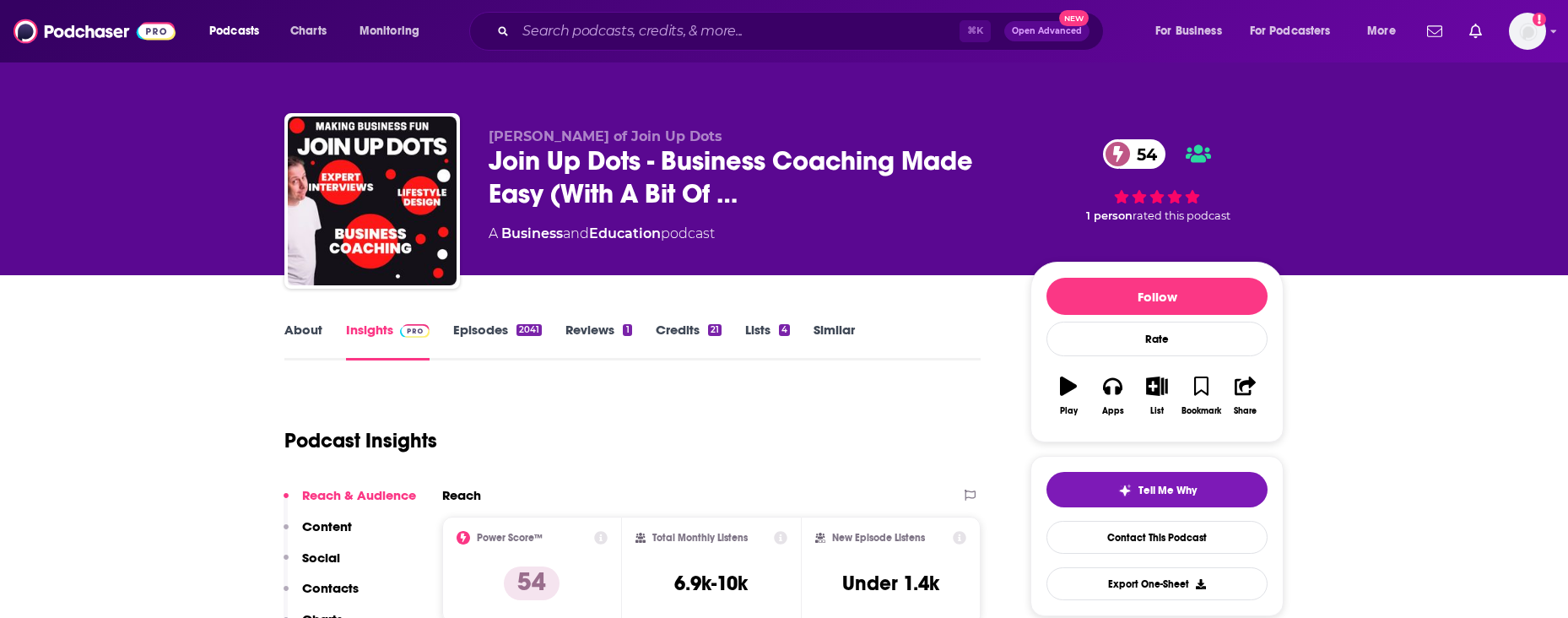
scroll to position [7, 0]
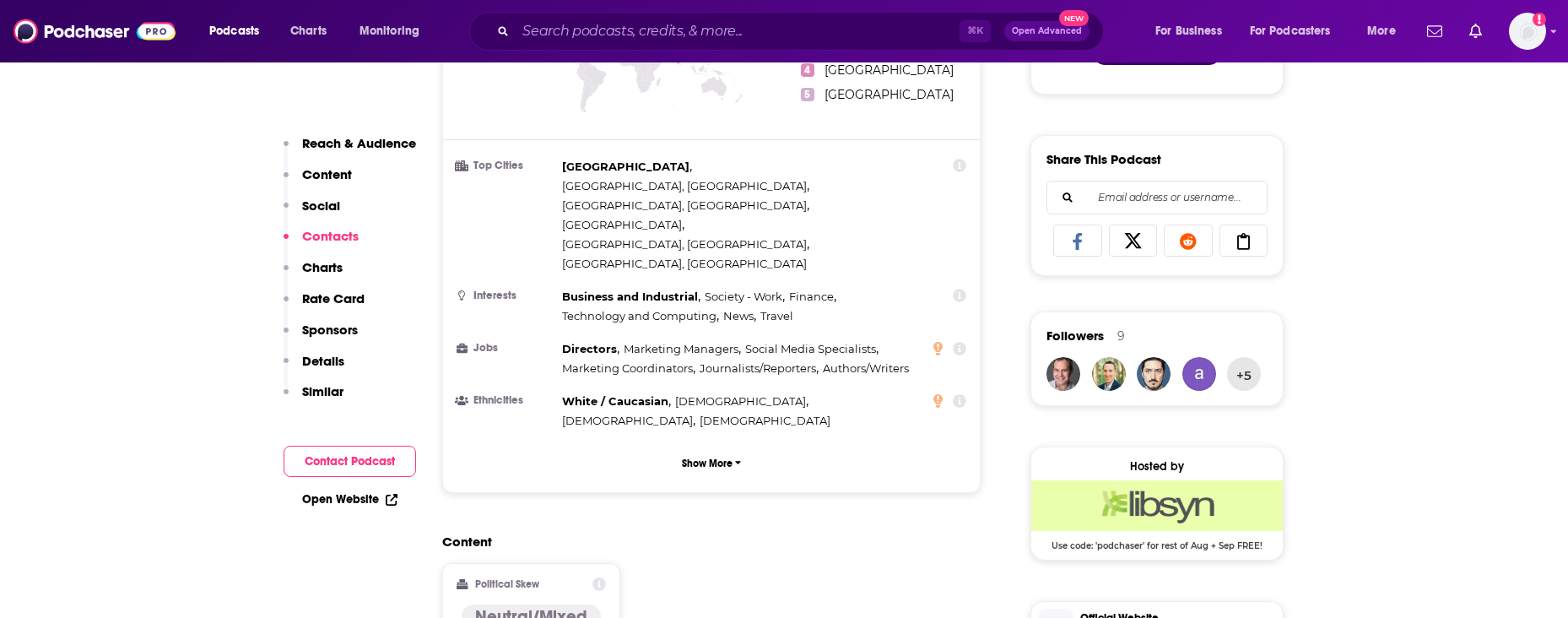
scroll to position [1613, 0]
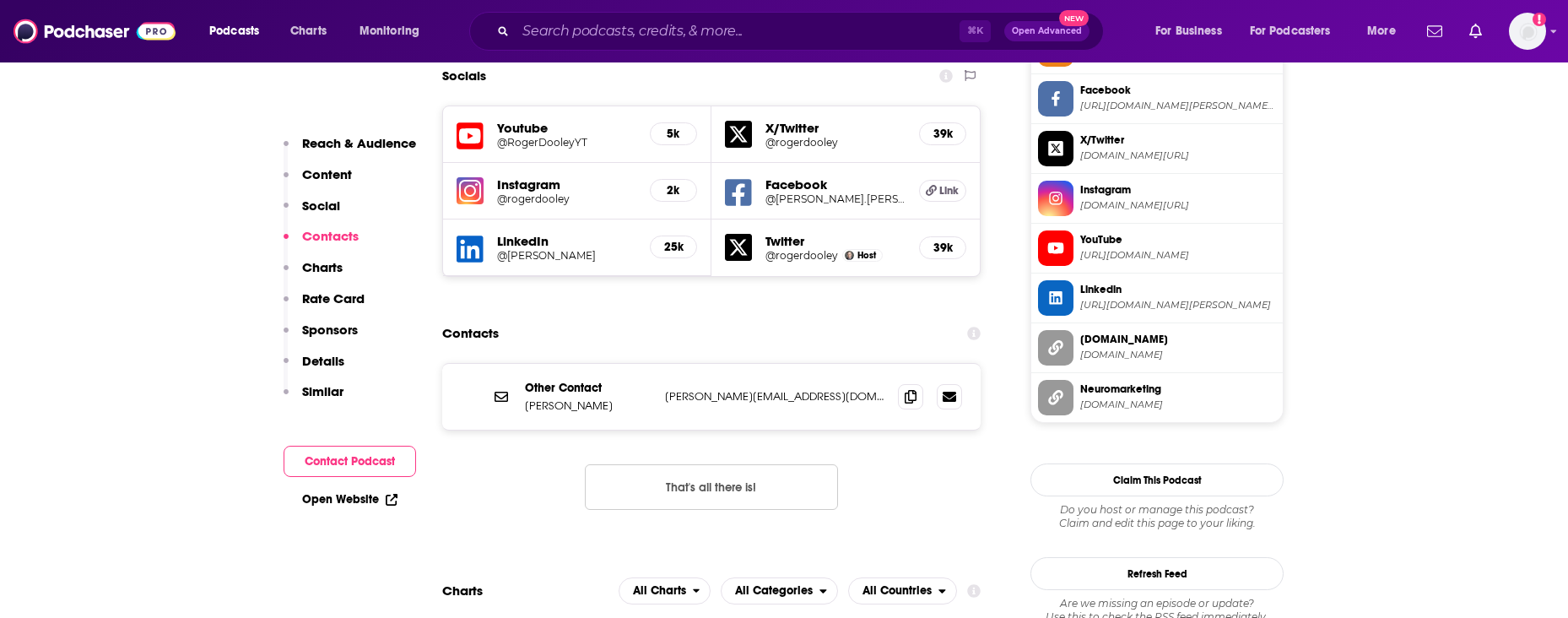
click at [776, 233] on h5 "Twitter" at bounding box center [835, 241] width 140 height 16
click at [778, 233] on h5 "Twitter" at bounding box center [835, 241] width 140 height 16
click at [778, 249] on h5 "@rogerdooley" at bounding box center [801, 255] width 73 height 13
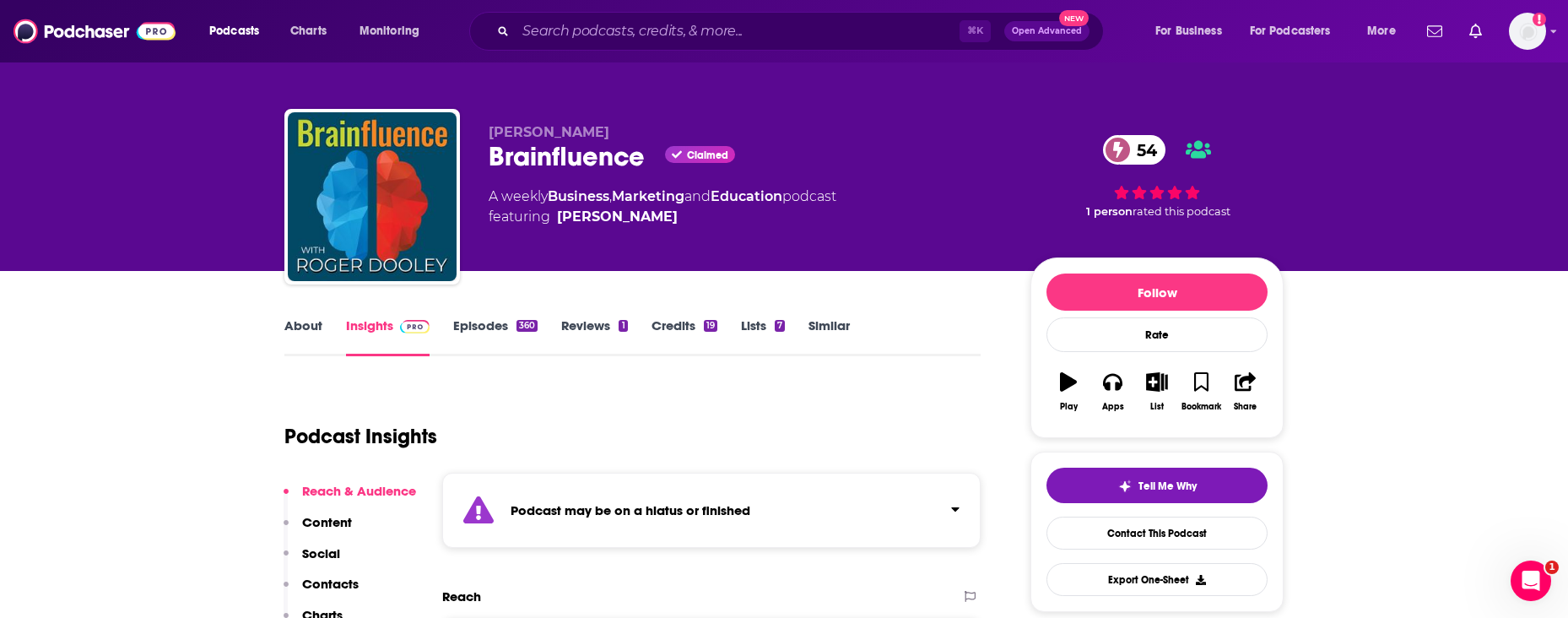
scroll to position [0, 0]
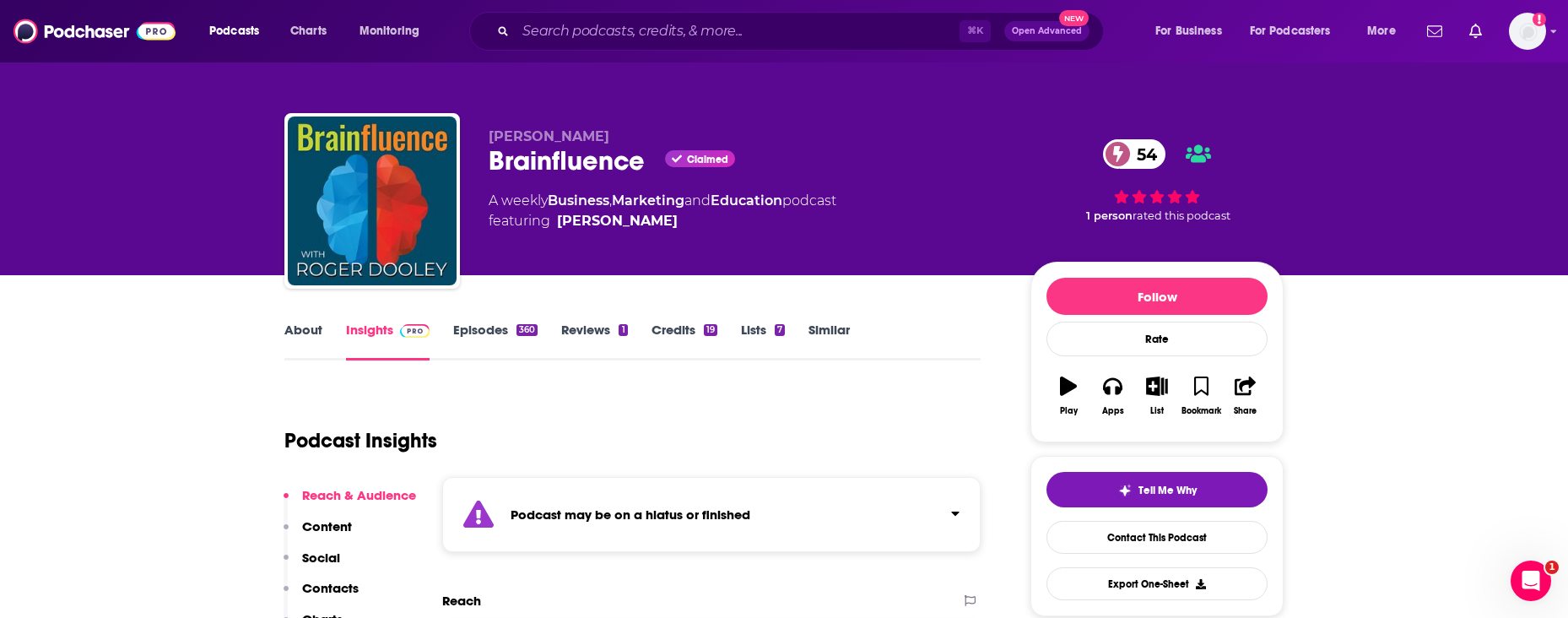
click at [291, 330] on link "About" at bounding box center [303, 340] width 38 height 39
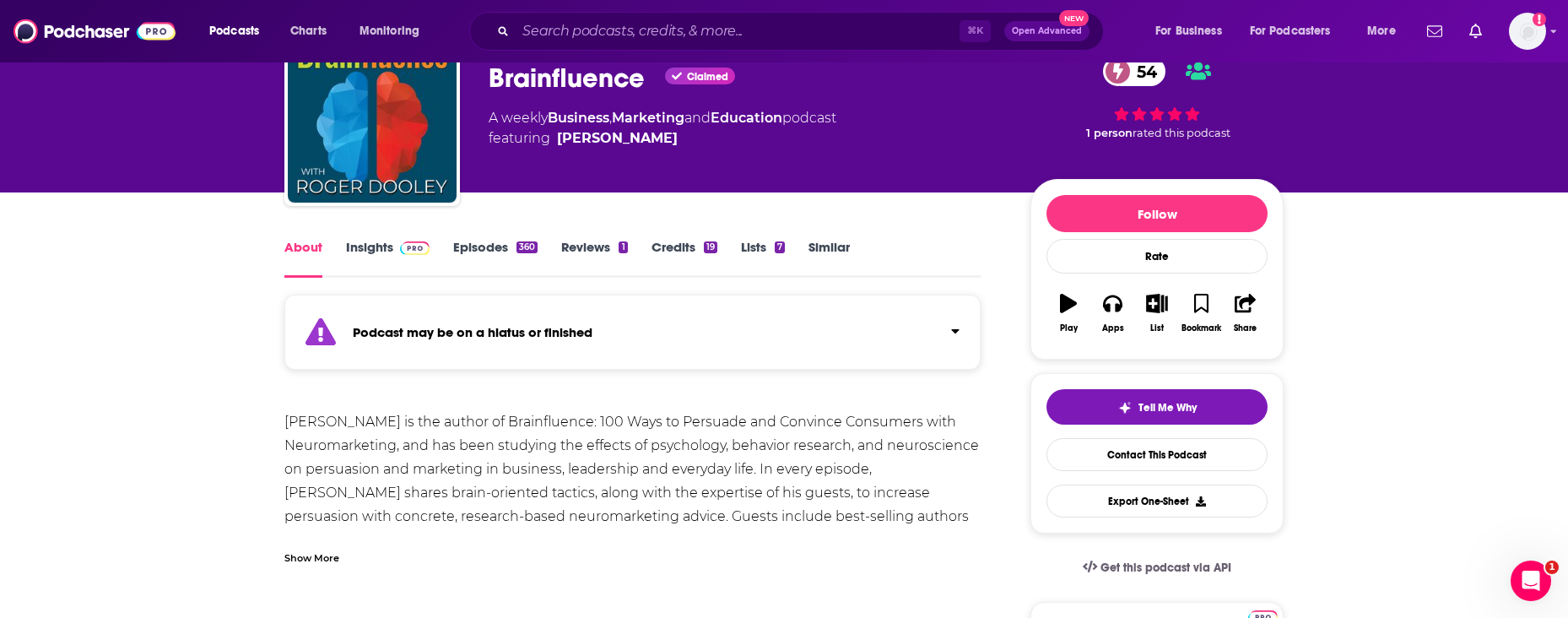
scroll to position [85, 0]
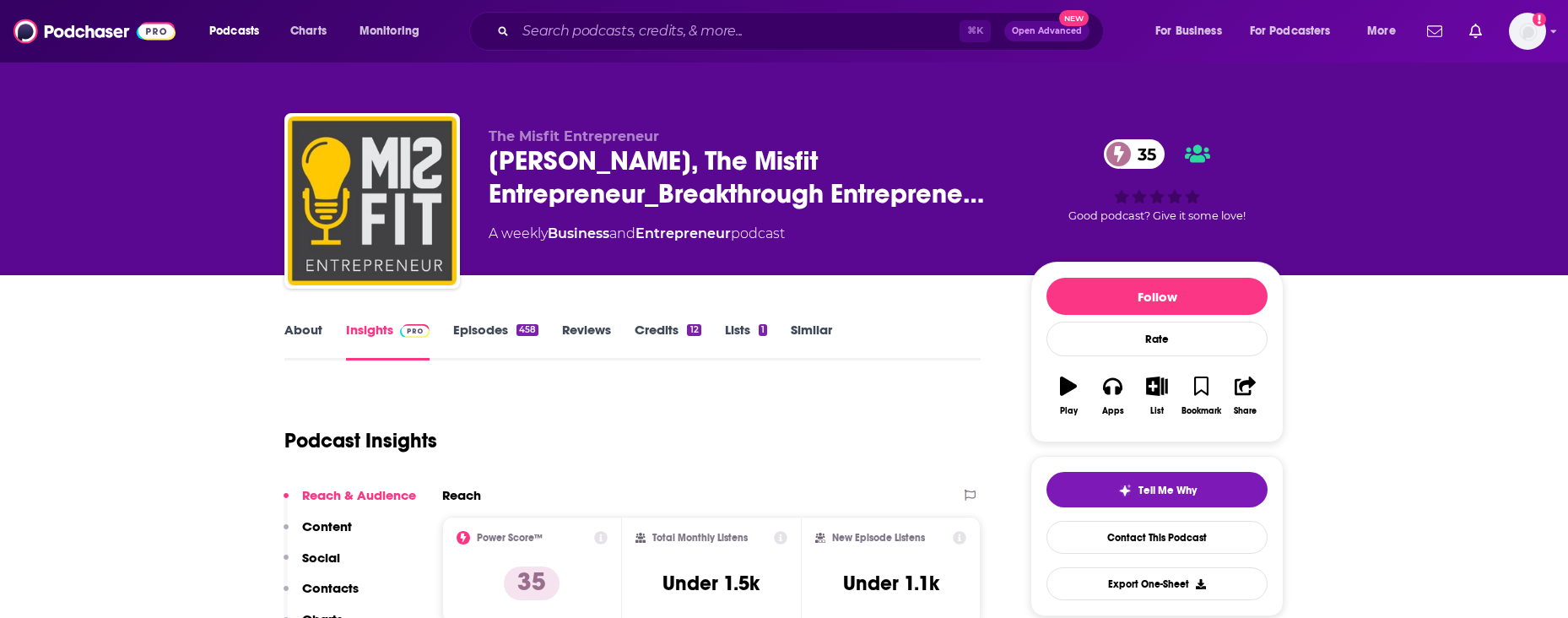
click at [302, 327] on link "About" at bounding box center [303, 340] width 38 height 39
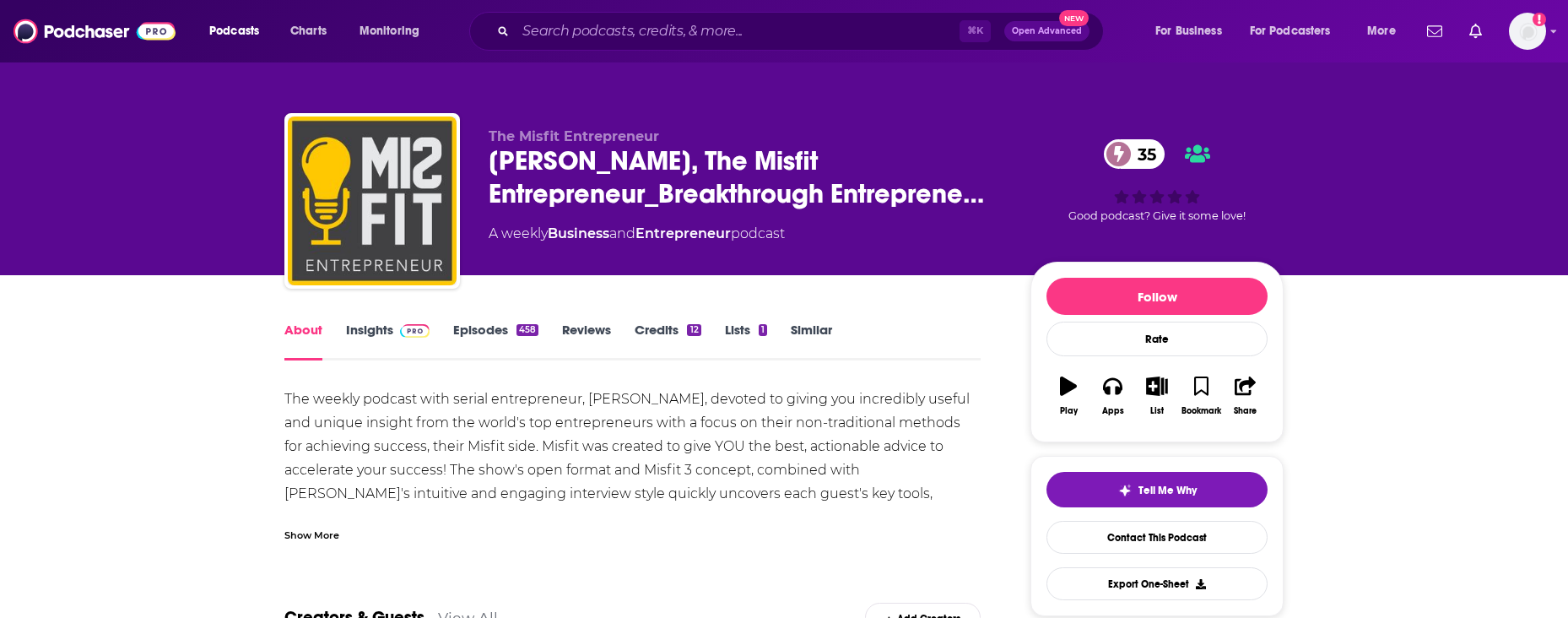
click at [371, 326] on link "Insights" at bounding box center [388, 340] width 84 height 39
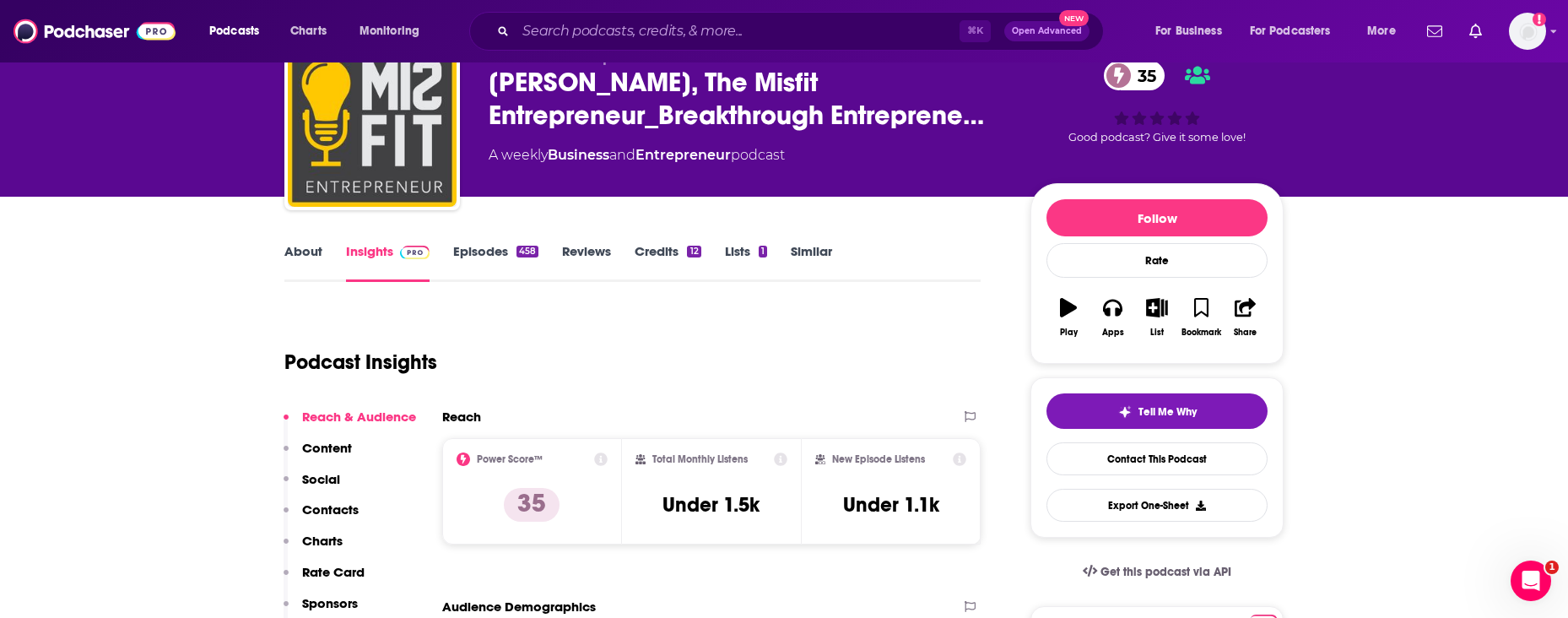
scroll to position [76, 0]
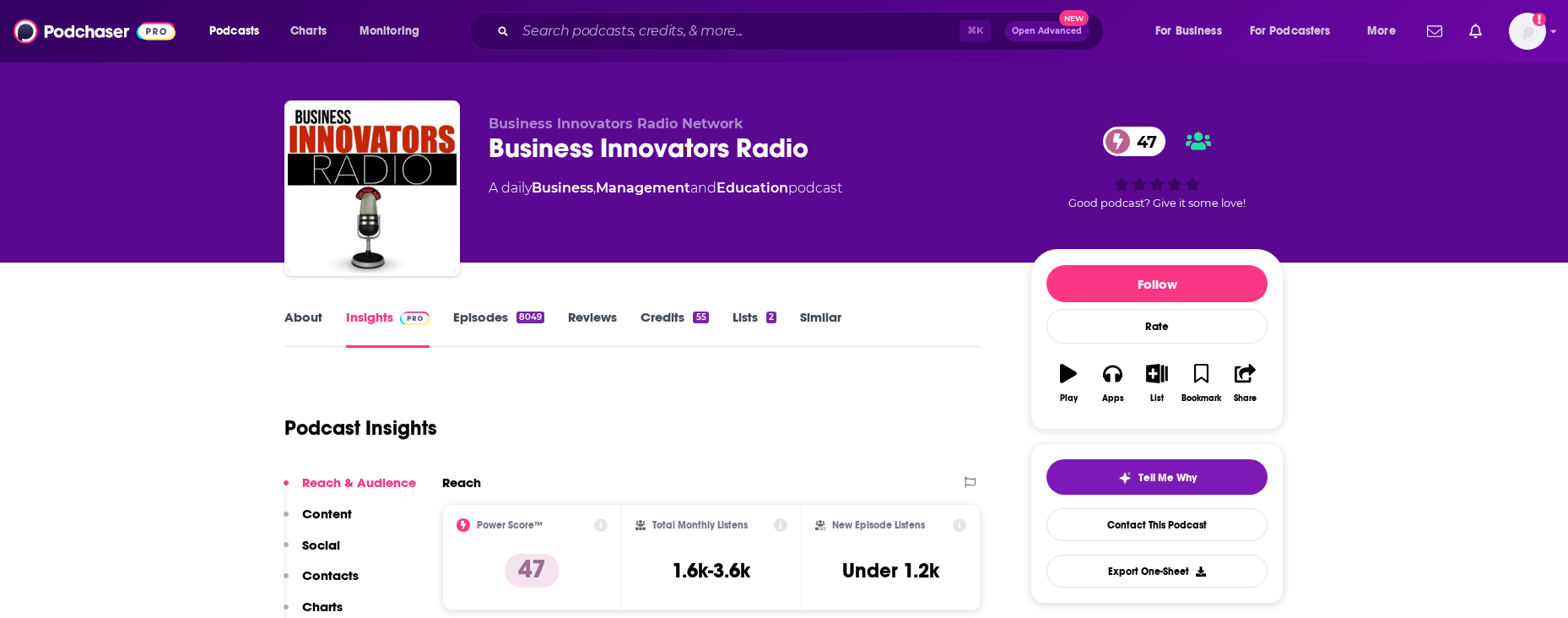
scroll to position [14, 0]
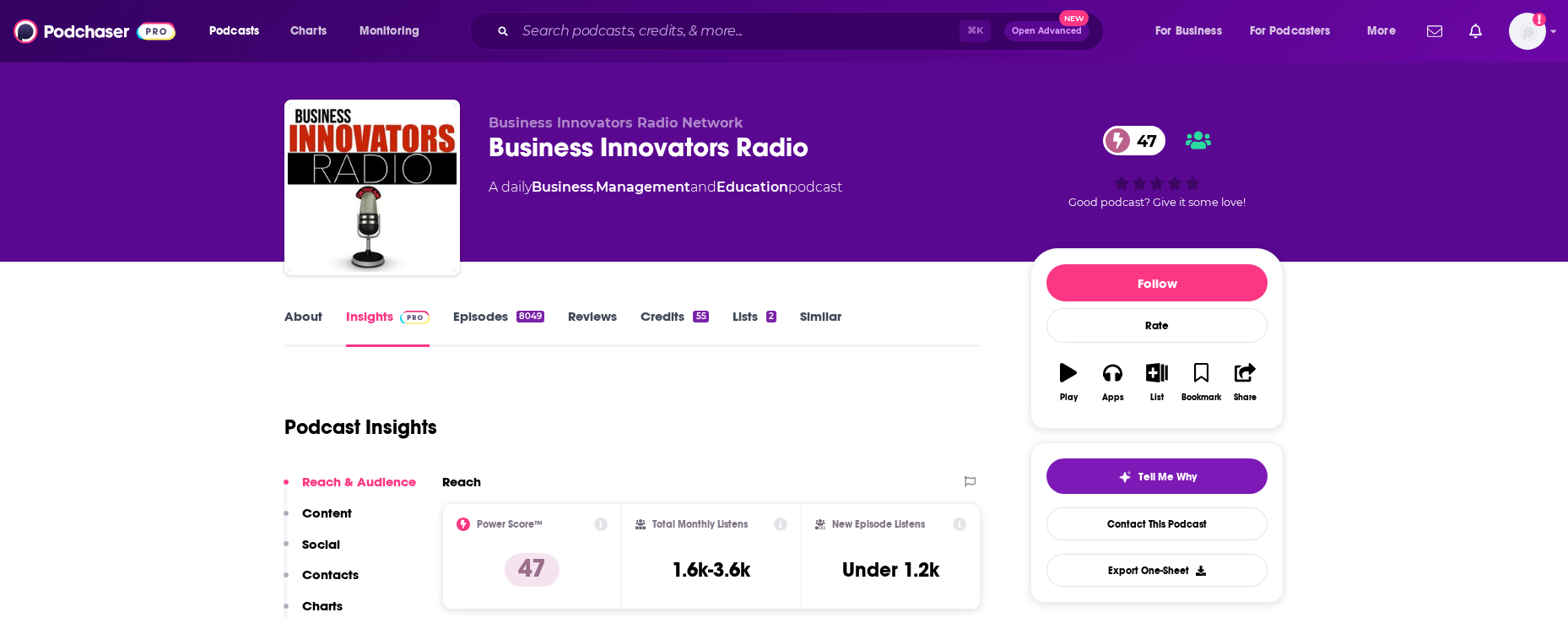
click at [288, 315] on link "About" at bounding box center [303, 327] width 38 height 39
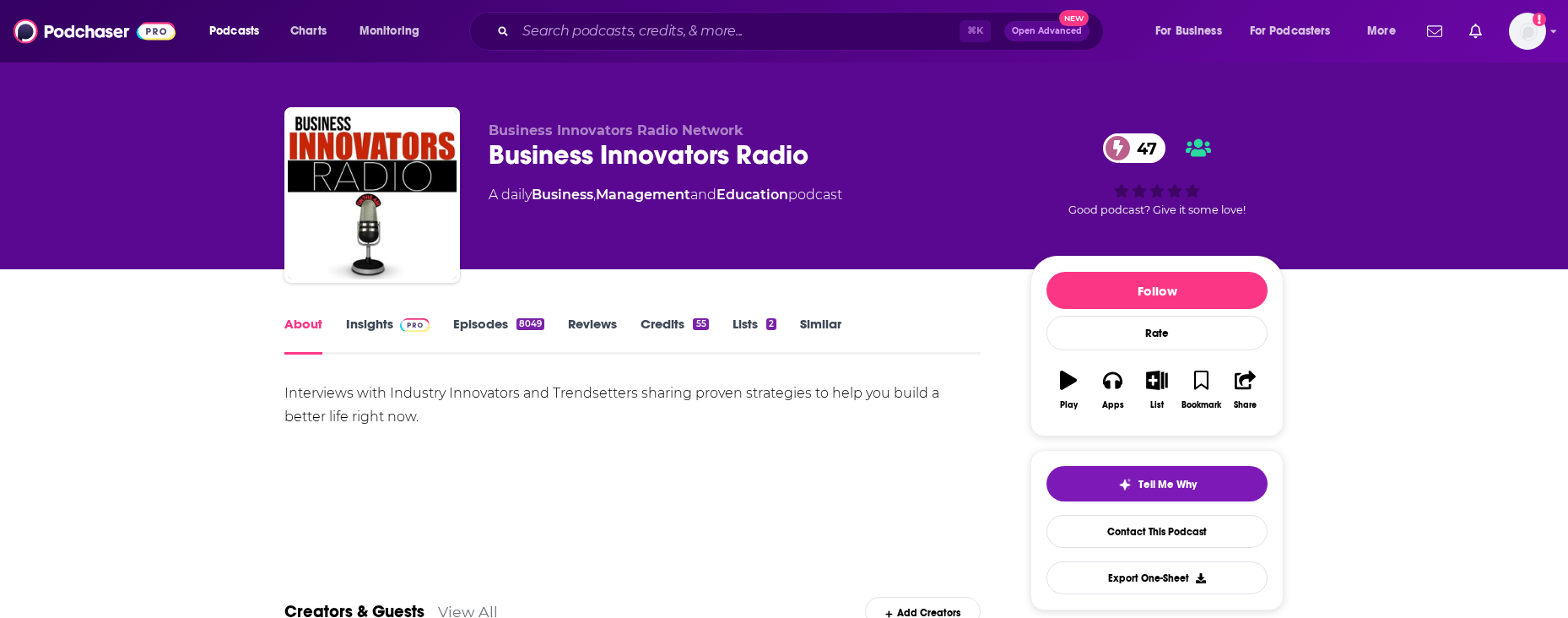
scroll to position [7, 0]
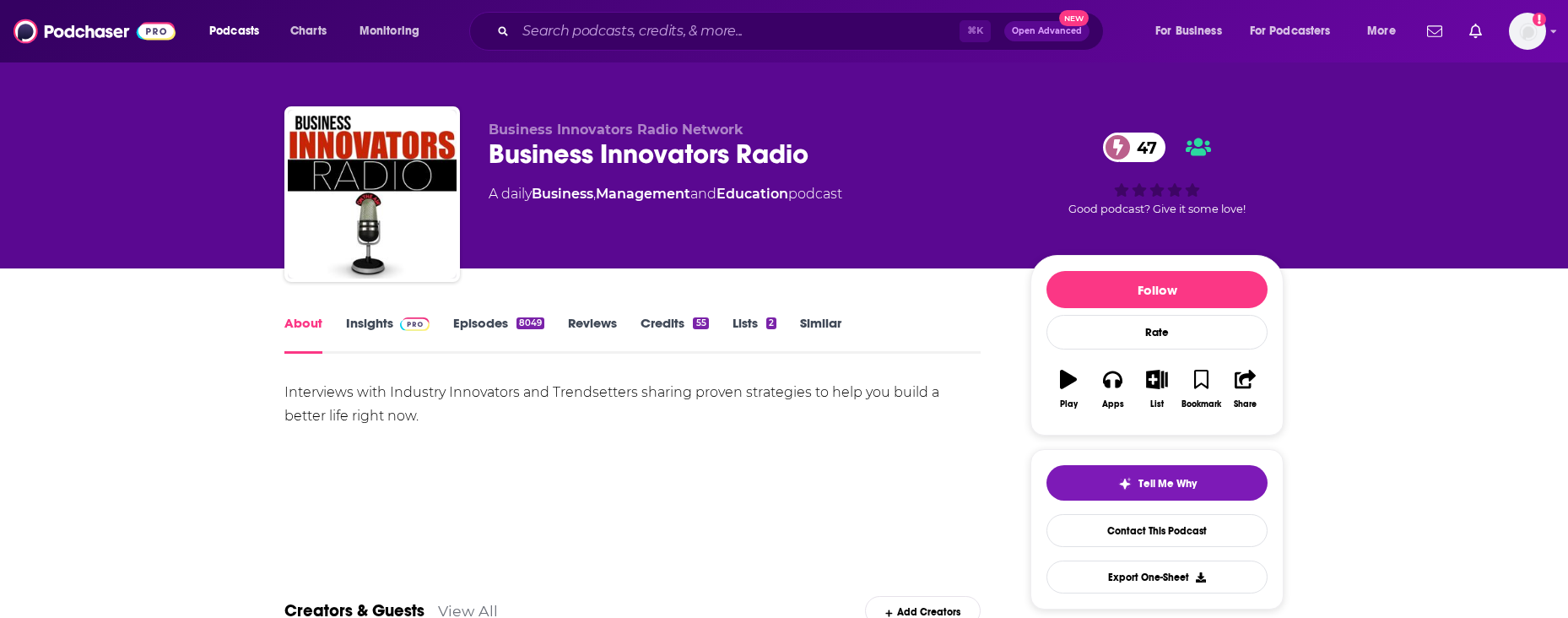
click at [389, 331] on link "Insights" at bounding box center [388, 333] width 84 height 39
